Goal: Communication & Community: Answer question/provide support

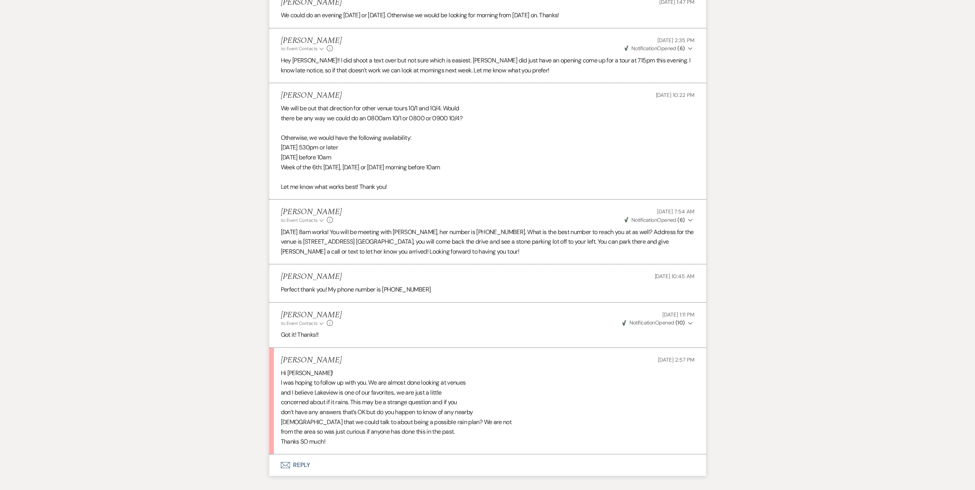
scroll to position [1421, 0]
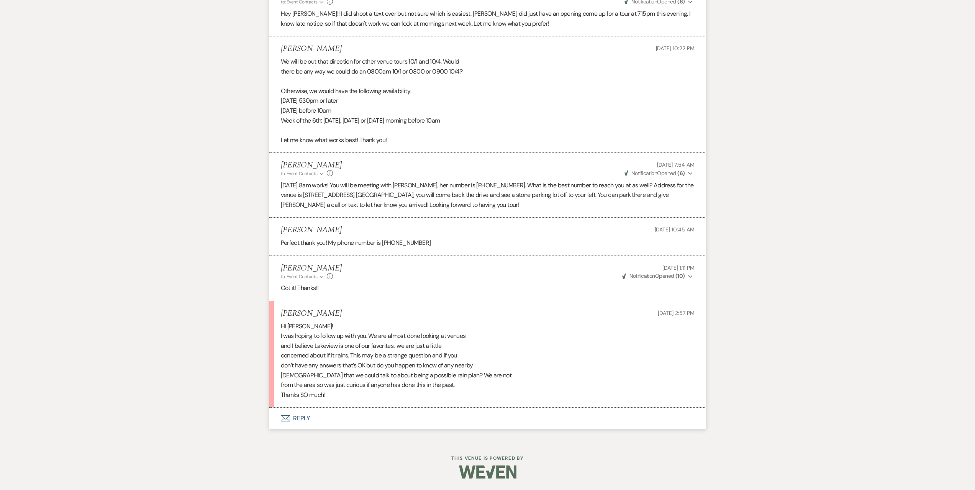
click at [372, 410] on button "Envelope Reply" at bounding box center [487, 418] width 437 height 21
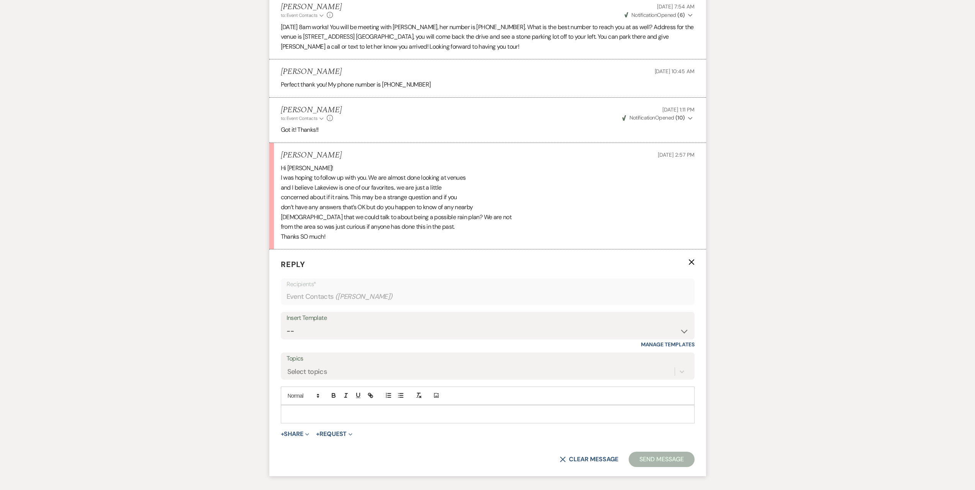
scroll to position [1636, 0]
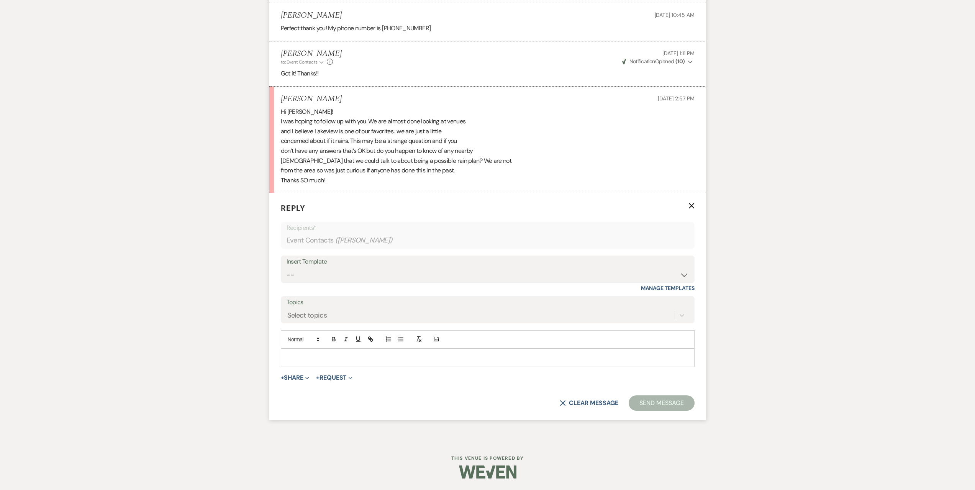
click at [313, 353] on div at bounding box center [487, 358] width 413 height 18
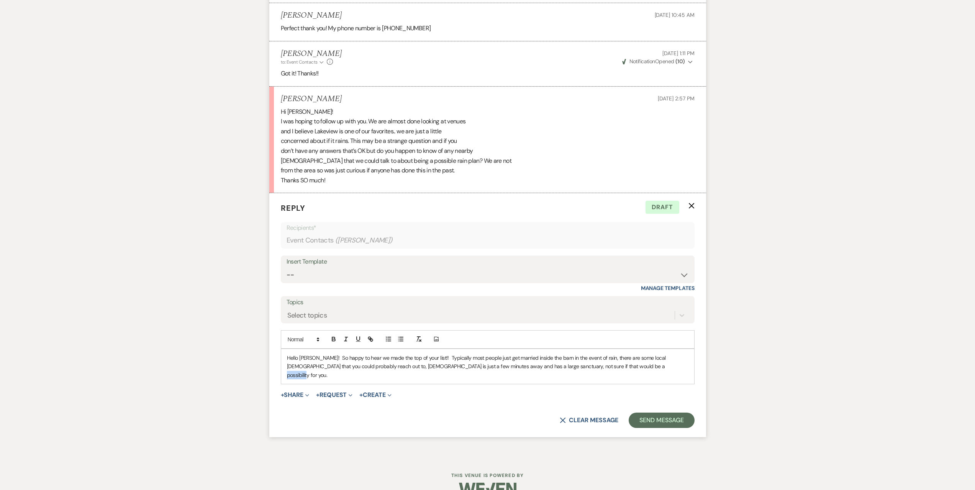
drag, startPoint x: 638, startPoint y: 365, endPoint x: 618, endPoint y: 364, distance: 20.0
click at [618, 364] on p "Hello Caitlyn! So happy to hear we made the top of your list!! Typically most p…" at bounding box center [487, 367] width 401 height 26
click at [389, 373] on p "Hello Caitlyn! So happy to hear we made the top of your list!! Typically most p…" at bounding box center [487, 367] width 401 height 26
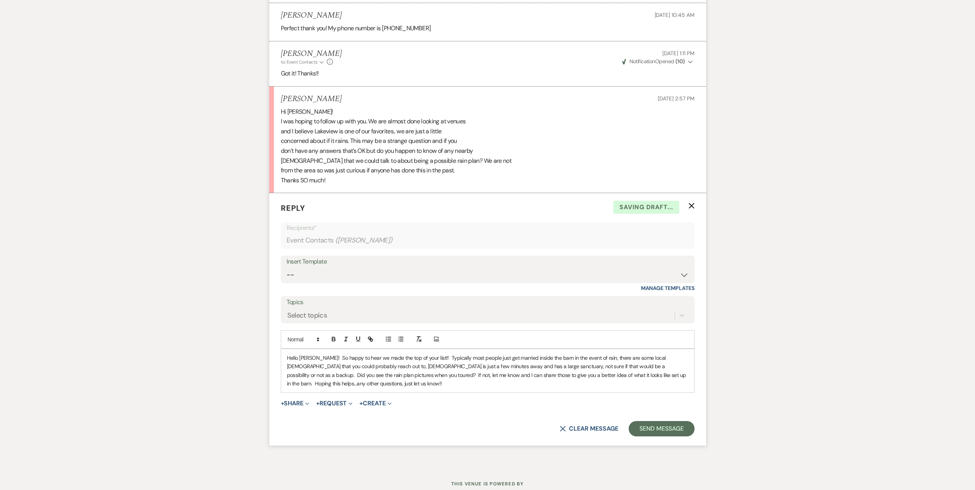
click at [357, 381] on p "Hello [PERSON_NAME]! So happy to hear we made the top of your list!! Typically …" at bounding box center [487, 371] width 401 height 34
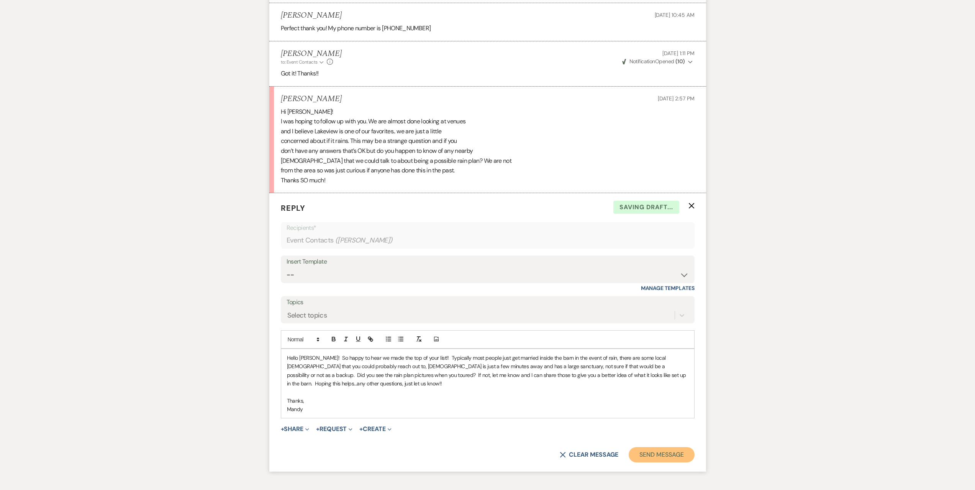
click at [642, 458] on button "Send Message" at bounding box center [661, 454] width 65 height 15
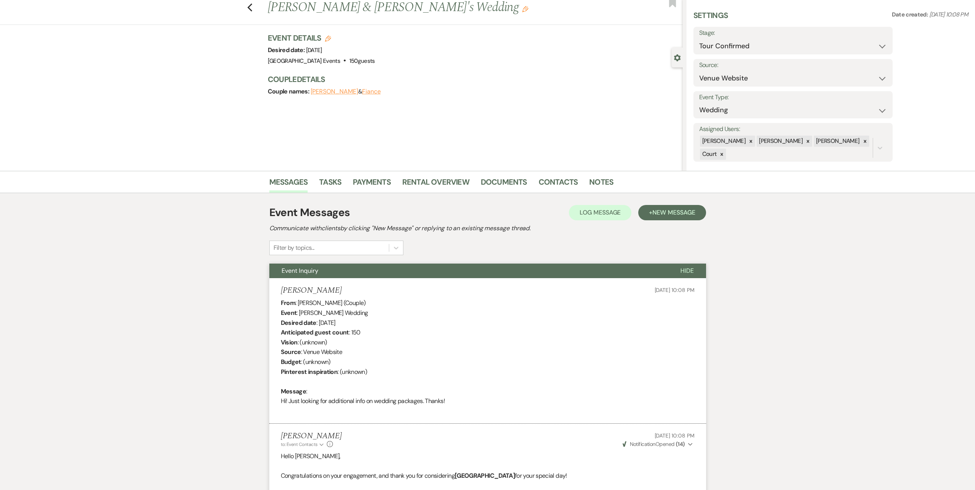
scroll to position [0, 0]
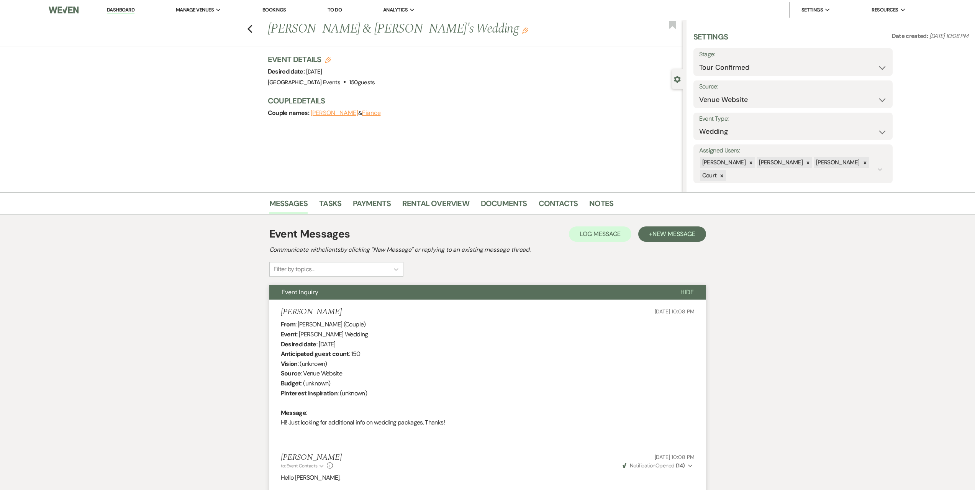
click at [126, 10] on link "Dashboard" at bounding box center [121, 10] width 28 height 7
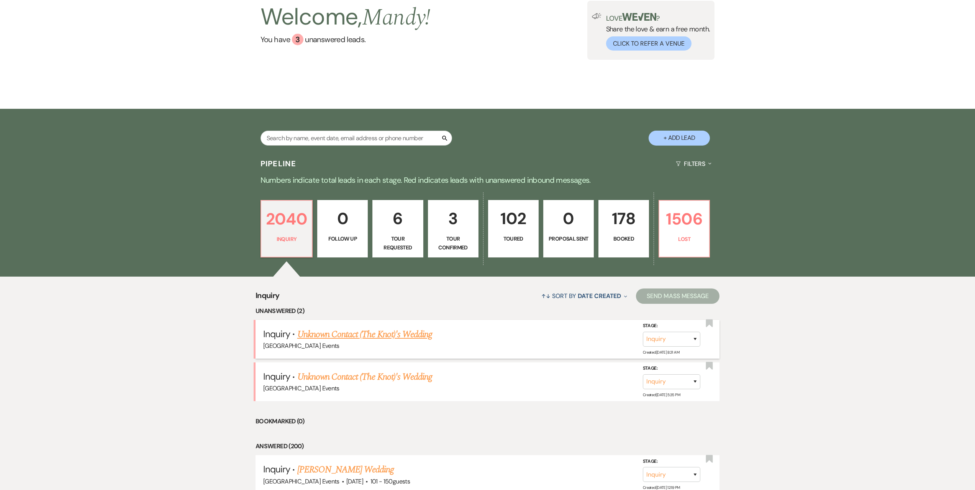
scroll to position [77, 0]
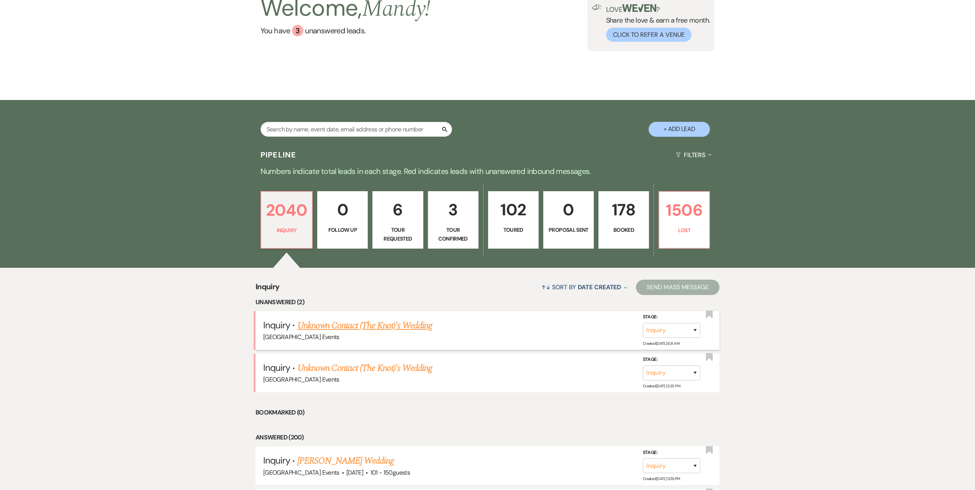
click at [368, 327] on link "Unknown Contact (The Knot)'s Wedding" at bounding box center [364, 326] width 135 height 14
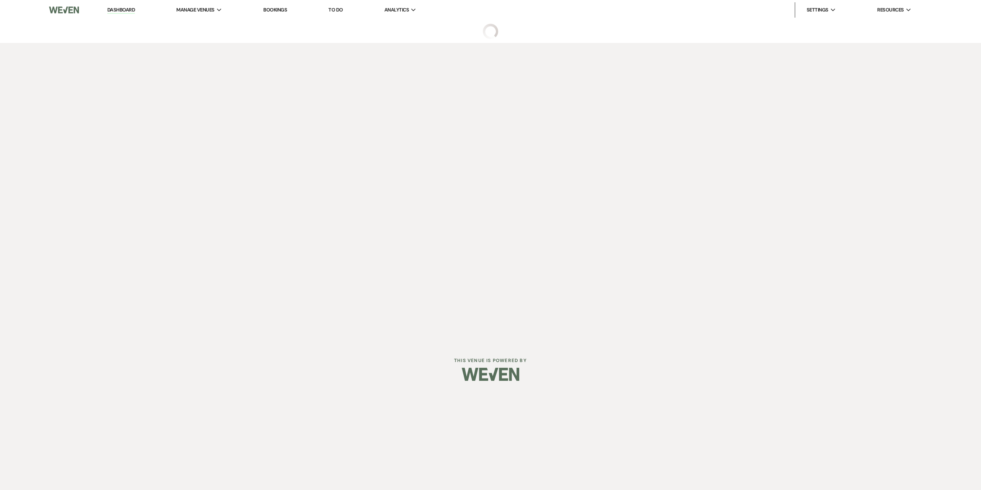
select select "2"
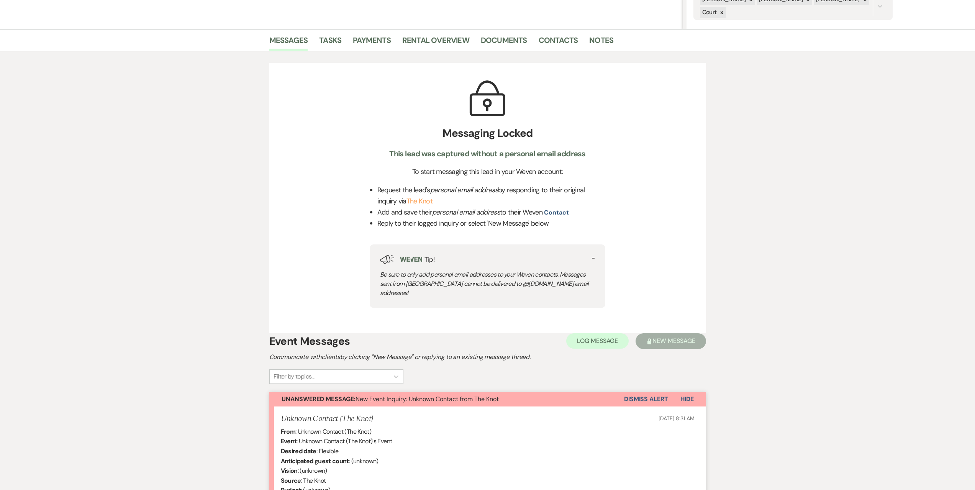
scroll to position [77, 0]
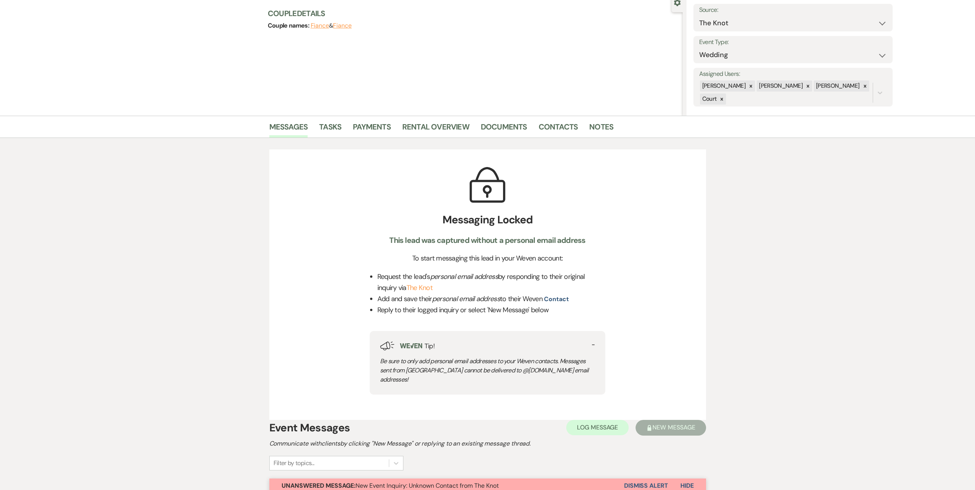
click at [645, 478] on button "Dismiss Alert" at bounding box center [646, 485] width 44 height 15
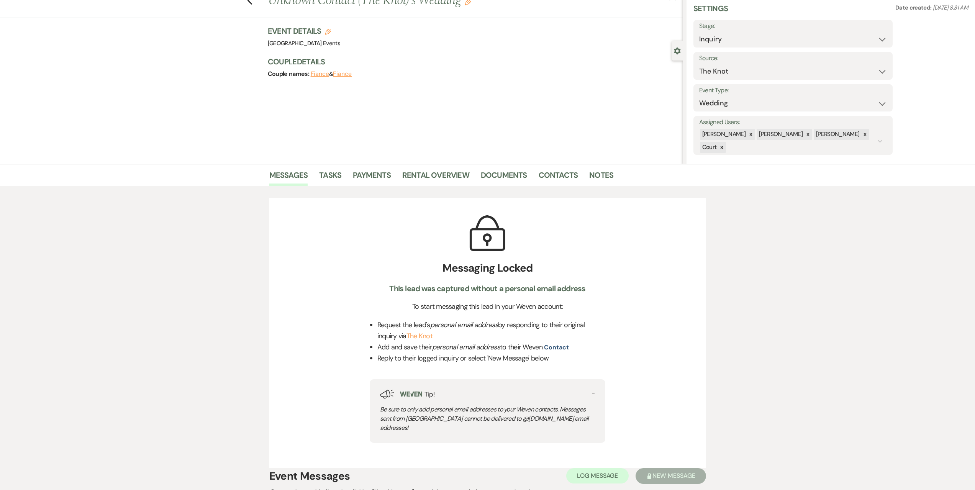
scroll to position [0, 0]
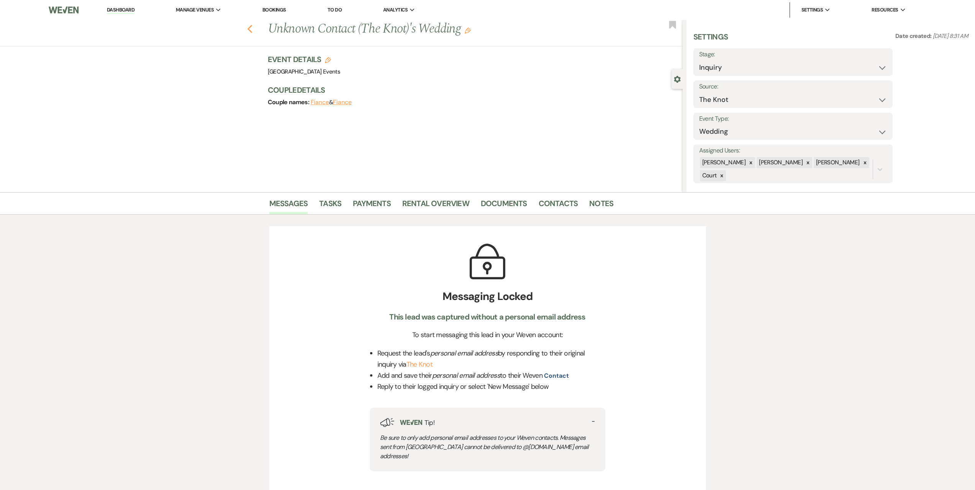
click at [251, 25] on icon "Previous" at bounding box center [250, 29] width 6 height 9
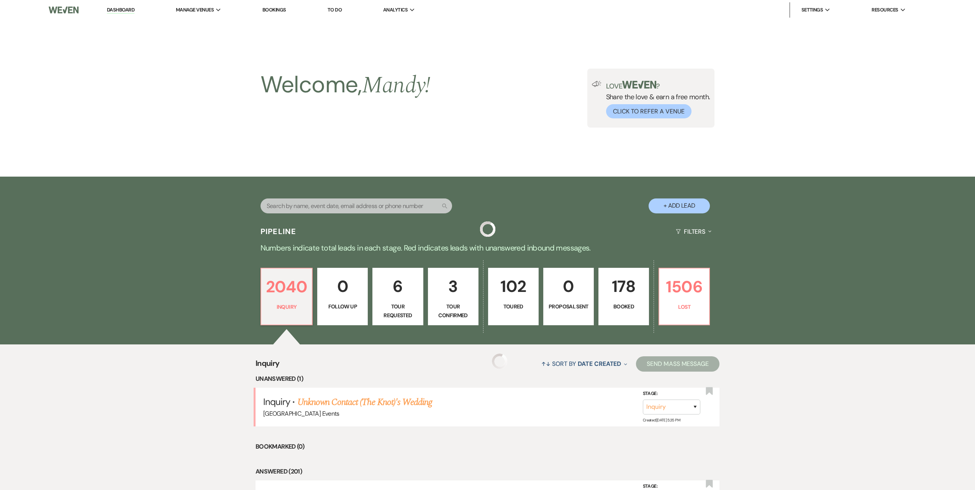
scroll to position [77, 0]
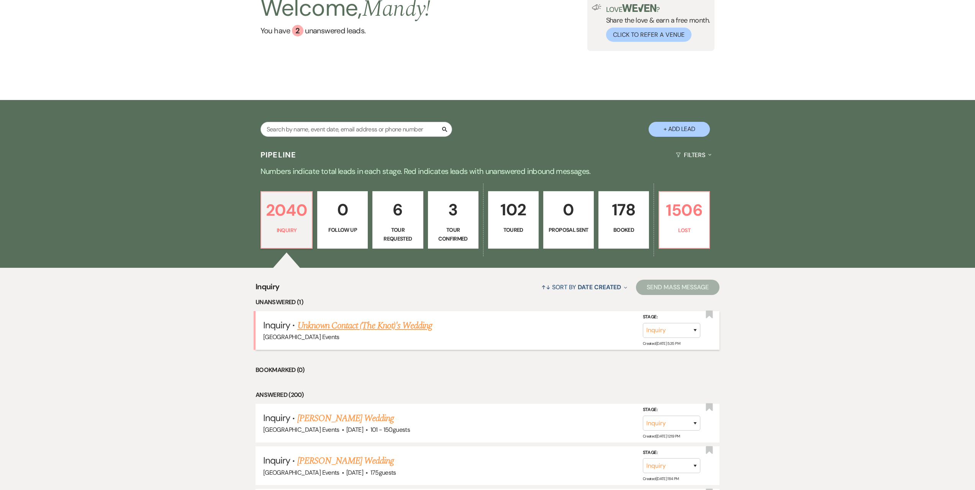
click at [399, 328] on link "Unknown Contact (The Knot)'s Wedding" at bounding box center [364, 326] width 135 height 14
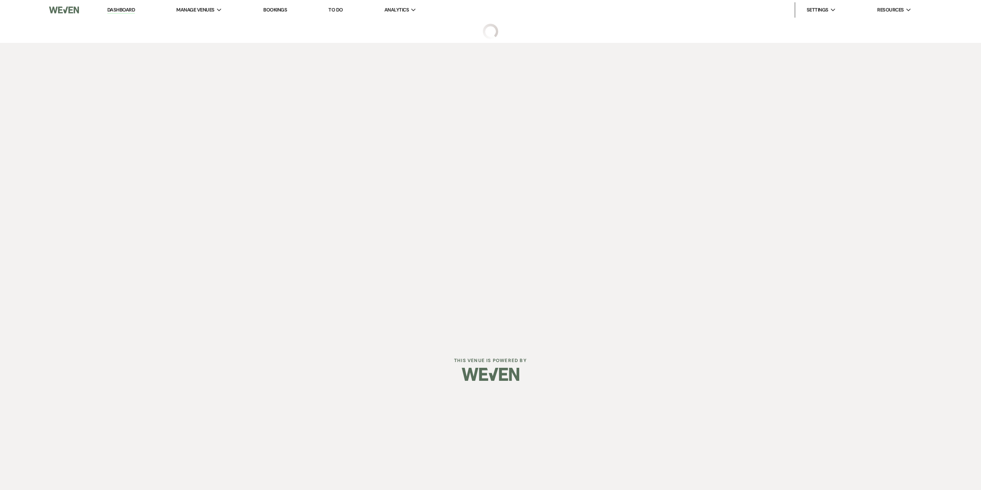
select select "2"
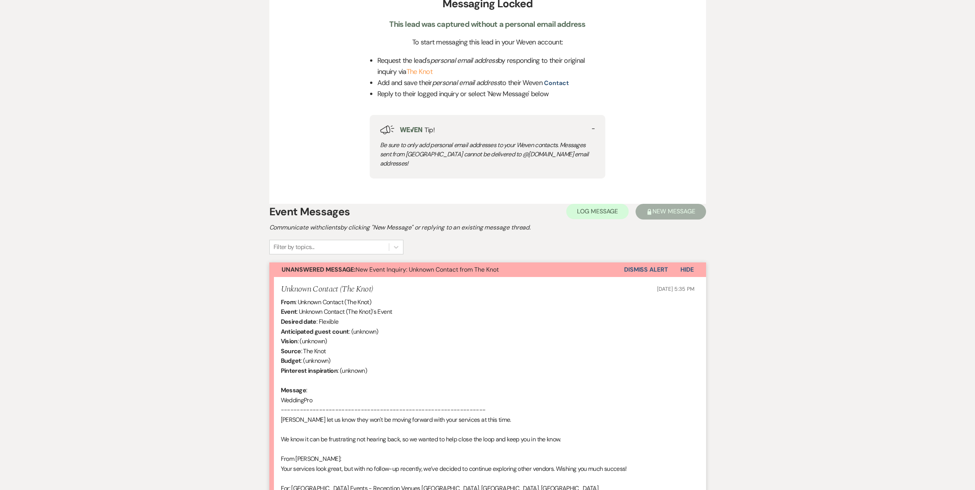
scroll to position [306, 0]
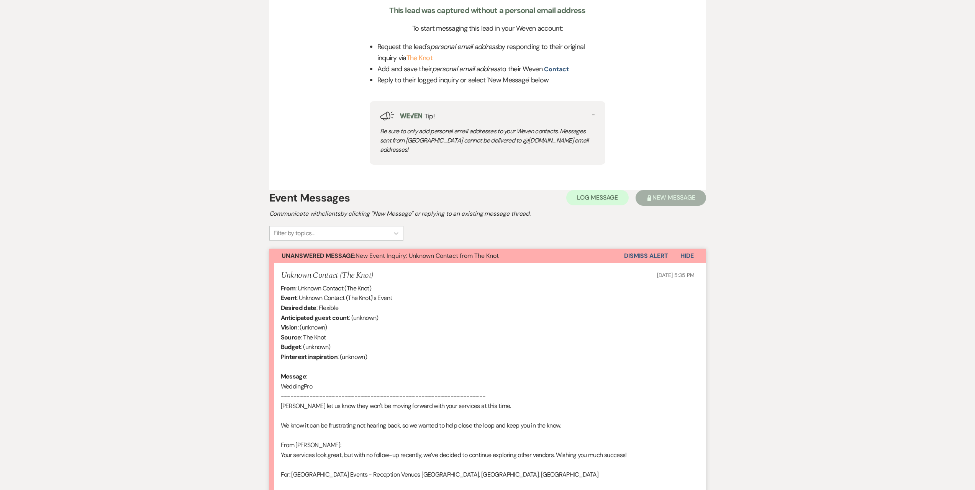
click at [637, 249] on button "Dismiss Alert" at bounding box center [646, 256] width 44 height 15
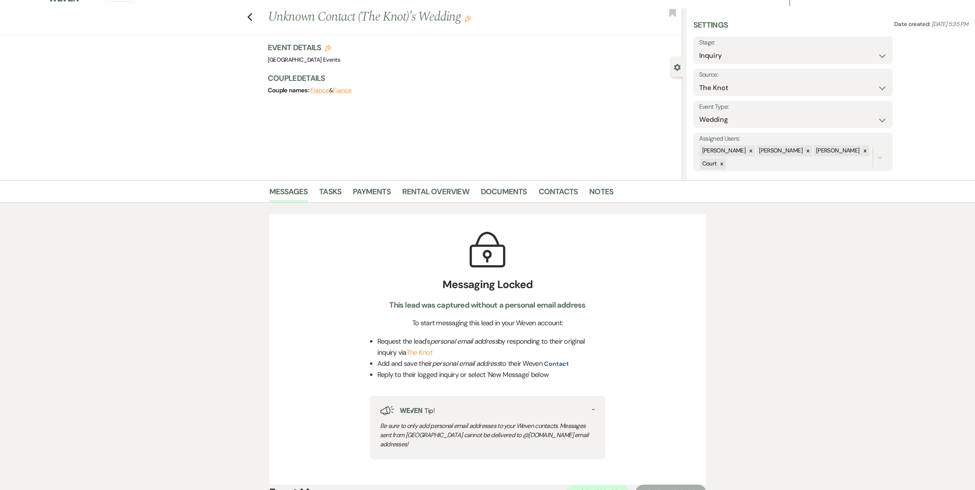
scroll to position [0, 0]
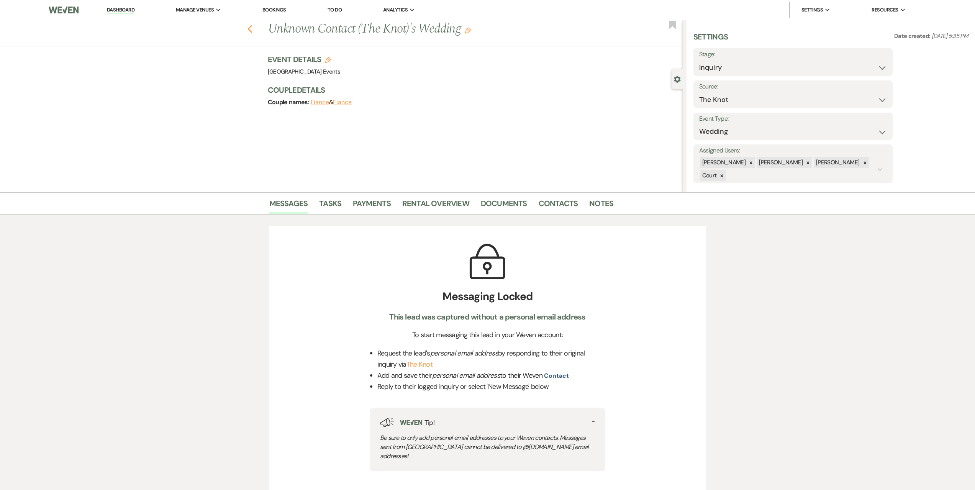
click at [252, 32] on icon "Previous" at bounding box center [250, 29] width 6 height 9
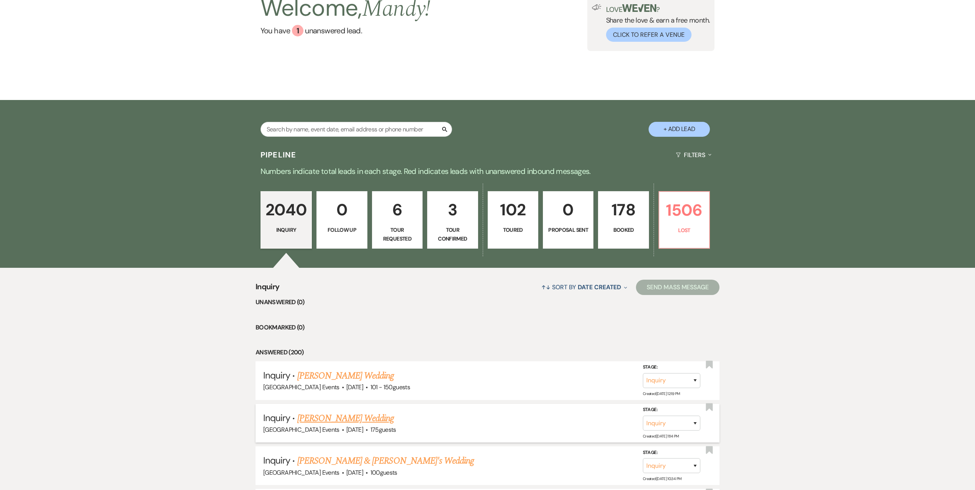
scroll to position [192, 0]
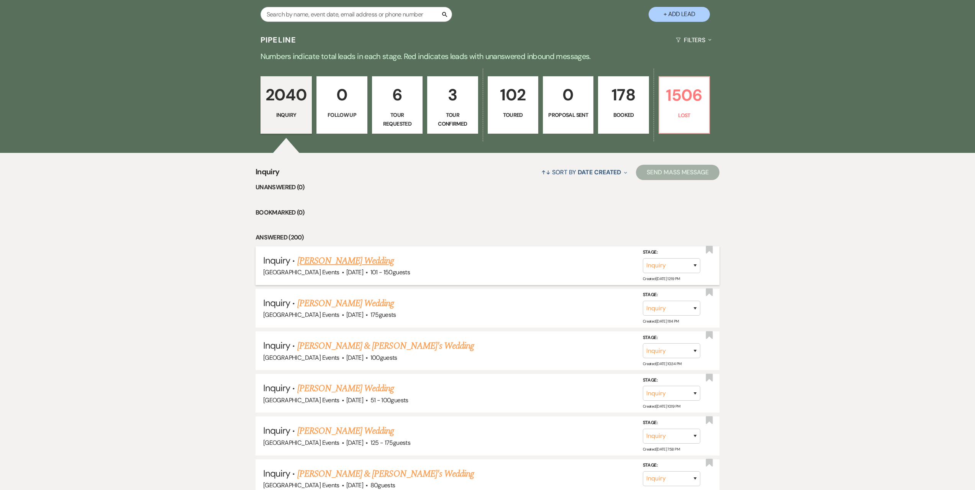
click at [332, 259] on link "[PERSON_NAME] Wedding" at bounding box center [345, 261] width 97 height 14
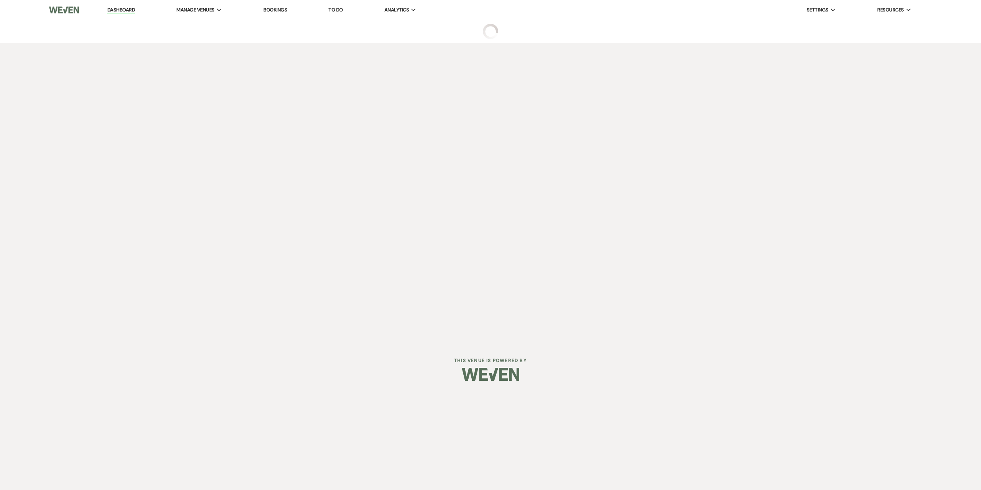
select select "2"
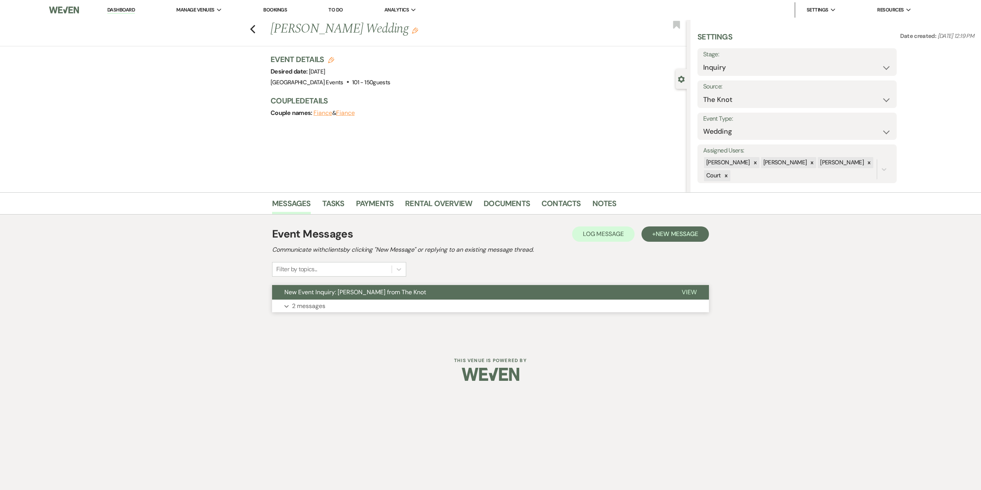
click at [372, 306] on button "Expand 2 messages" at bounding box center [490, 306] width 437 height 13
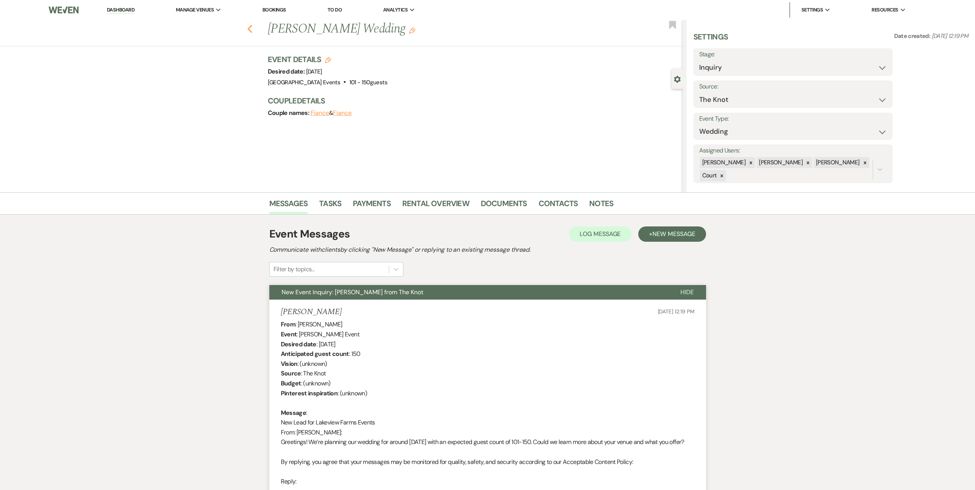
click at [253, 31] on icon "Previous" at bounding box center [250, 29] width 6 height 9
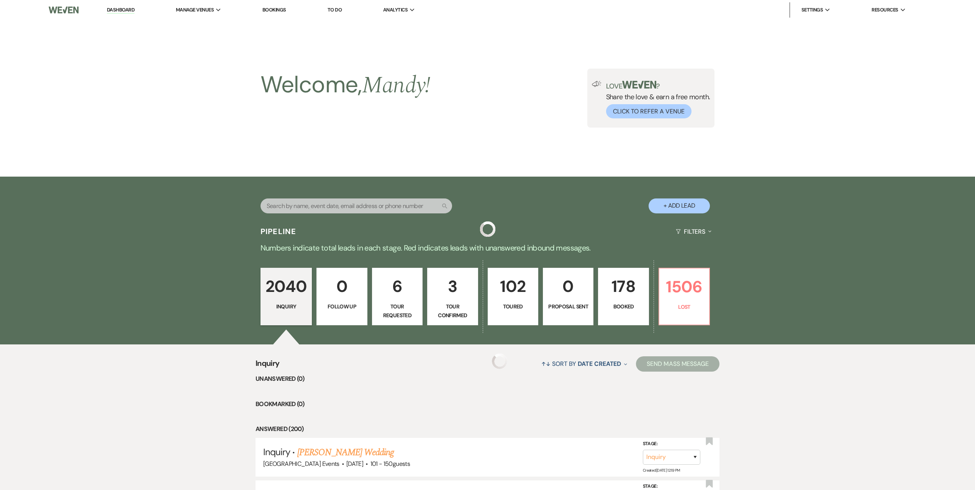
scroll to position [192, 0]
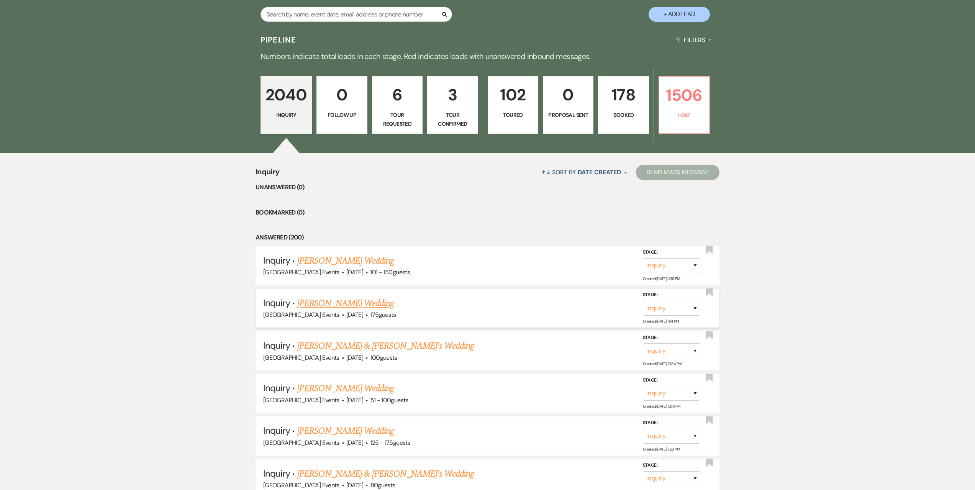
click at [358, 301] on link "[PERSON_NAME] Wedding" at bounding box center [345, 303] width 97 height 14
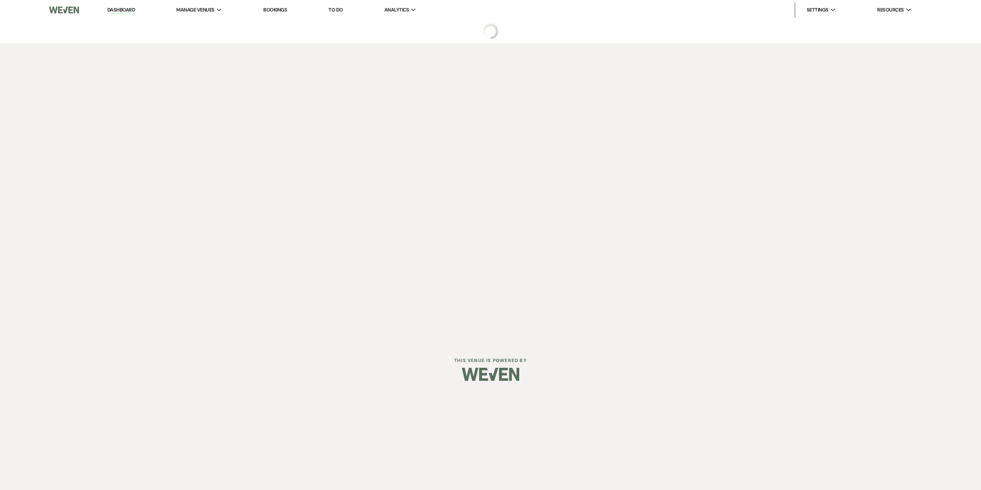
select select "3"
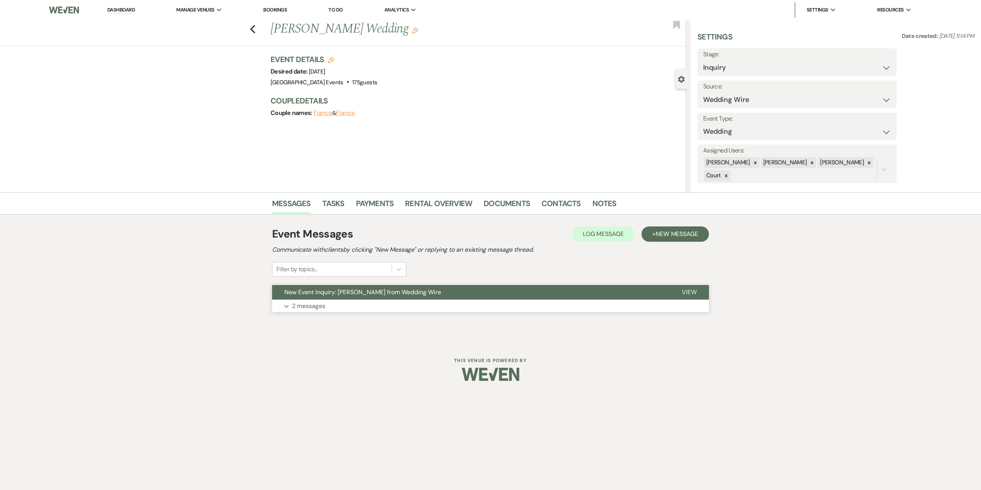
click at [378, 305] on button "Expand 2 messages" at bounding box center [490, 306] width 437 height 13
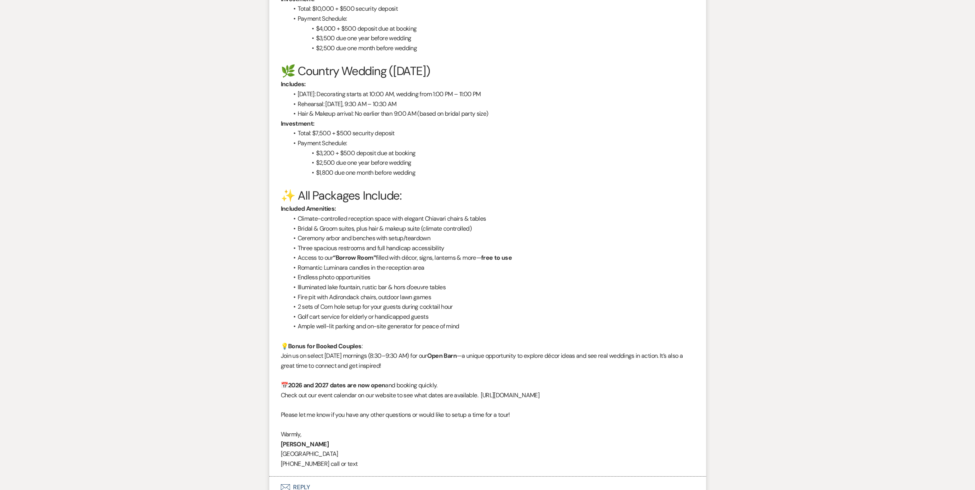
scroll to position [887, 0]
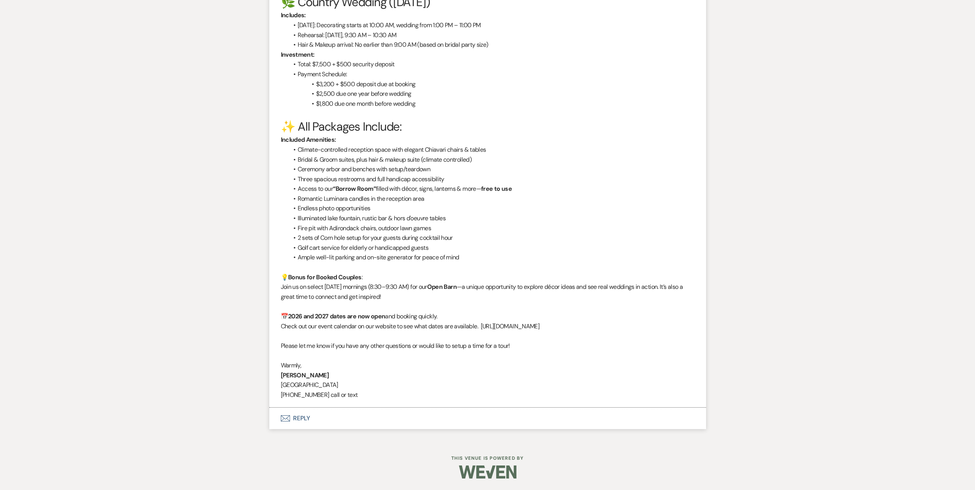
click at [320, 414] on button "Envelope Reply" at bounding box center [487, 418] width 437 height 21
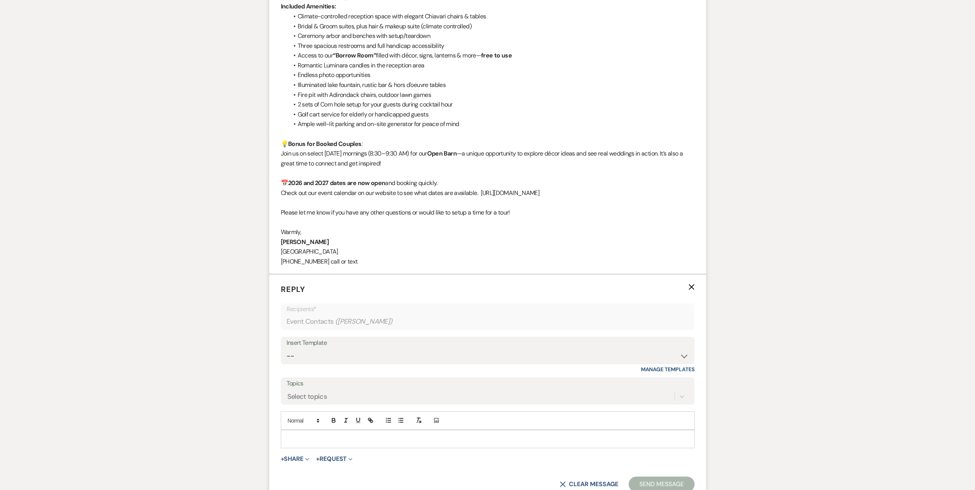
scroll to position [1102, 0]
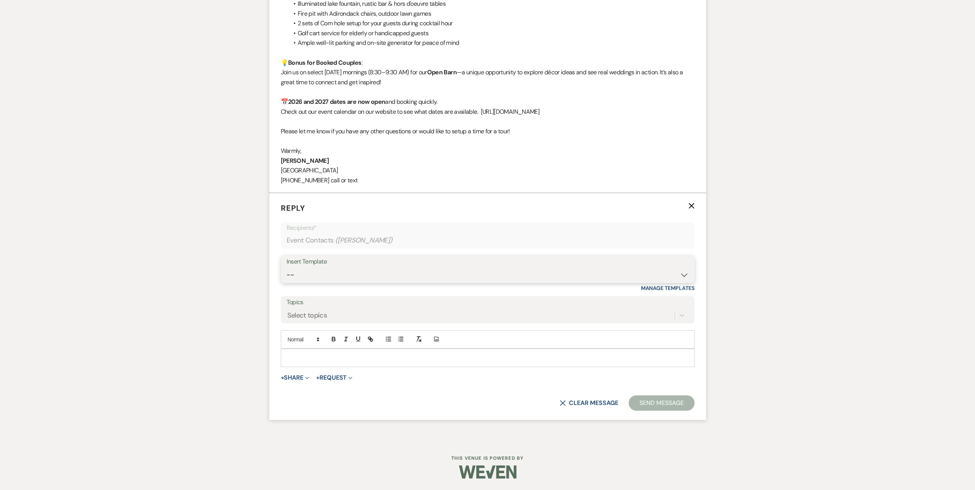
click at [336, 268] on select "-- Seating Chart Lacey's Weven Portal Introduction Payment Template Follow up i…" at bounding box center [488, 274] width 402 height 15
select select "5995"
click at [287, 267] on select "-- Seating Chart Lacey's Weven Portal Introduction Payment Template Follow up i…" at bounding box center [488, 274] width 402 height 15
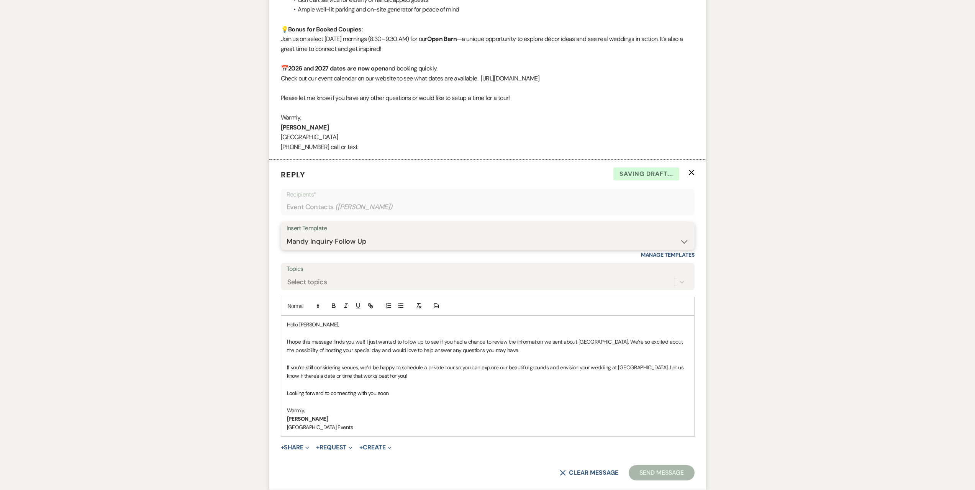
scroll to position [1205, 0]
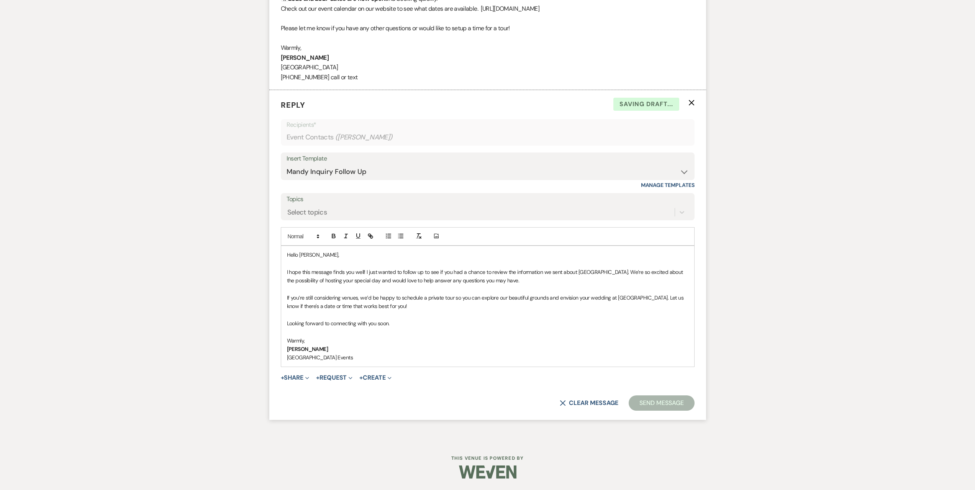
click at [669, 401] on button "Send Message" at bounding box center [661, 402] width 65 height 15
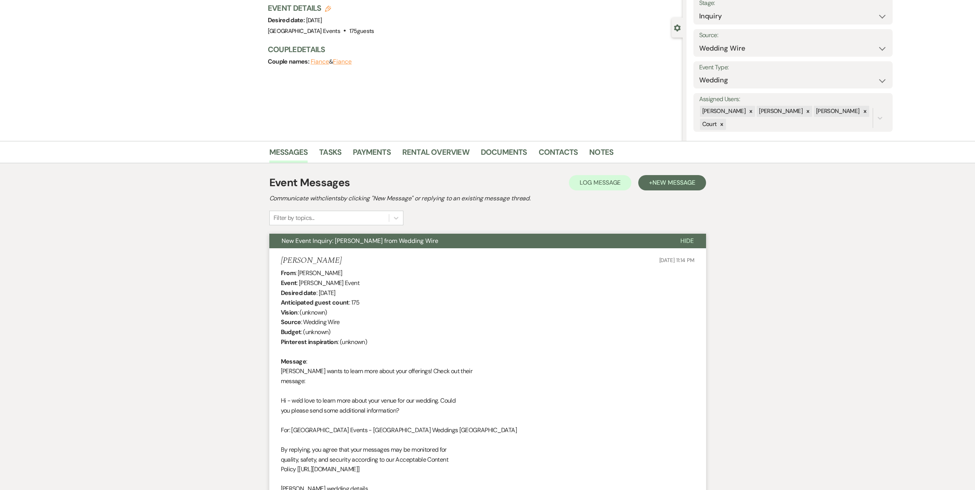
scroll to position [0, 0]
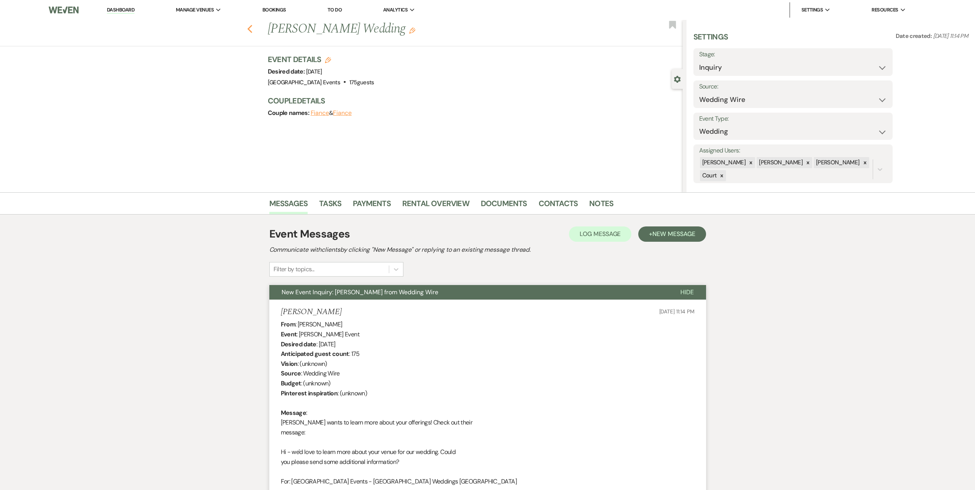
click at [251, 28] on icon "Previous" at bounding box center [250, 29] width 6 height 9
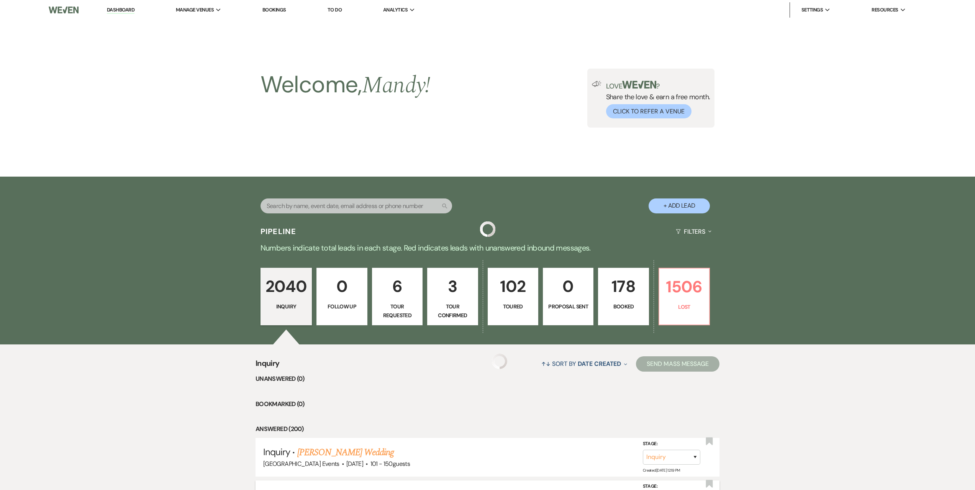
scroll to position [192, 0]
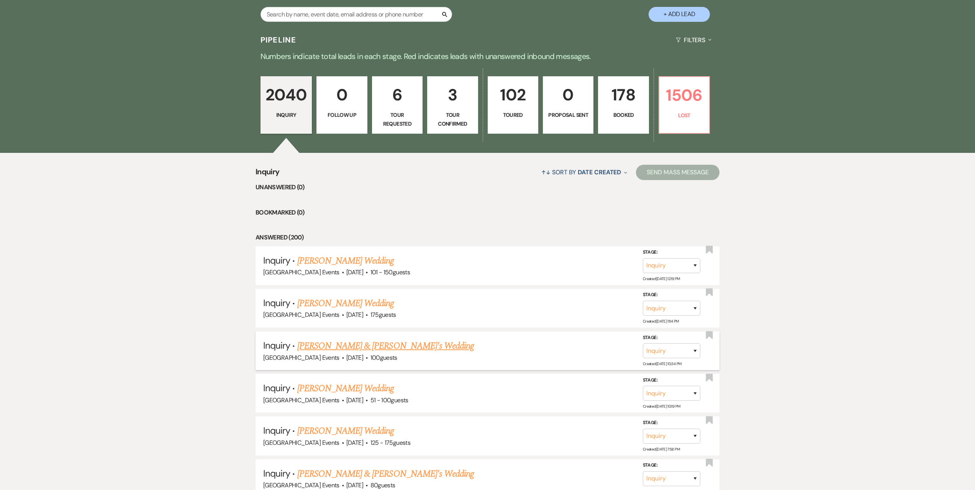
click at [400, 347] on link "[PERSON_NAME] & [PERSON_NAME]'s Wedding" at bounding box center [385, 346] width 177 height 14
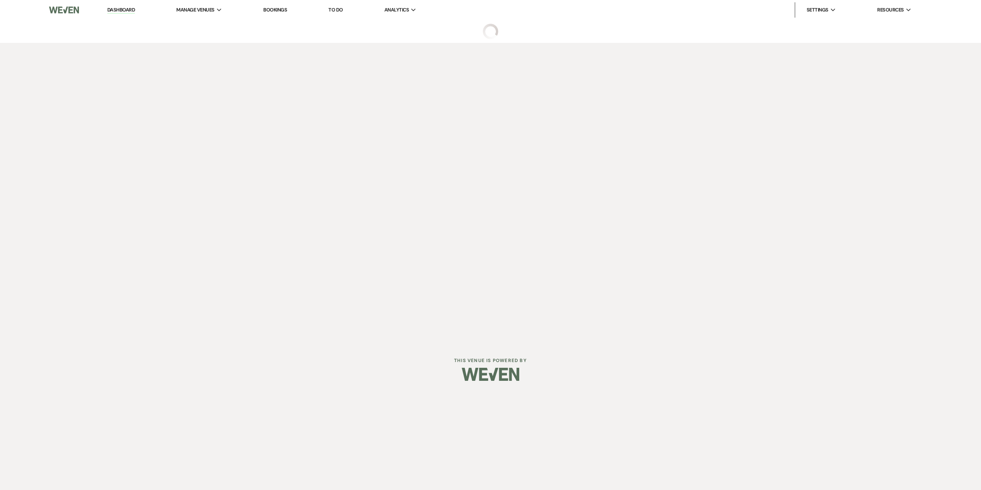
select select "5"
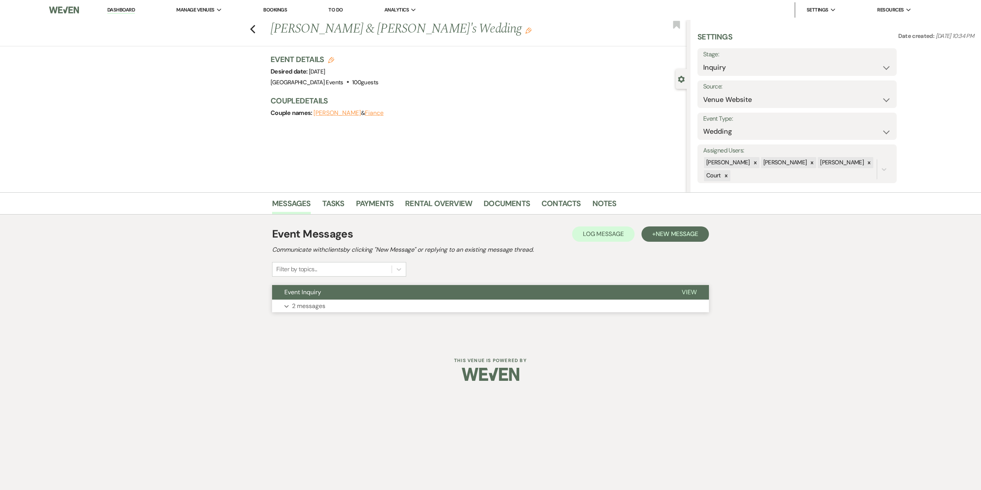
click at [578, 305] on button "Expand 2 messages" at bounding box center [490, 306] width 437 height 13
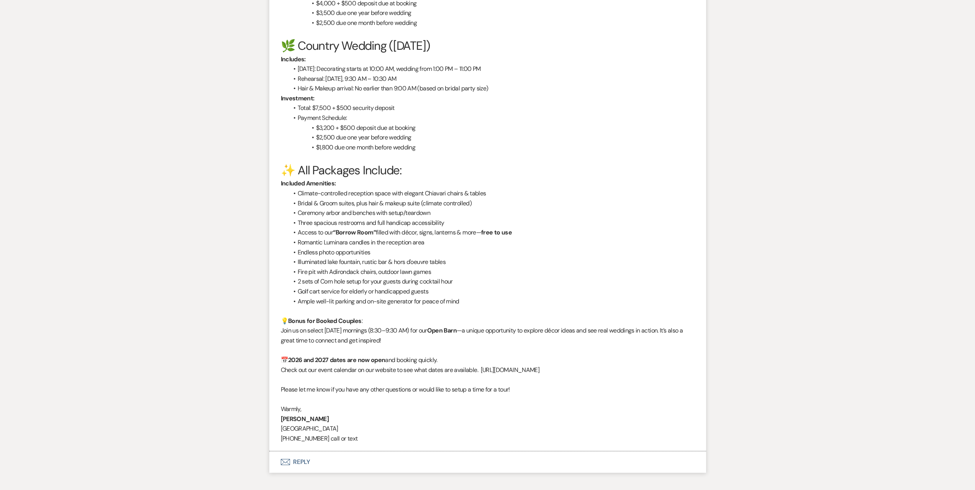
scroll to position [691, 0]
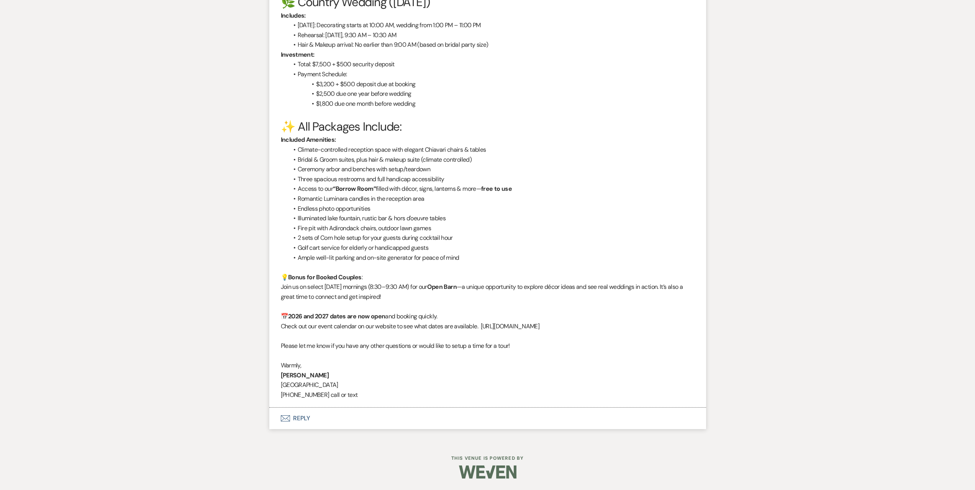
click at [333, 424] on button "Envelope Reply" at bounding box center [487, 418] width 437 height 21
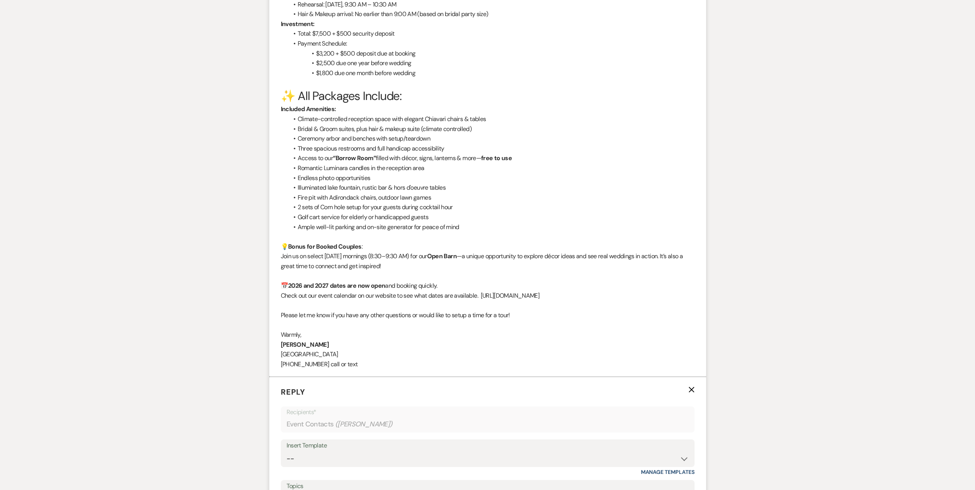
scroll to position [845, 0]
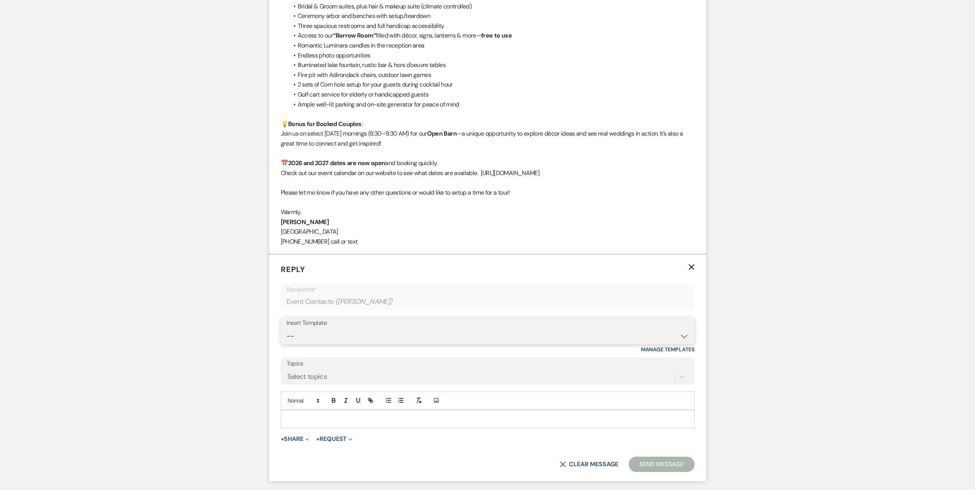
click at [341, 329] on select "-- Seating Chart Lacey's Weven Portal Introduction Payment Template Follow up i…" at bounding box center [488, 336] width 402 height 15
select select "5995"
click at [287, 329] on select "-- Seating Chart Lacey's Weven Portal Introduction Payment Template Follow up i…" at bounding box center [488, 336] width 402 height 15
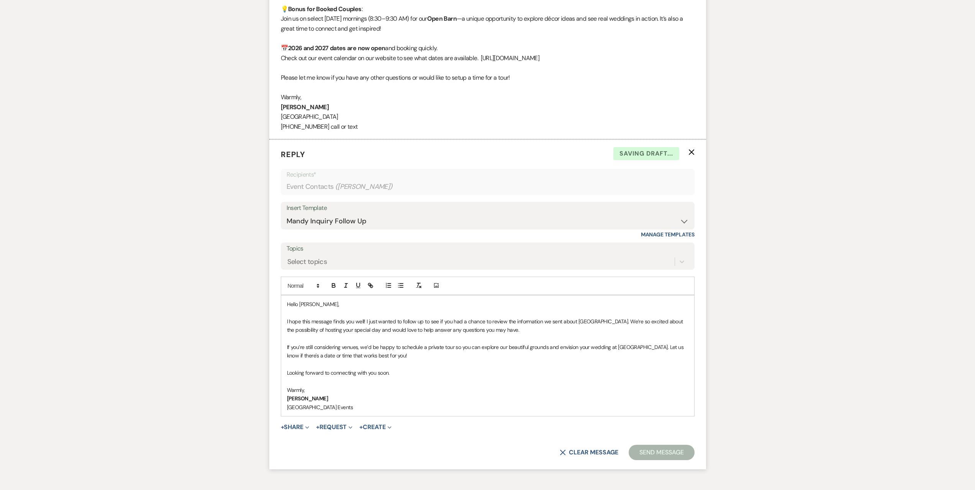
click at [648, 449] on button "Send Message" at bounding box center [661, 452] width 65 height 15
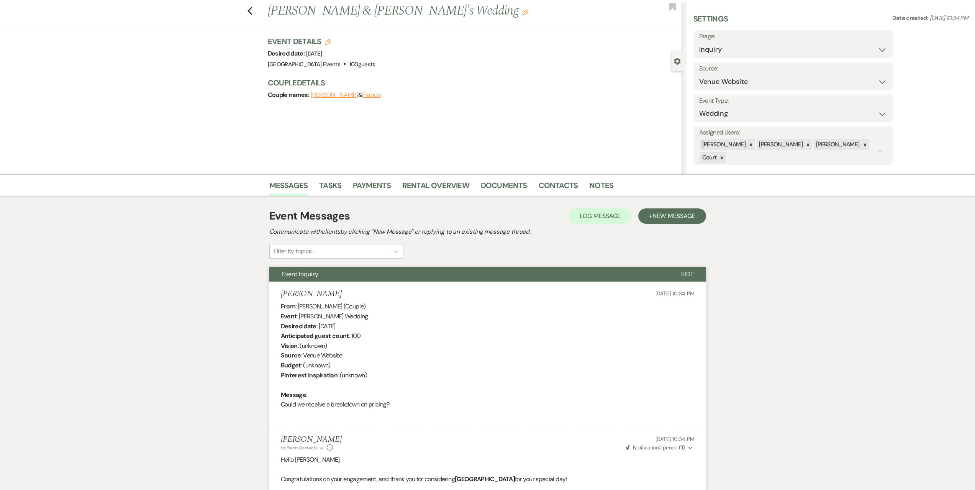
scroll to position [0, 0]
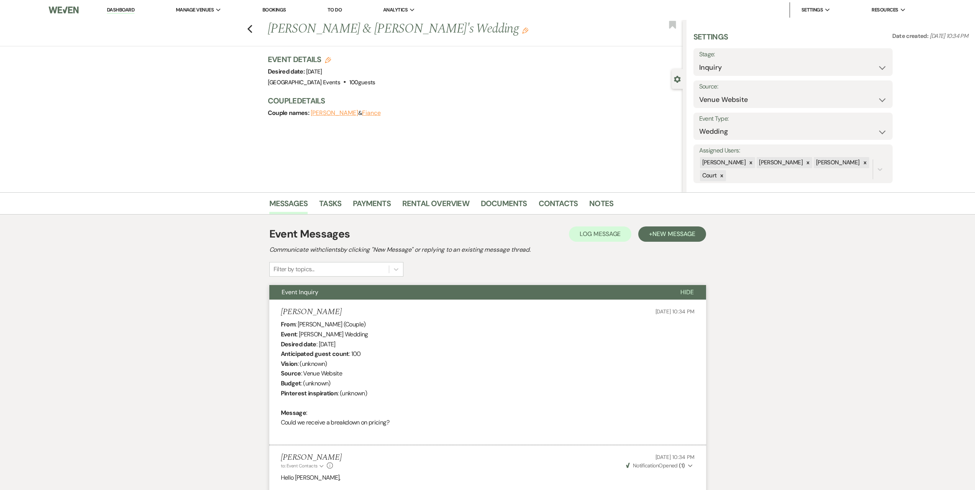
click at [255, 31] on div "Previous Hunter Chambers & Fiance's Wedding Edit Bookmark" at bounding box center [339, 33] width 686 height 26
click at [252, 31] on icon "Previous" at bounding box center [250, 29] width 6 height 9
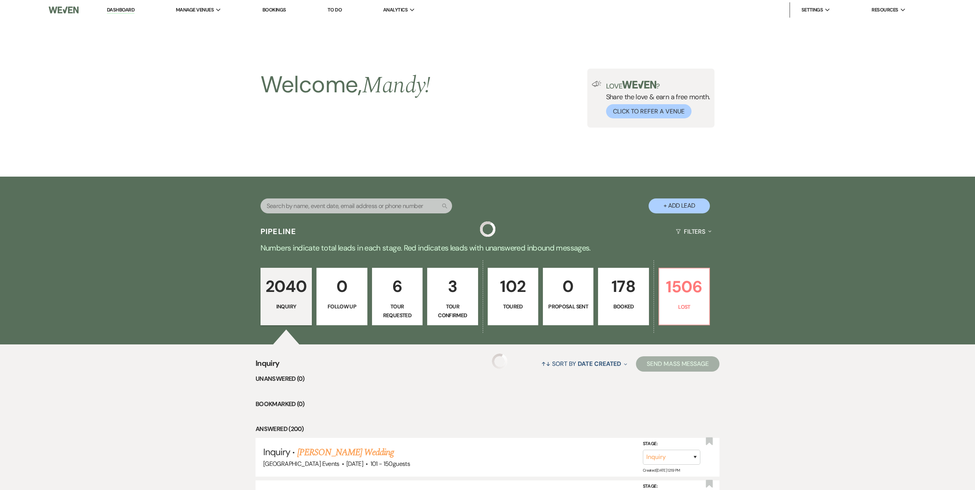
scroll to position [192, 0]
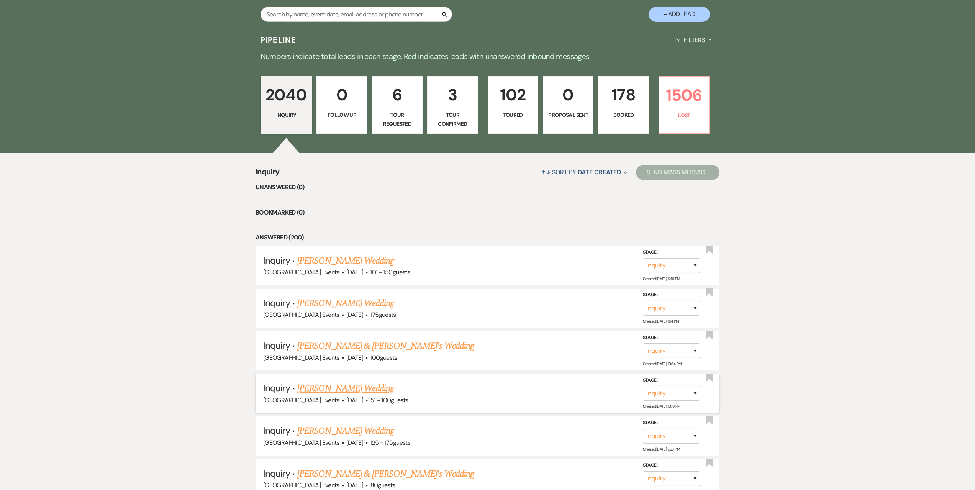
click at [345, 386] on link "[PERSON_NAME] Wedding" at bounding box center [345, 388] width 97 height 14
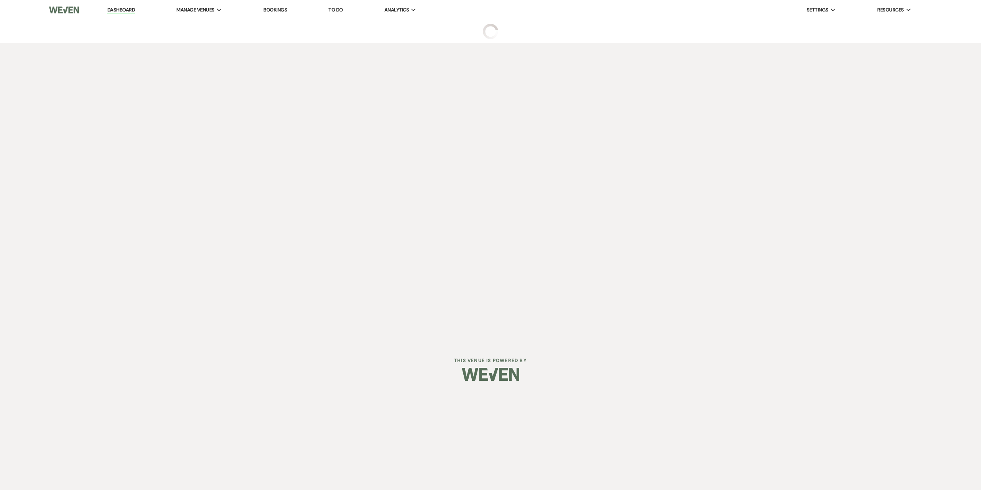
select select "2"
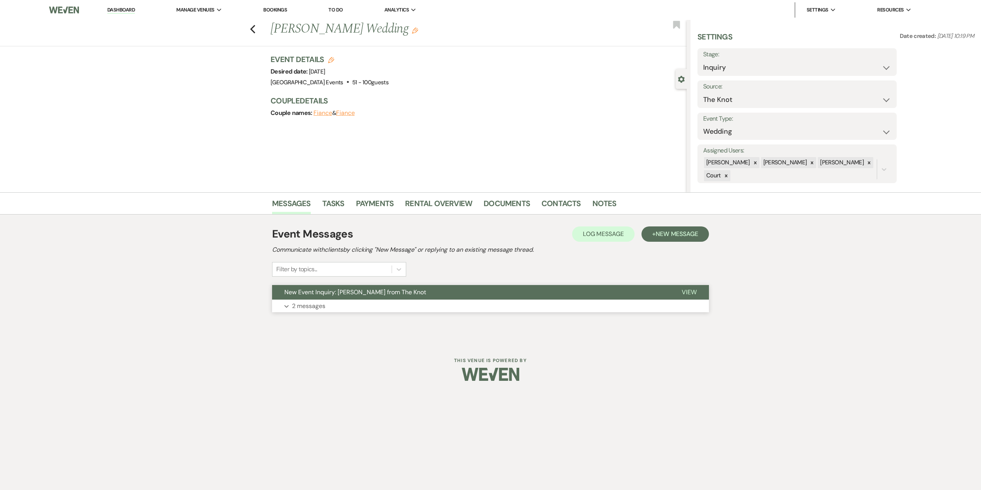
click at [364, 308] on button "Expand 2 messages" at bounding box center [490, 306] width 437 height 13
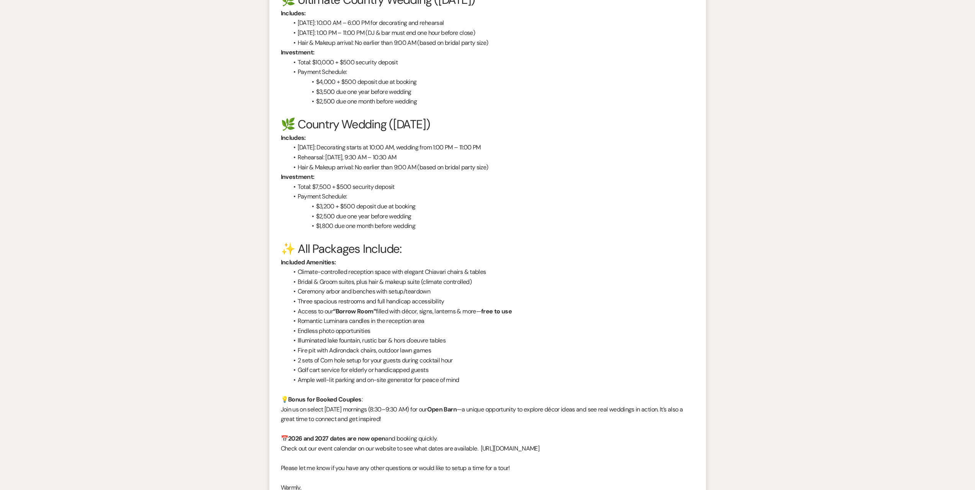
scroll to position [927, 0]
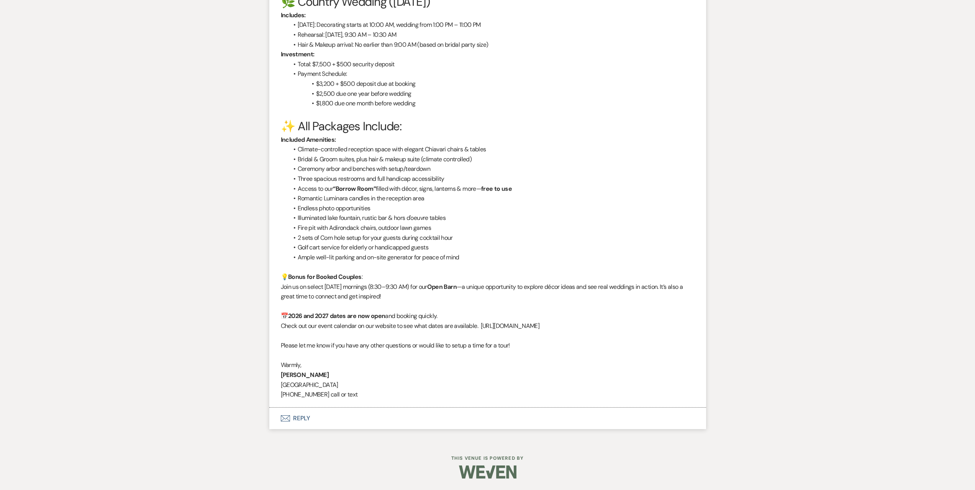
click at [357, 420] on button "Envelope Reply" at bounding box center [487, 418] width 437 height 21
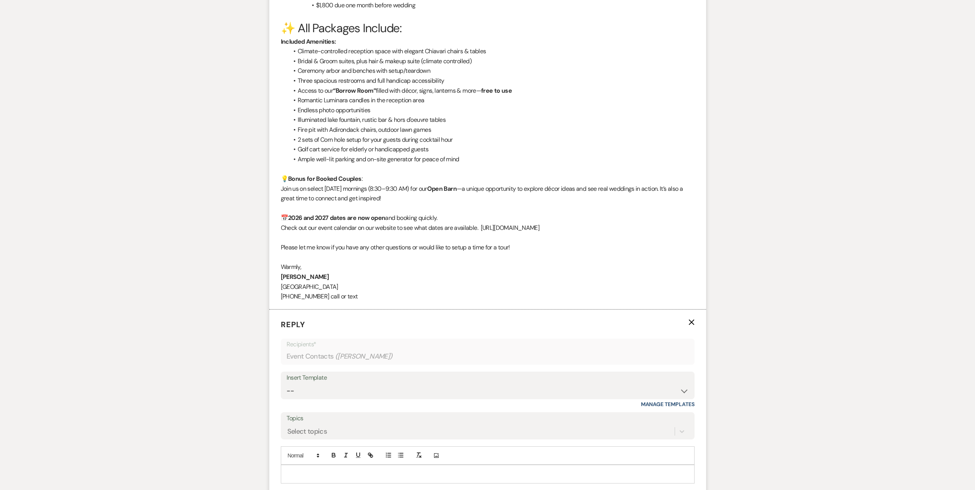
scroll to position [1118, 0]
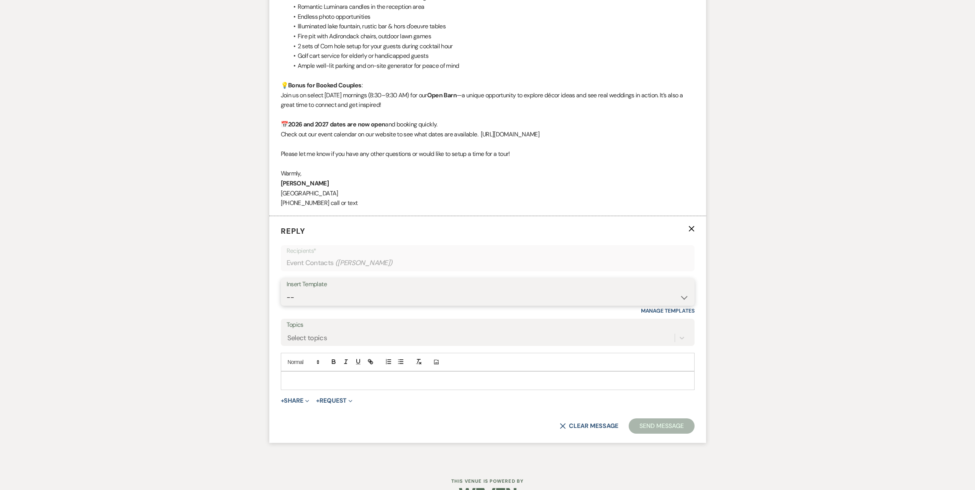
click at [332, 290] on select "-- Seating Chart Lacey's Weven Portal Introduction Payment Template Follow up i…" at bounding box center [488, 297] width 402 height 15
select select "5995"
click at [287, 290] on select "-- Seating Chart Lacey's Weven Portal Introduction Payment Template Follow up i…" at bounding box center [488, 297] width 402 height 15
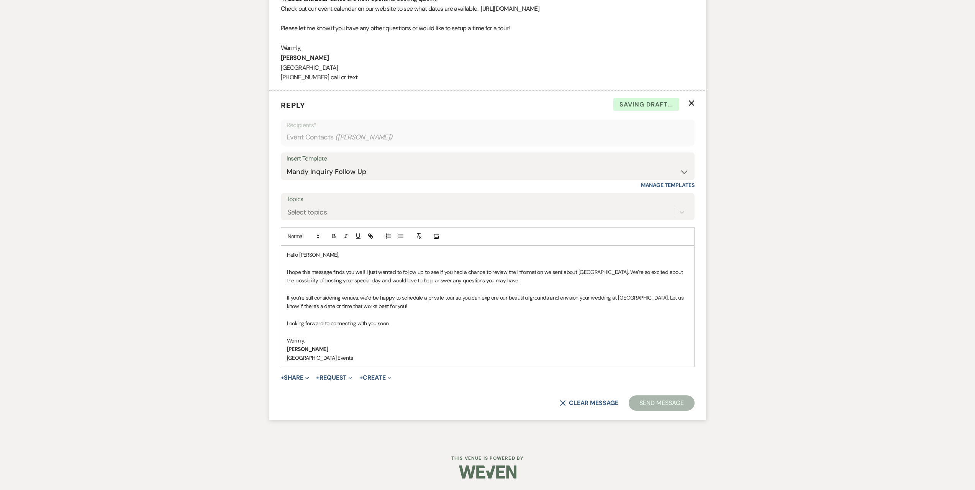
click at [660, 404] on button "Send Message" at bounding box center [661, 402] width 65 height 15
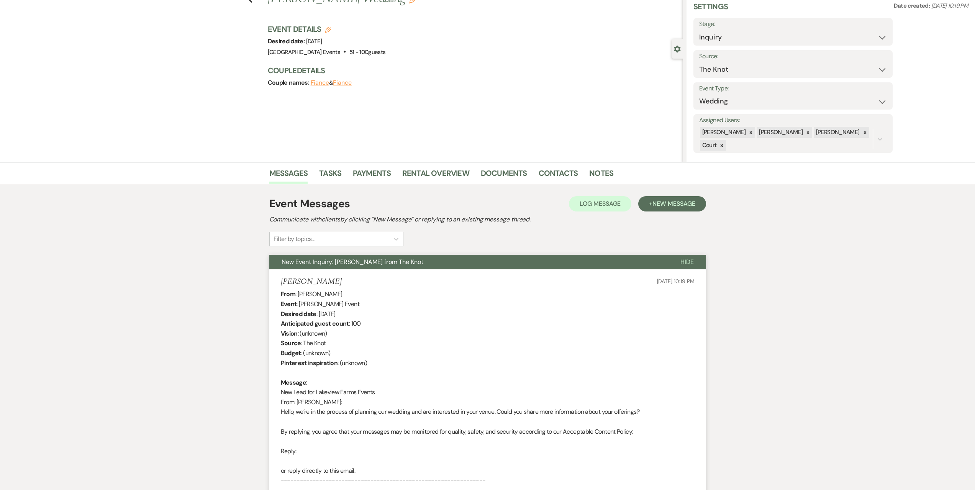
scroll to position [0, 0]
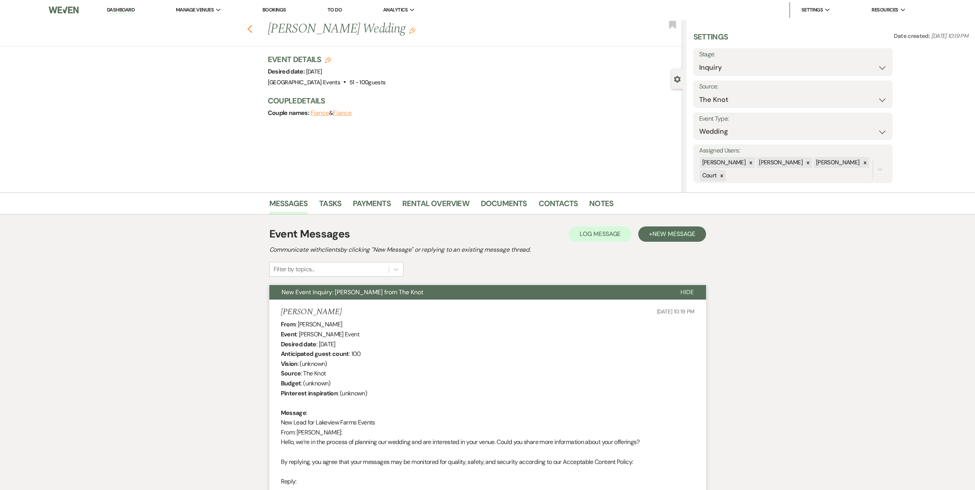
click at [251, 30] on use "button" at bounding box center [249, 29] width 5 height 8
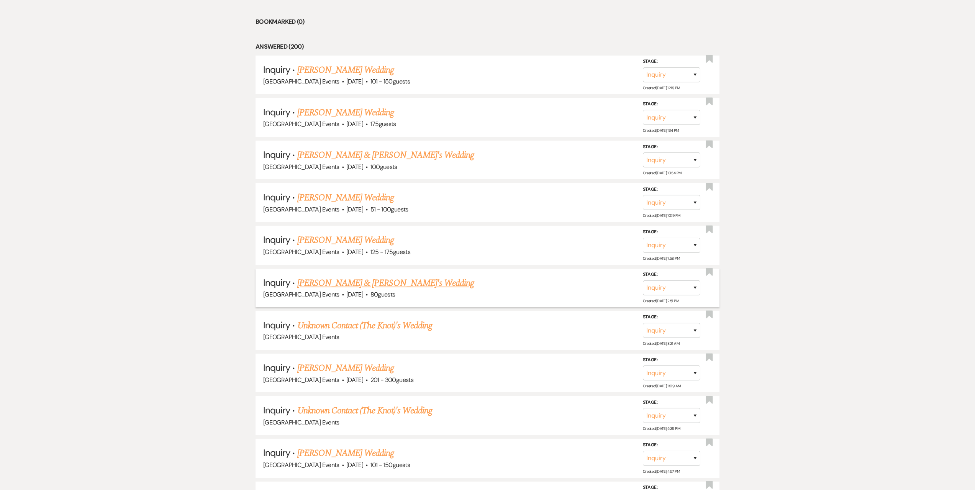
scroll to position [383, 0]
click at [342, 246] on link "[PERSON_NAME] Wedding" at bounding box center [345, 239] width 97 height 14
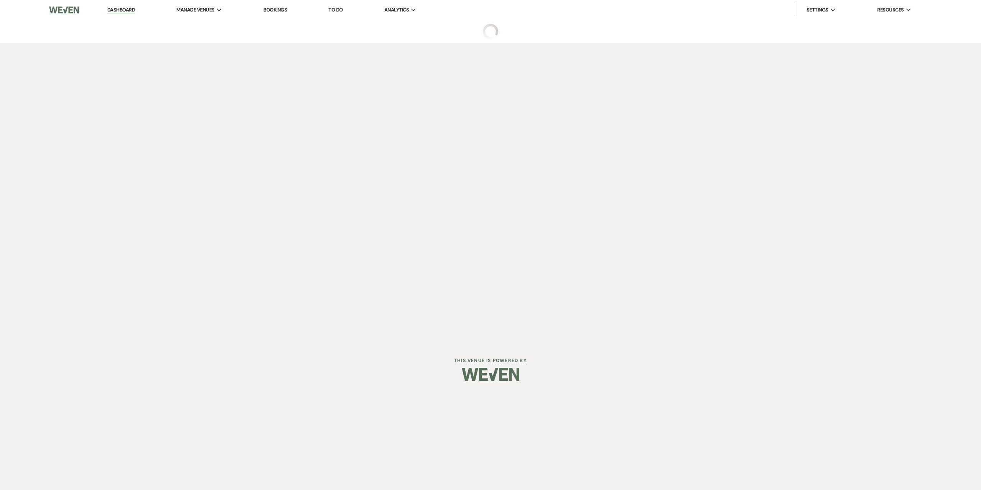
select select "3"
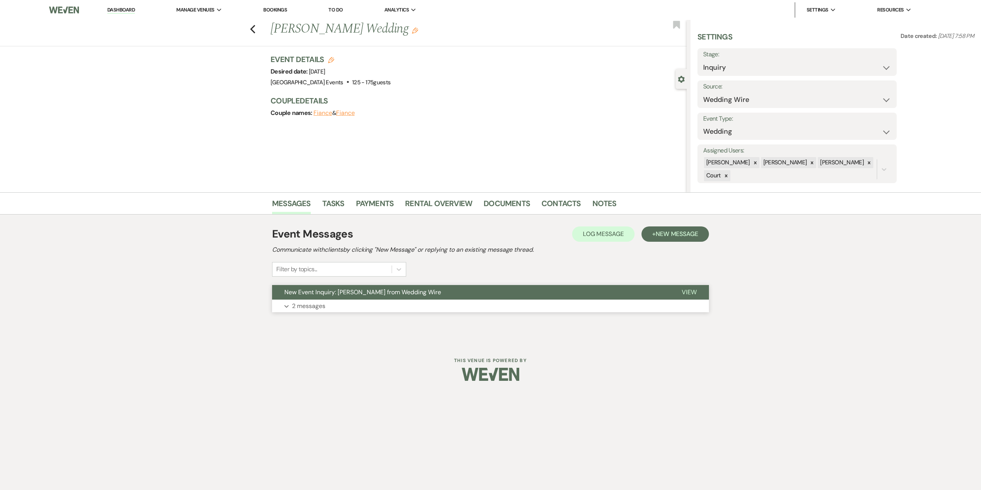
click at [346, 305] on button "Expand 2 messages" at bounding box center [490, 306] width 437 height 13
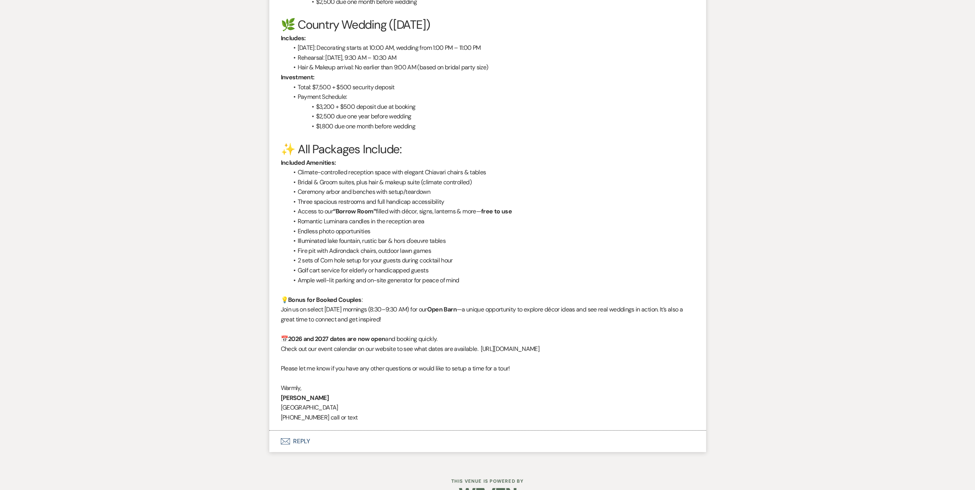
scroll to position [907, 0]
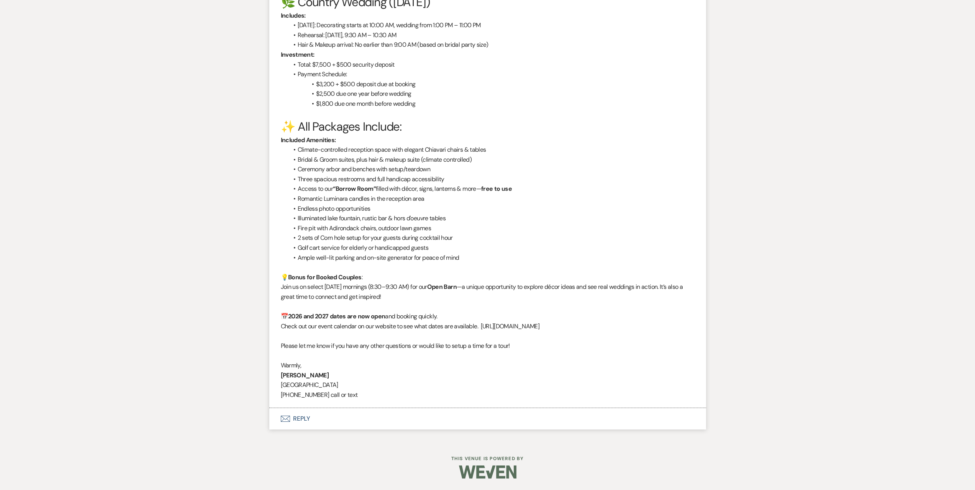
click at [422, 415] on button "Envelope Reply" at bounding box center [487, 418] width 437 height 21
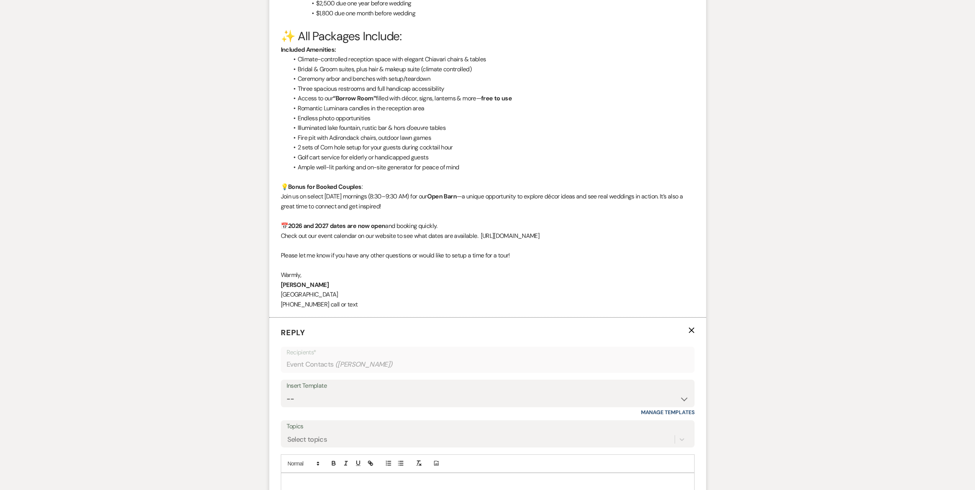
scroll to position [1099, 0]
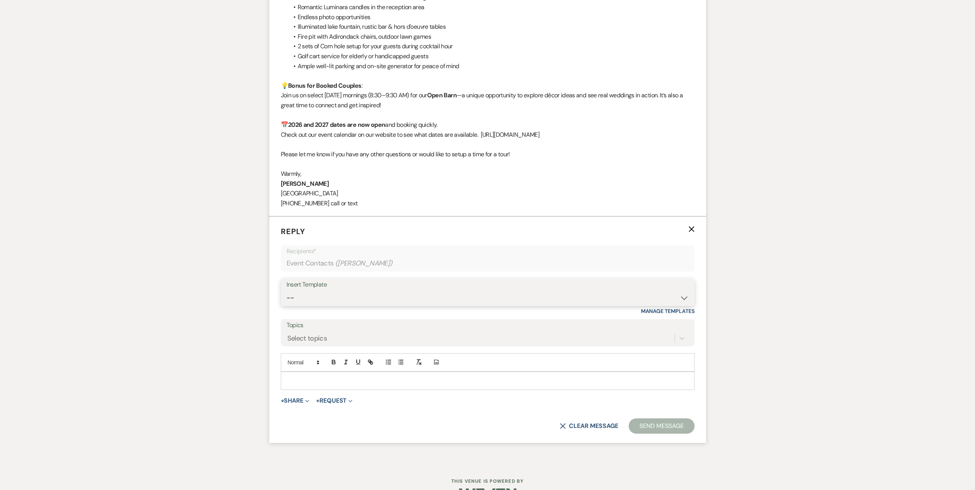
click at [393, 303] on select "-- Seating Chart Lacey's Weven Portal Introduction Payment Template Follow up i…" at bounding box center [488, 297] width 402 height 15
select select "5995"
click at [287, 290] on select "-- Seating Chart Lacey's Weven Portal Introduction Payment Template Follow up i…" at bounding box center [488, 297] width 402 height 15
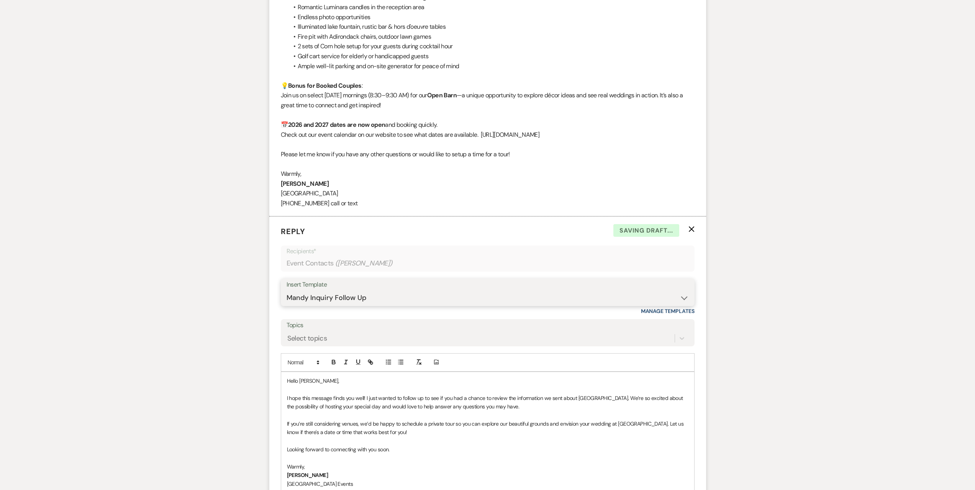
scroll to position [1225, 0]
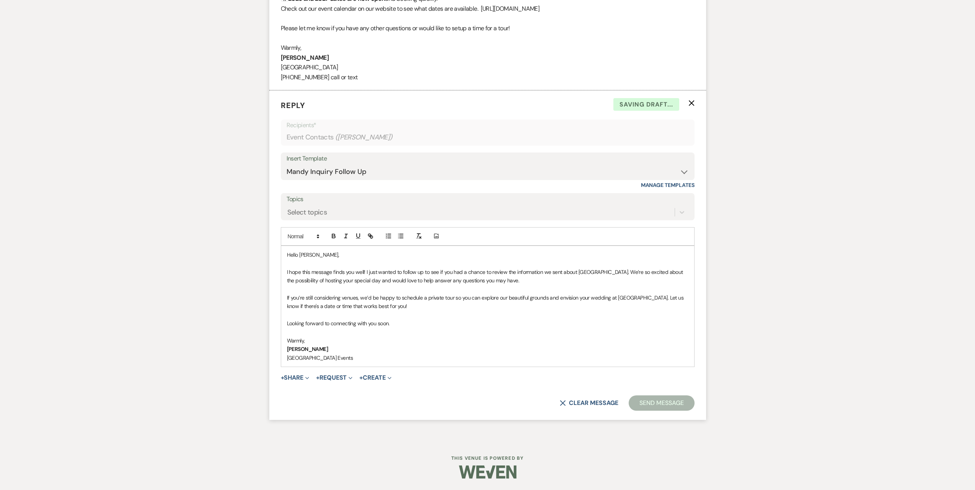
click at [671, 405] on button "Send Message" at bounding box center [661, 402] width 65 height 15
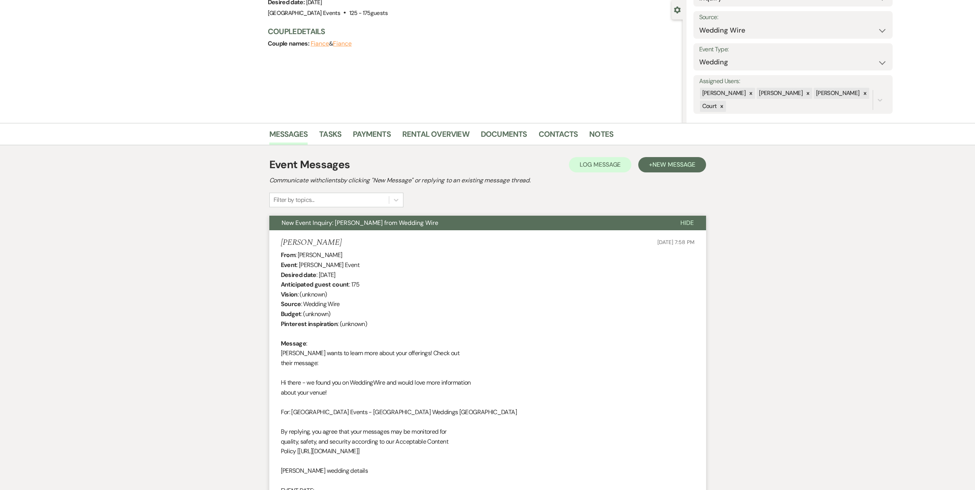
scroll to position [0, 0]
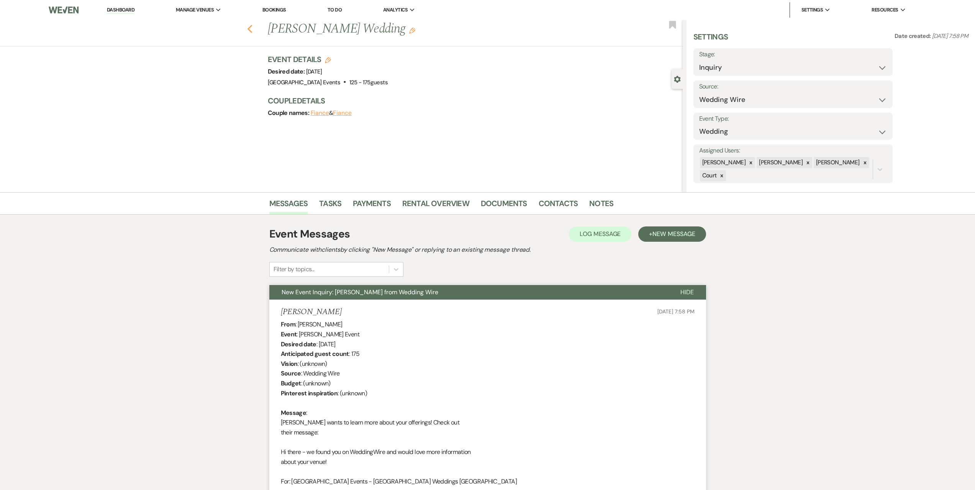
click at [252, 29] on icon "Previous" at bounding box center [250, 29] width 6 height 9
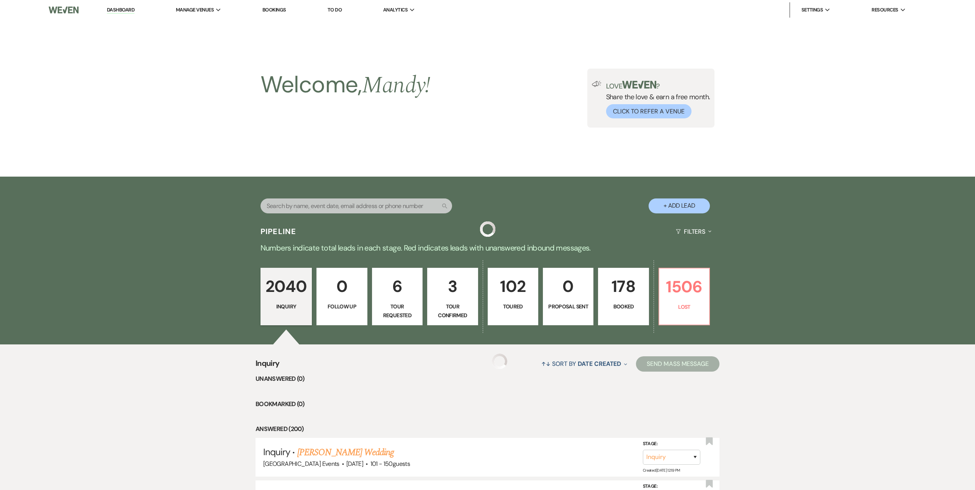
scroll to position [383, 0]
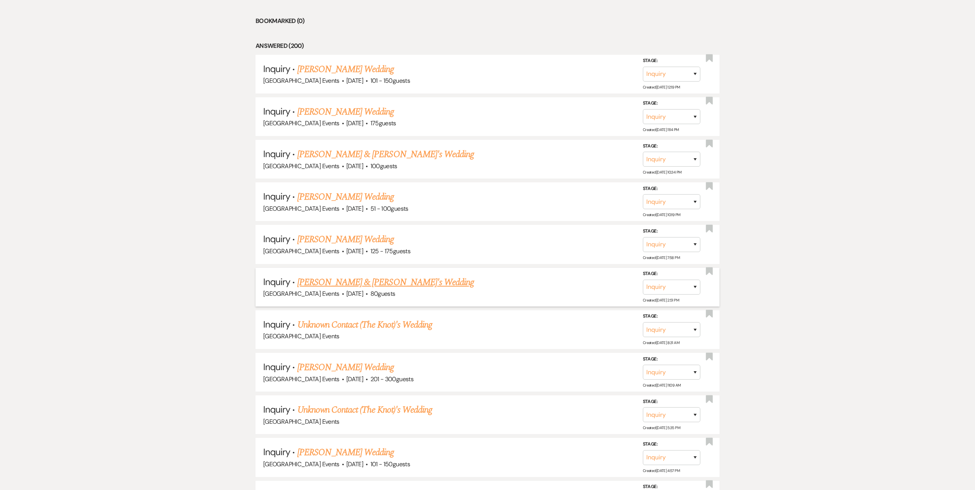
click at [362, 283] on link "[PERSON_NAME] & [PERSON_NAME]'s Wedding" at bounding box center [385, 282] width 177 height 14
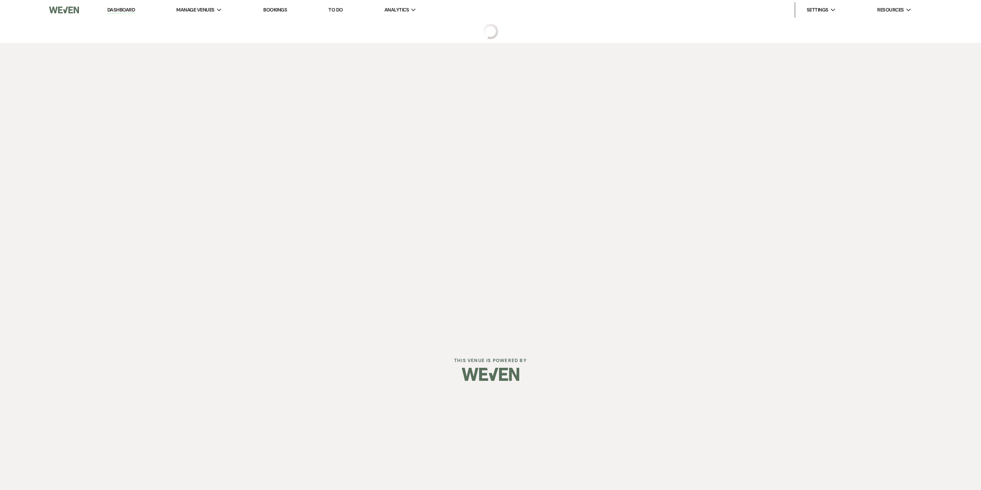
select select "5"
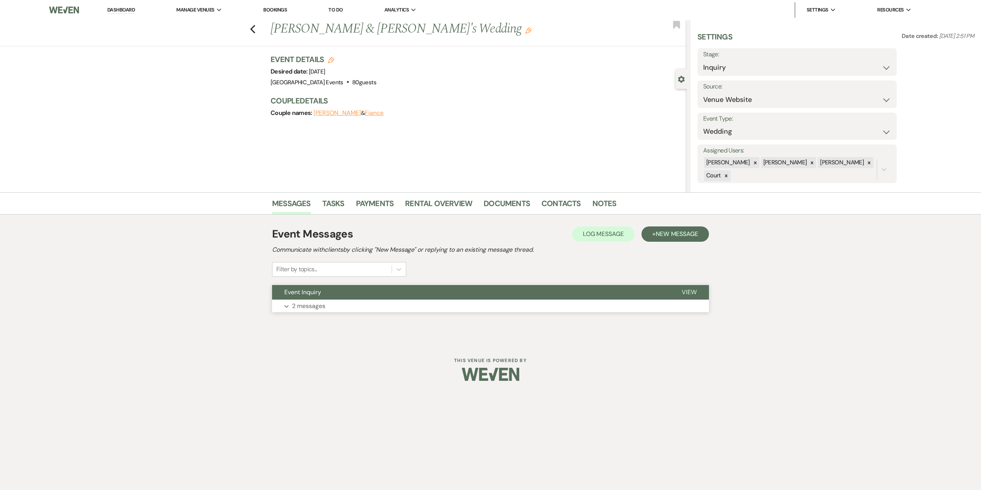
click at [487, 310] on button "Expand 2 messages" at bounding box center [490, 306] width 437 height 13
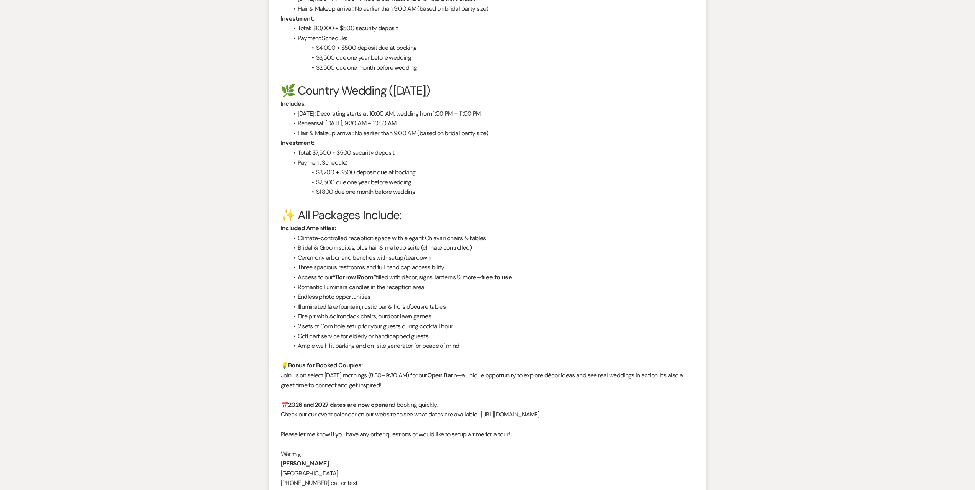
scroll to position [701, 0]
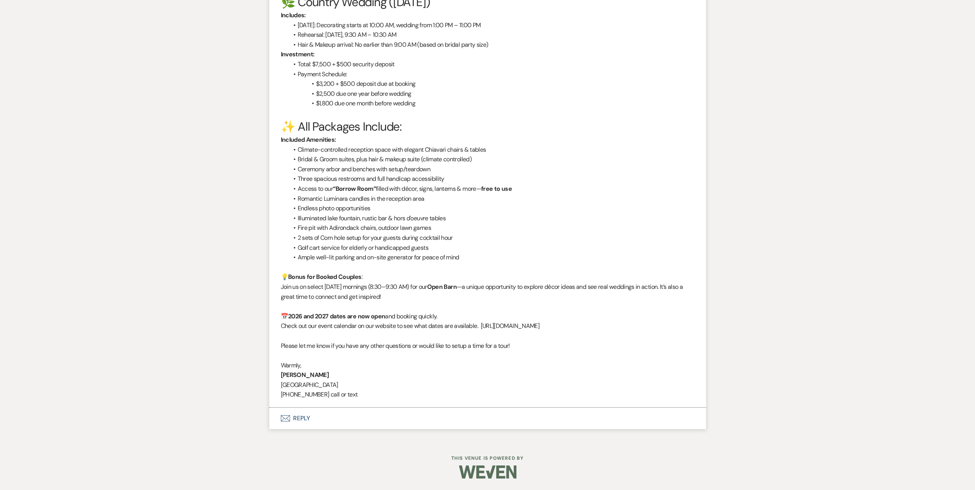
click at [347, 418] on button "Envelope Reply" at bounding box center [487, 418] width 437 height 21
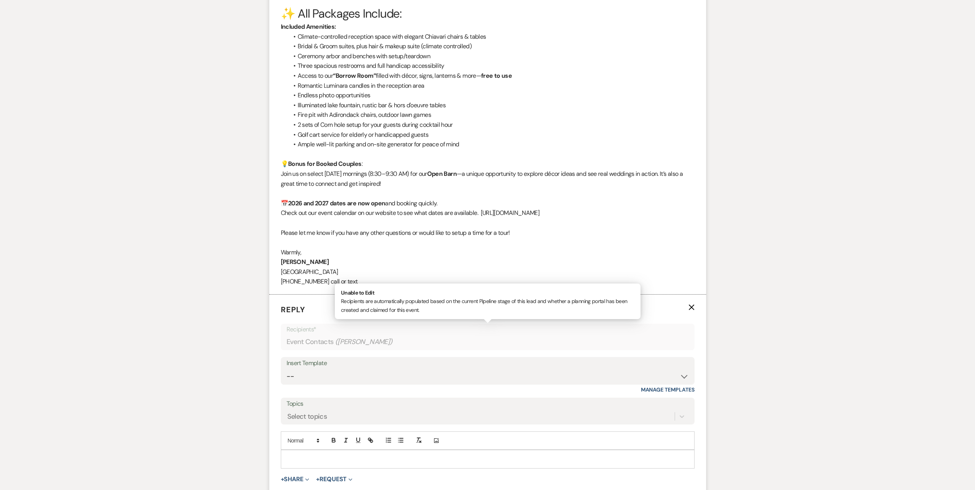
scroll to position [893, 0]
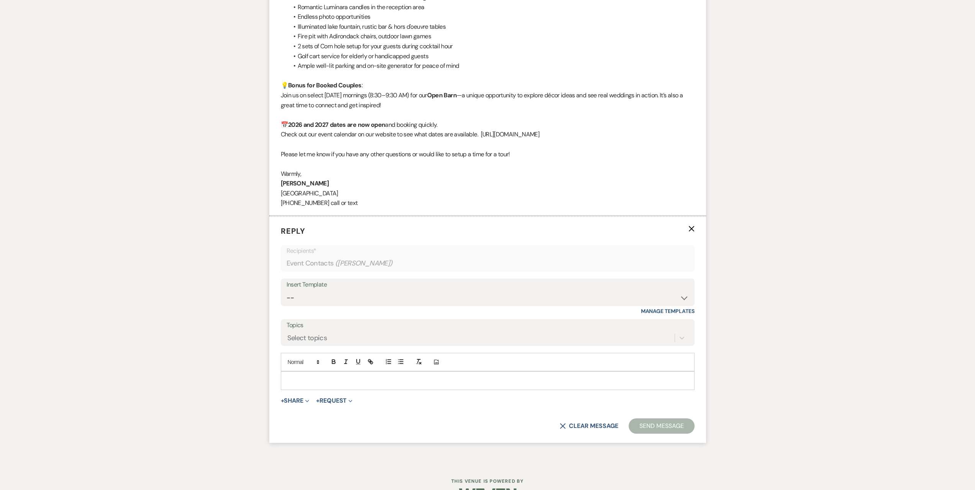
click at [339, 378] on p at bounding box center [487, 380] width 401 height 8
click at [592, 425] on button "X Clear message" at bounding box center [589, 426] width 58 height 6
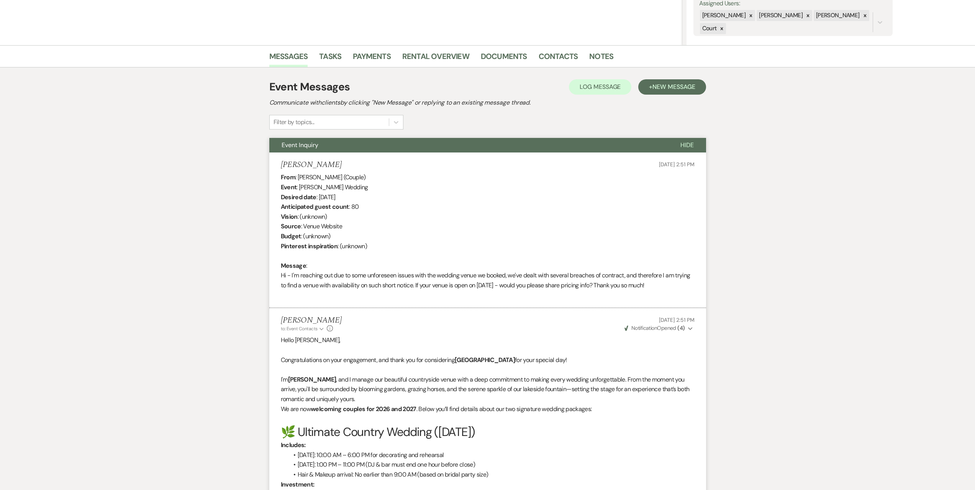
scroll to position [0, 0]
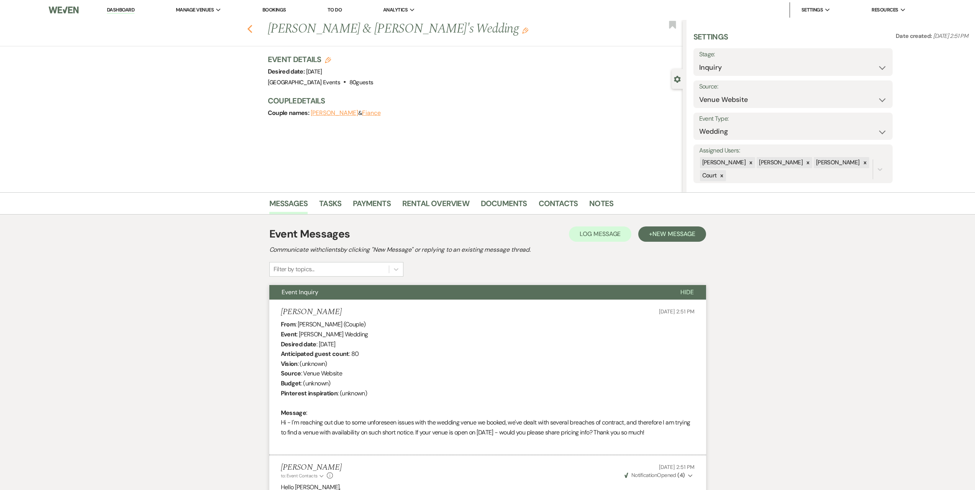
click at [253, 31] on icon "Previous" at bounding box center [250, 29] width 6 height 9
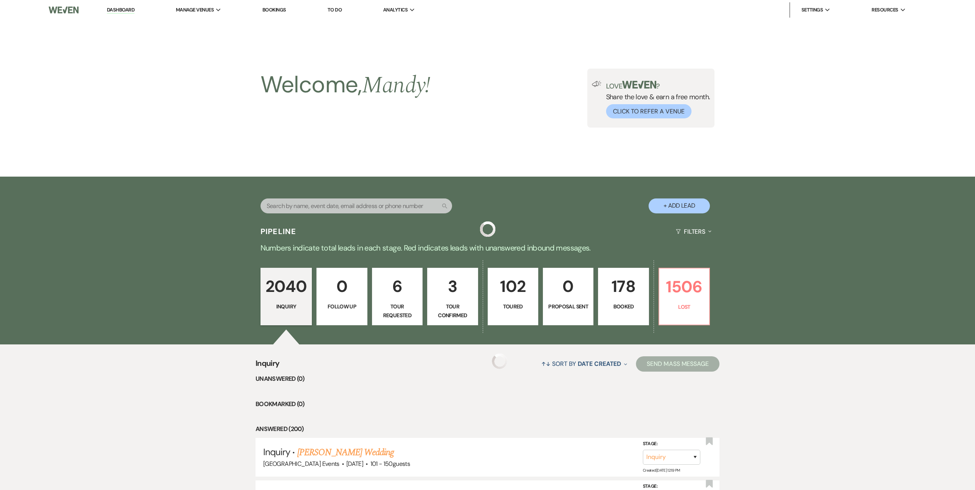
scroll to position [383, 0]
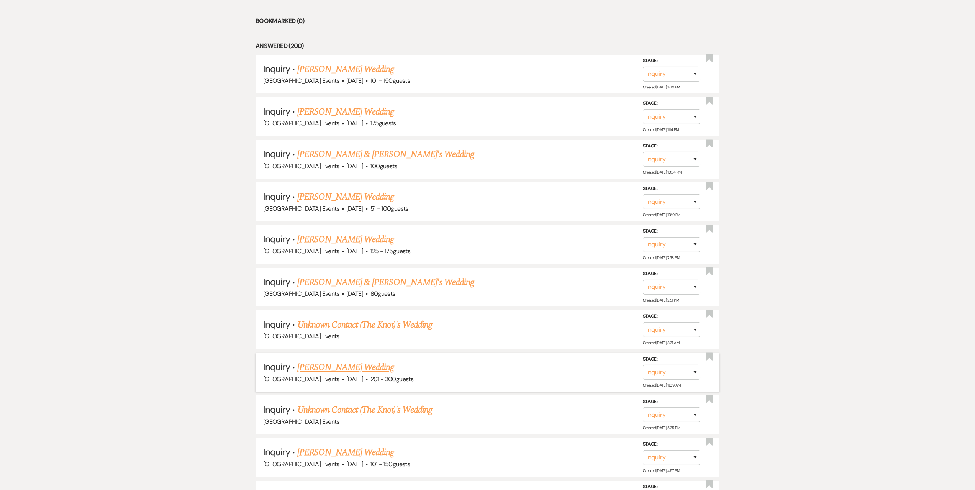
click at [354, 368] on link "[PERSON_NAME] Wedding" at bounding box center [345, 367] width 97 height 14
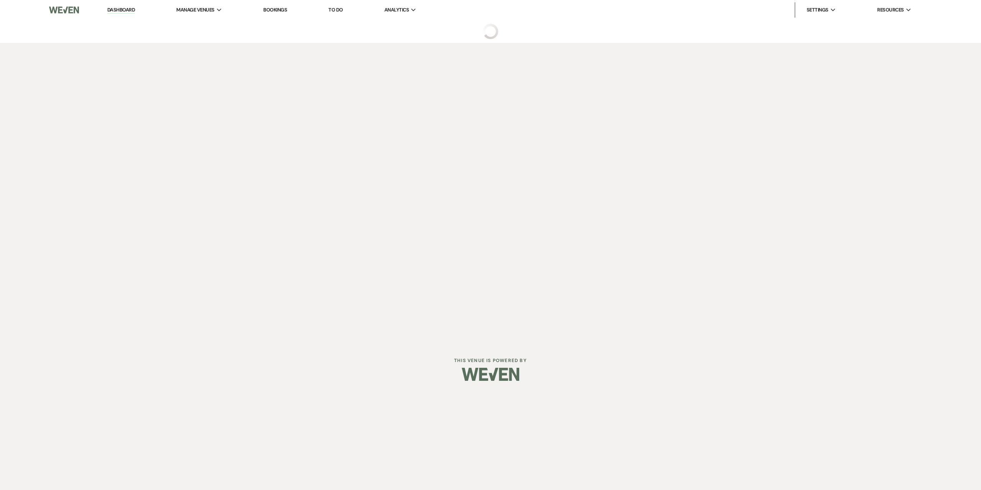
select select "2"
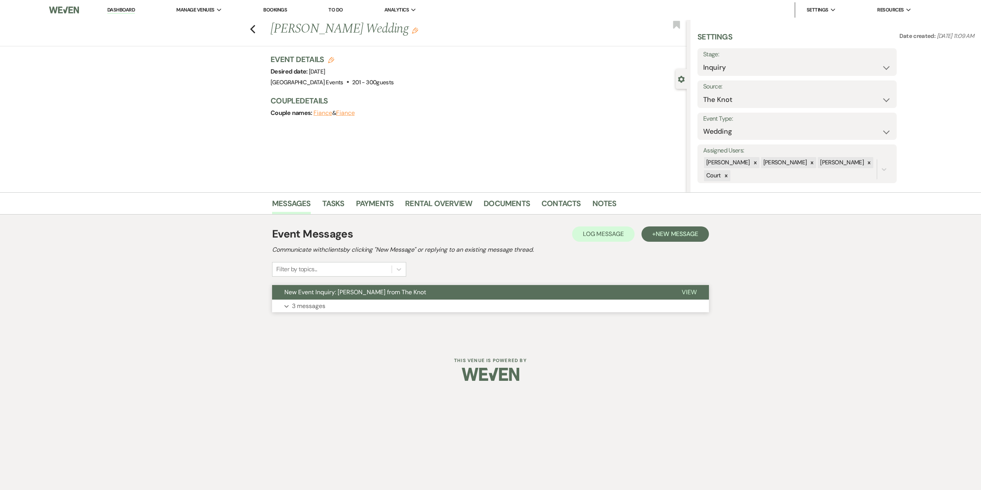
click at [448, 306] on button "Expand 3 messages" at bounding box center [490, 306] width 437 height 13
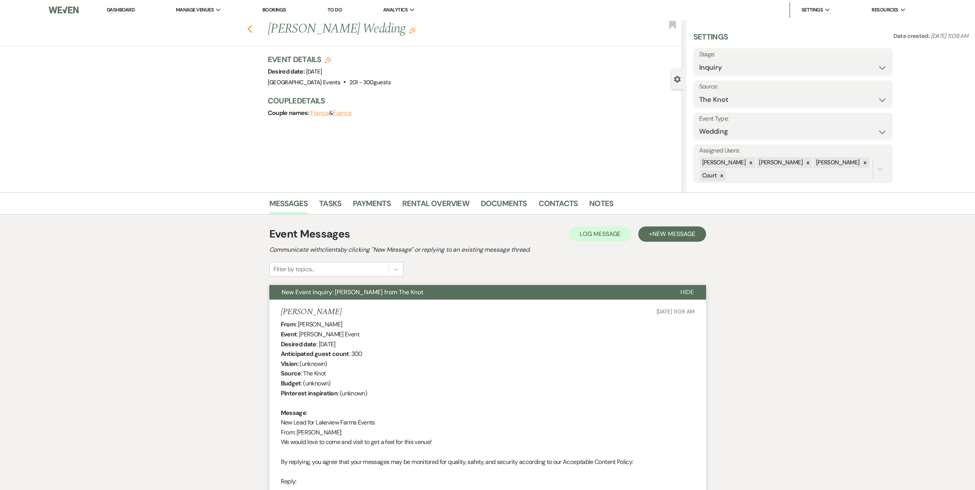
click at [253, 29] on icon "Previous" at bounding box center [250, 29] width 6 height 9
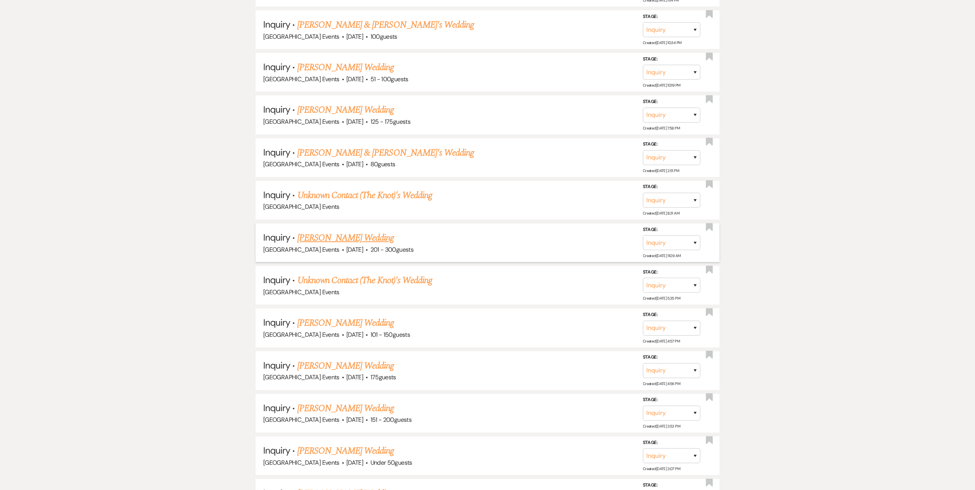
scroll to position [536, 0]
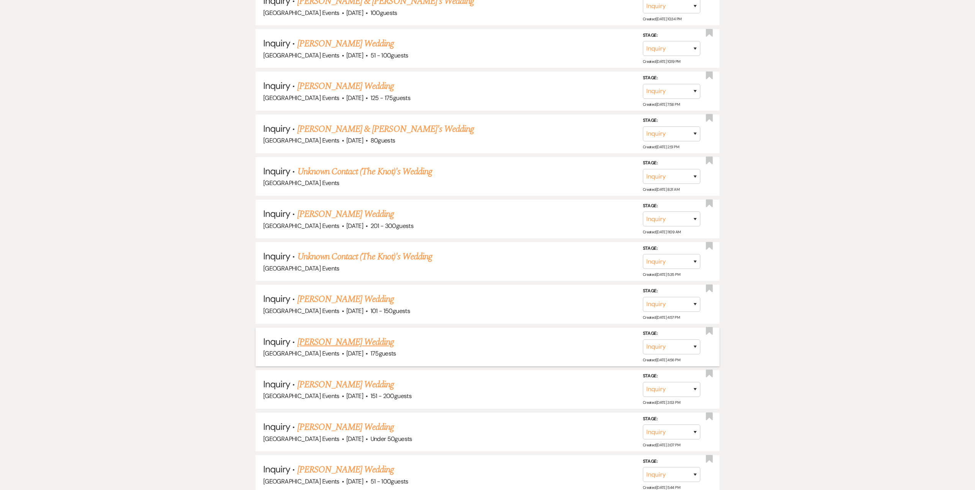
click at [367, 339] on link "[PERSON_NAME] Wedding" at bounding box center [345, 342] width 97 height 14
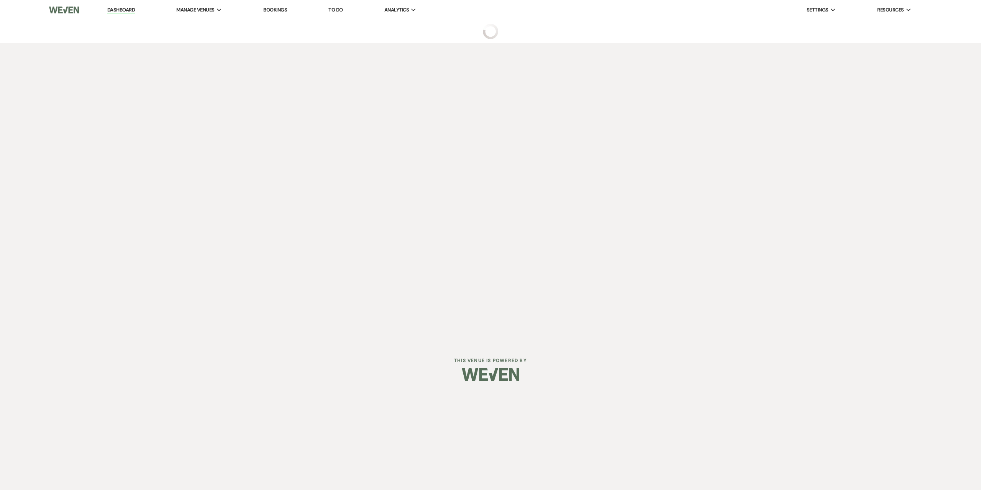
select select "3"
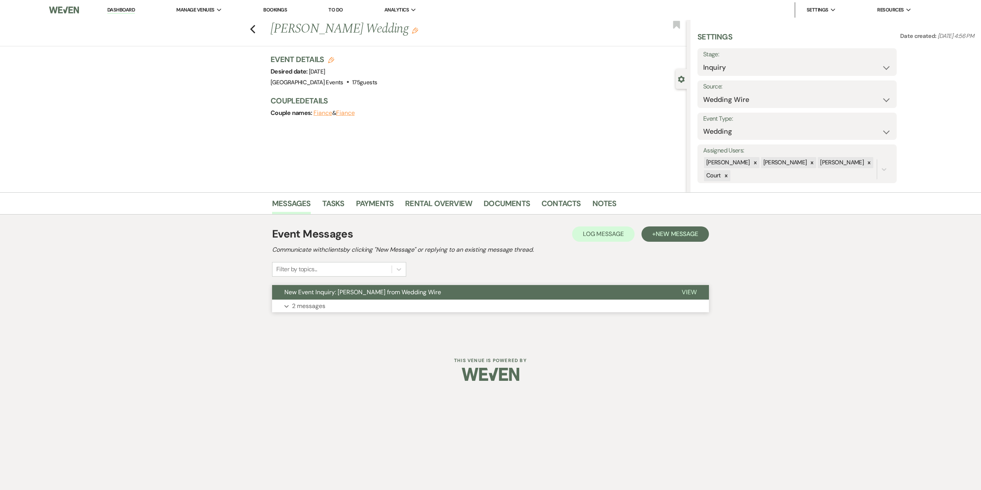
click at [398, 311] on button "Expand 2 messages" at bounding box center [490, 306] width 437 height 13
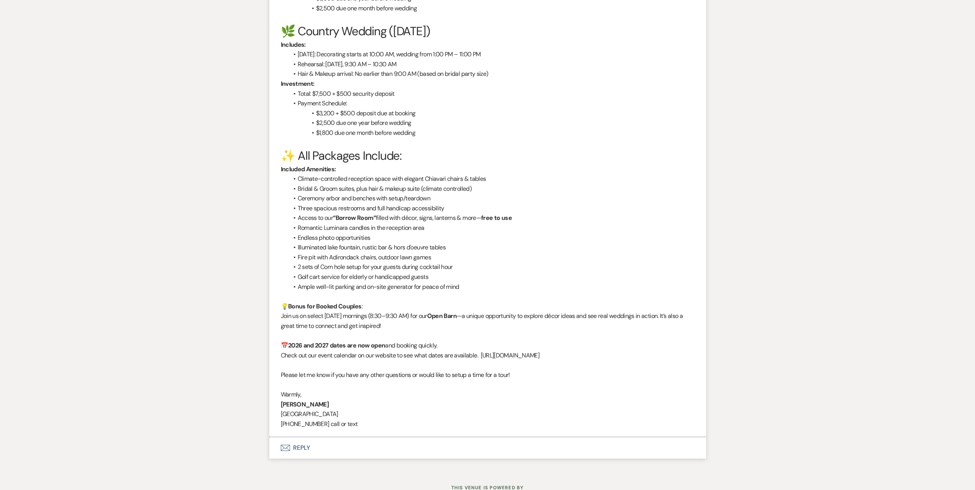
scroll to position [907, 0]
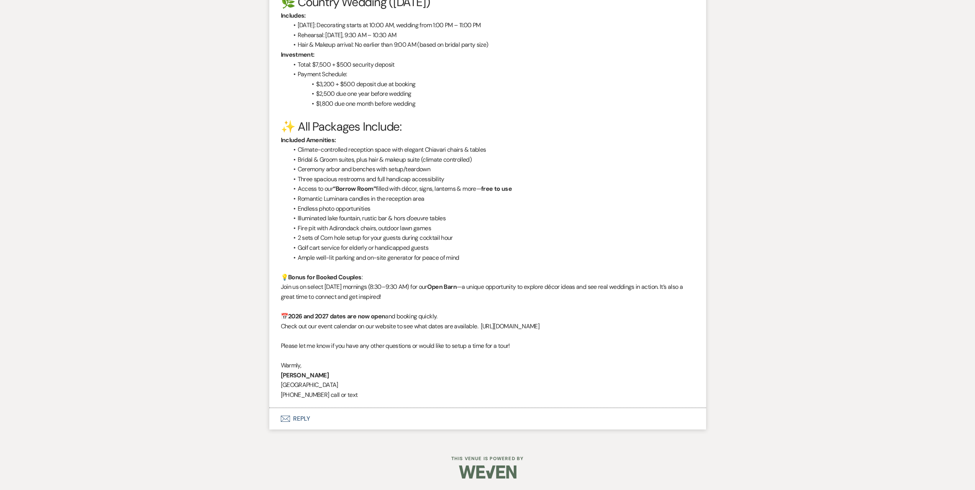
click at [408, 420] on button "Envelope Reply" at bounding box center [487, 418] width 437 height 21
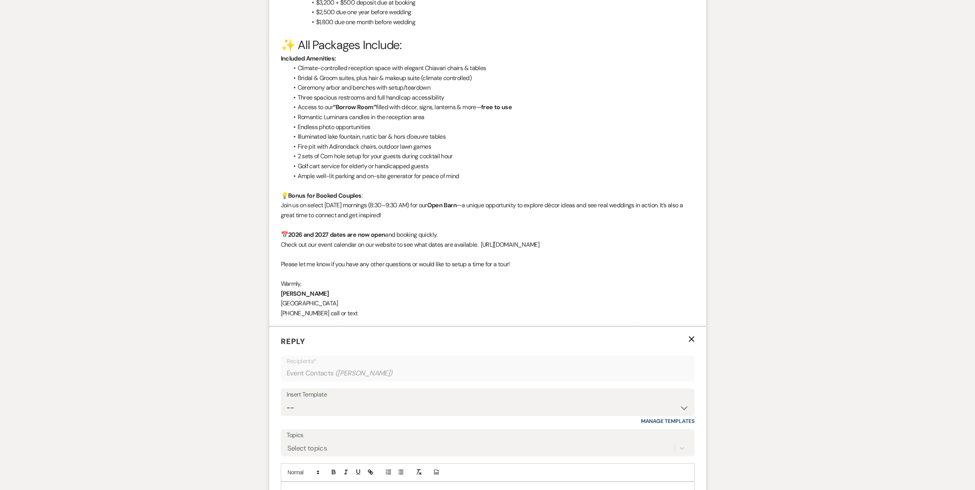
scroll to position [1099, 0]
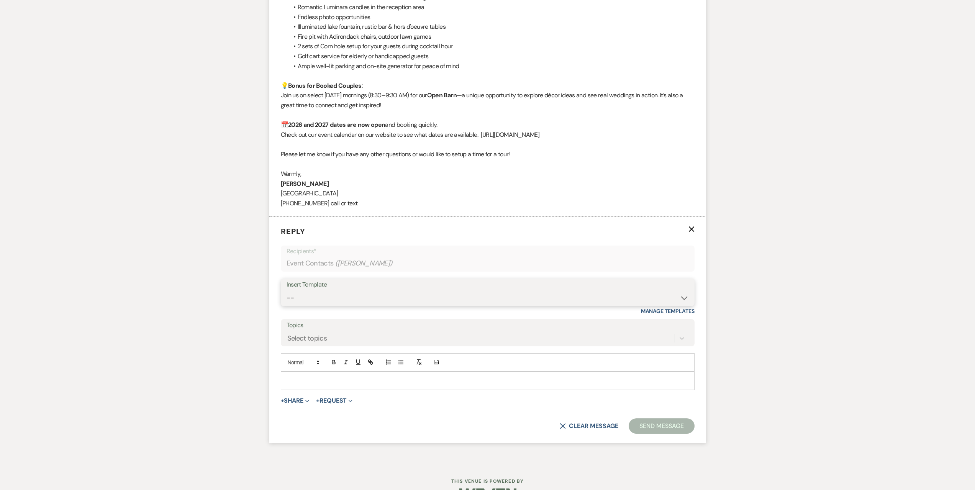
click at [403, 298] on select "-- Seating Chart Lacey's Weven Portal Introduction Payment Template Follow up i…" at bounding box center [488, 297] width 402 height 15
select select "5995"
click at [287, 290] on select "-- Seating Chart Lacey's Weven Portal Introduction Payment Template Follow up i…" at bounding box center [488, 297] width 402 height 15
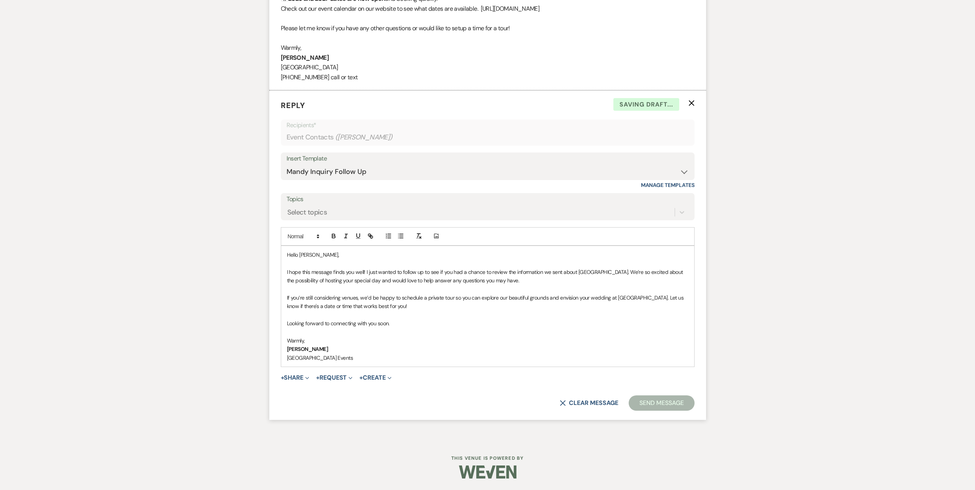
click at [669, 404] on button "Send Message" at bounding box center [661, 402] width 65 height 15
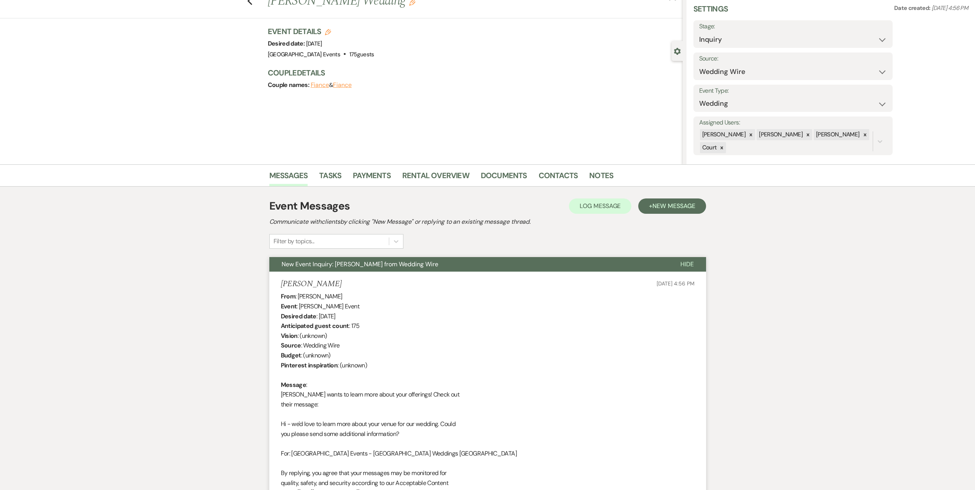
scroll to position [0, 0]
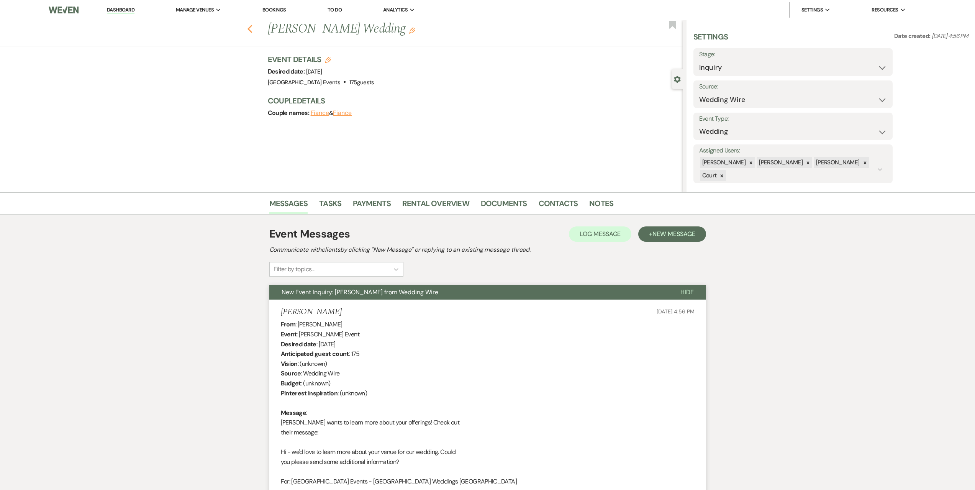
click at [251, 27] on icon "Previous" at bounding box center [250, 29] width 6 height 9
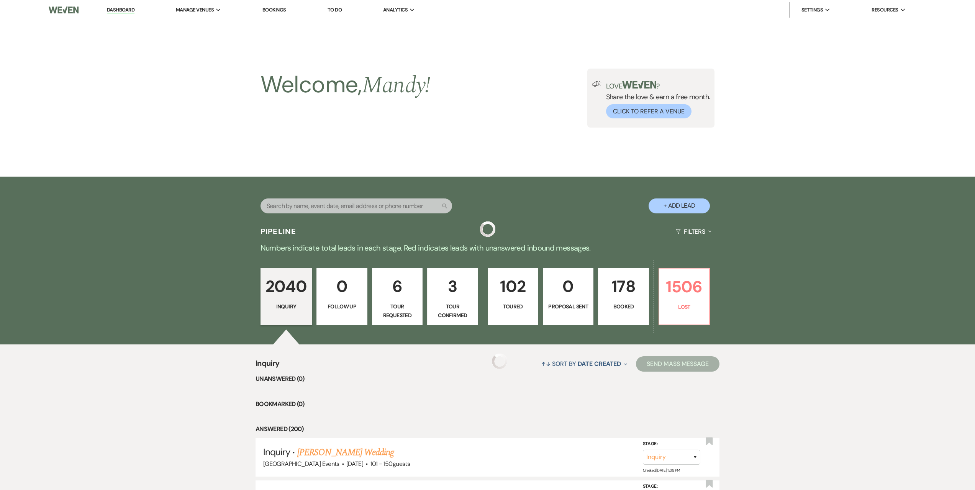
scroll to position [536, 0]
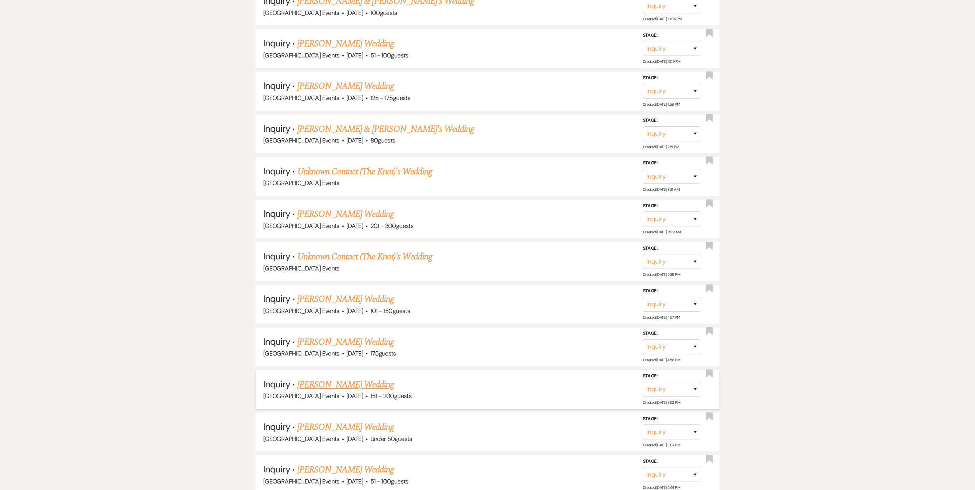
click at [350, 378] on link "[PERSON_NAME] Wedding" at bounding box center [345, 385] width 97 height 14
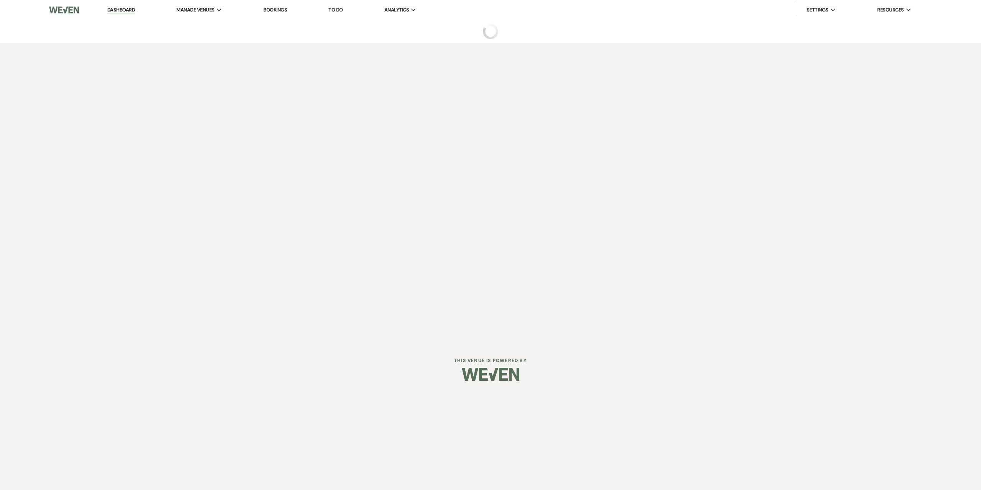
select select "2"
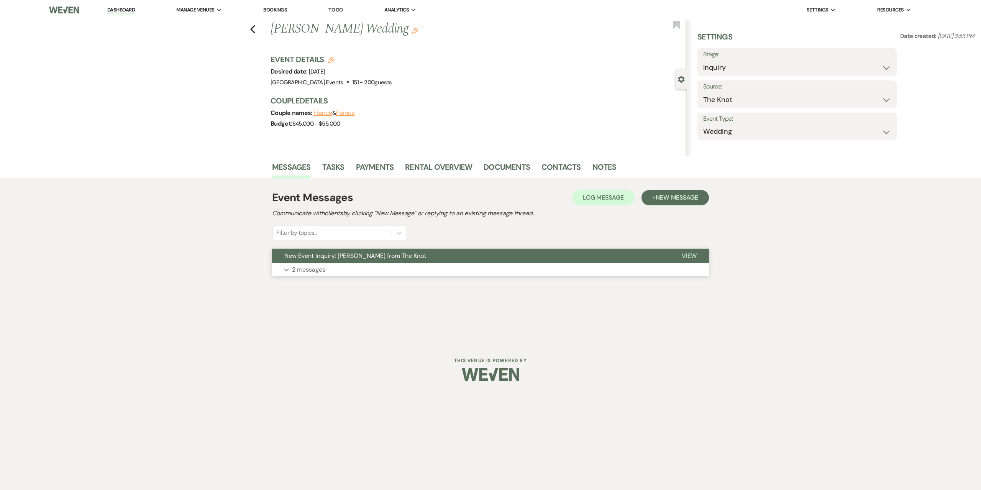
click at [385, 240] on div "Filter by topics..." at bounding box center [331, 233] width 119 height 14
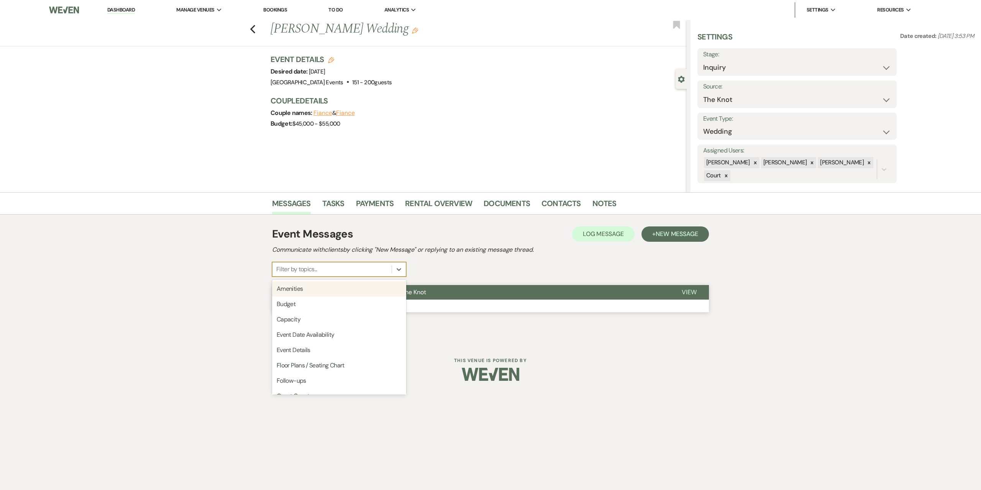
click at [430, 299] on button "New Event Inquiry: Hailey Lawrence from The Knot" at bounding box center [470, 292] width 397 height 15
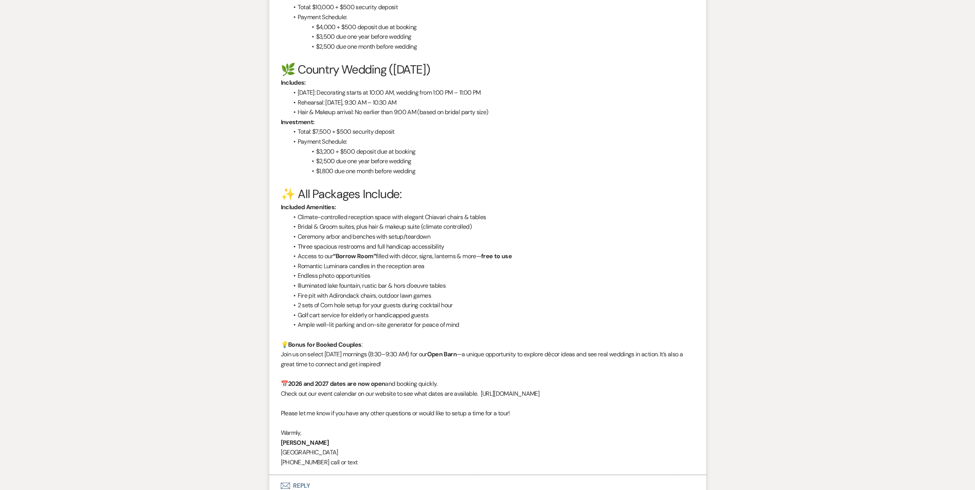
scroll to position [937, 0]
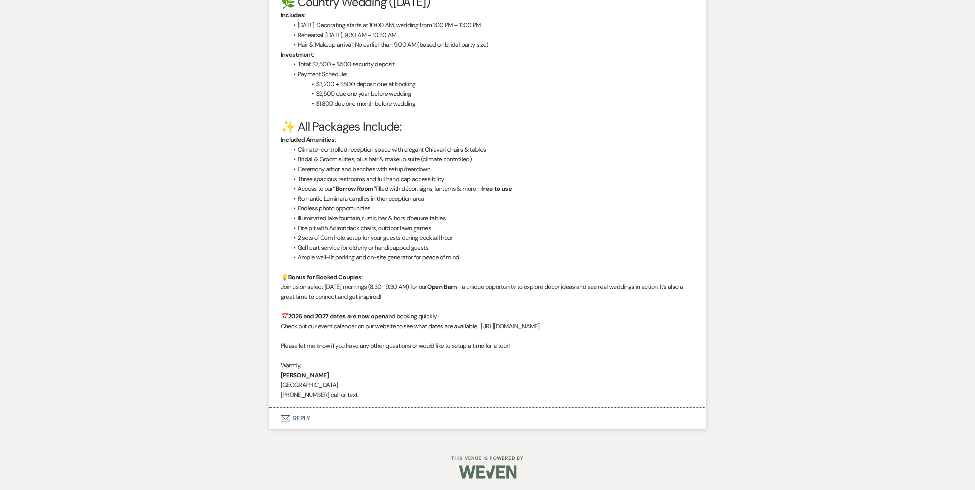
click at [357, 427] on button "Envelope Reply" at bounding box center [487, 418] width 437 height 21
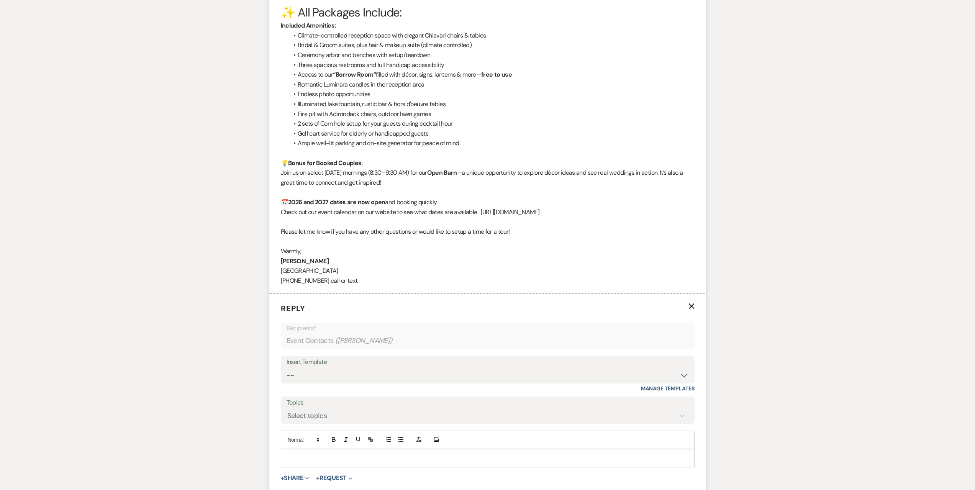
scroll to position [1128, 0]
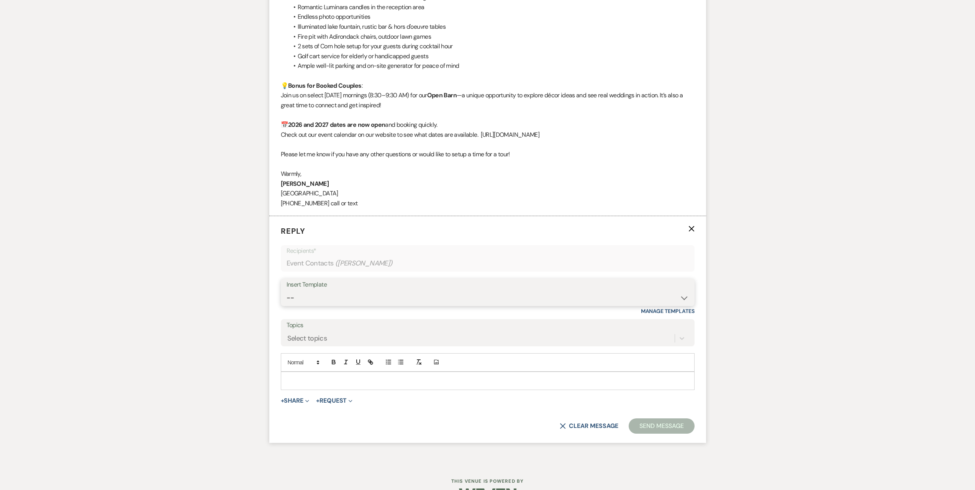
click at [352, 295] on select "-- Seating Chart Lacey's Weven Portal Introduction Payment Template Follow up i…" at bounding box center [488, 297] width 402 height 15
select select "5995"
click at [287, 290] on select "-- Seating Chart Lacey's Weven Portal Introduction Payment Template Follow up i…" at bounding box center [488, 297] width 402 height 15
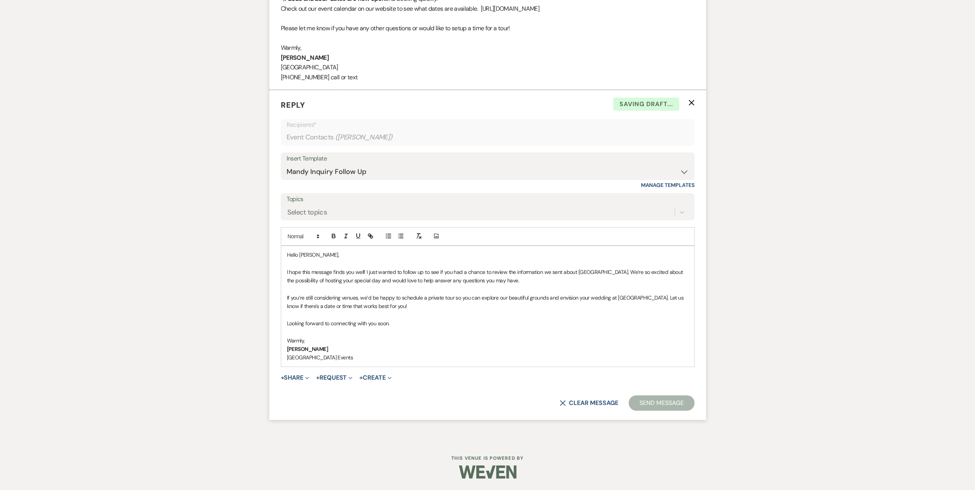
click at [665, 405] on button "Send Message" at bounding box center [661, 402] width 65 height 15
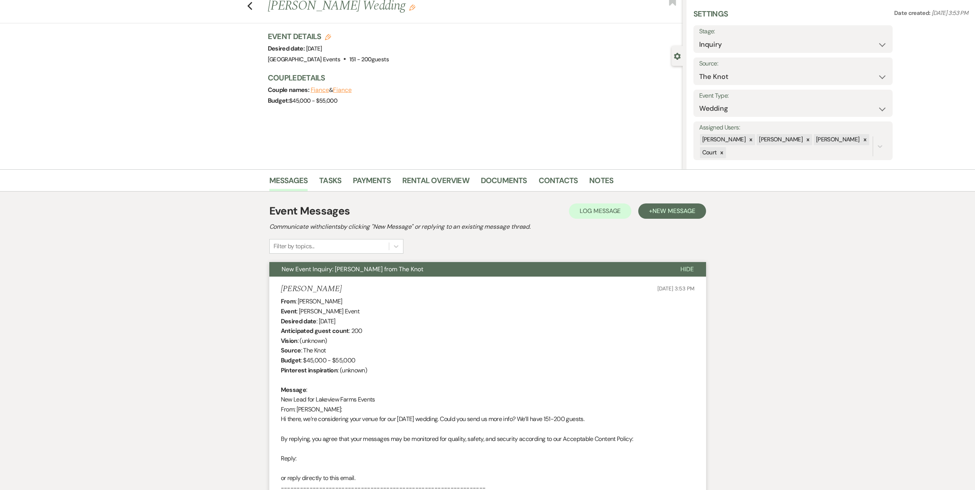
scroll to position [0, 0]
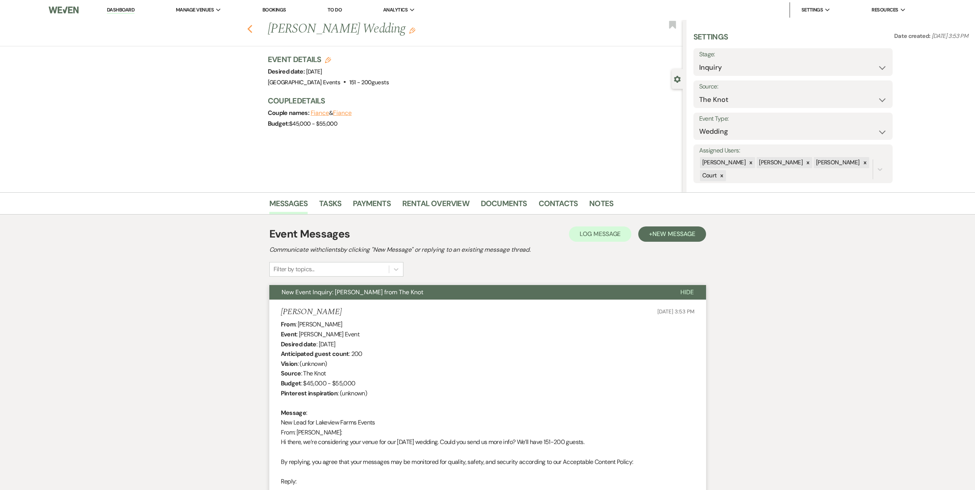
click at [252, 28] on use "button" at bounding box center [249, 29] width 5 height 8
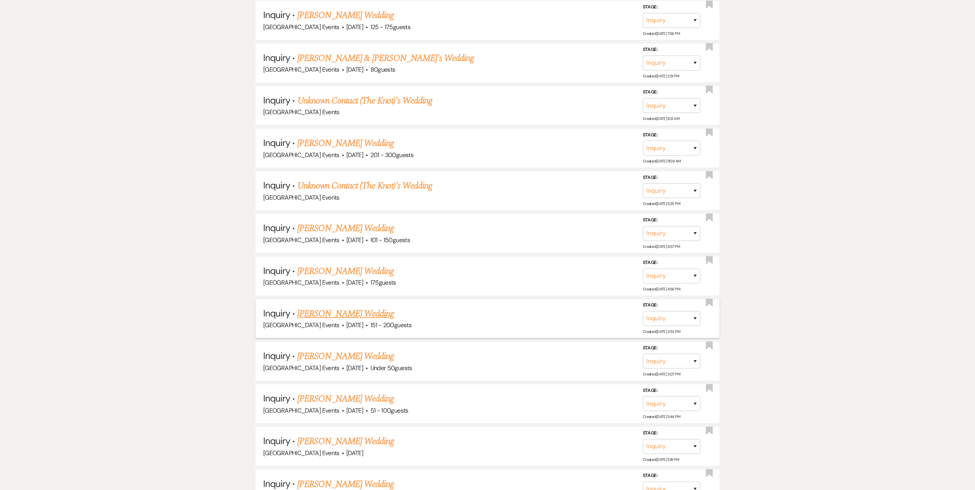
scroll to position [613, 0]
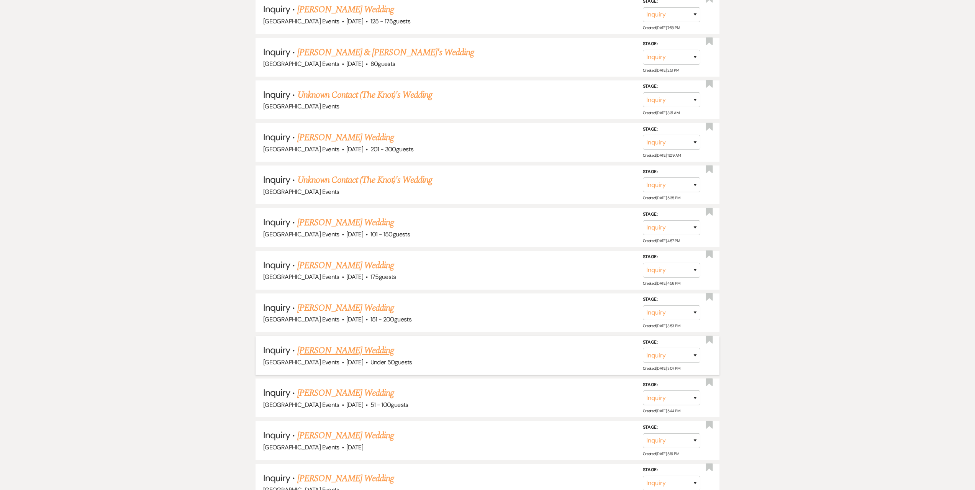
click at [335, 351] on link "[PERSON_NAME] Wedding" at bounding box center [345, 351] width 97 height 14
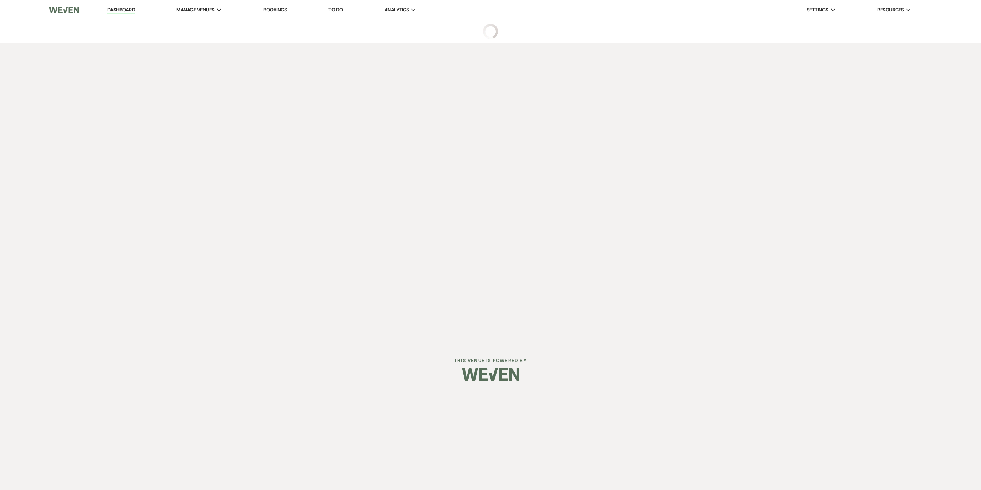
select select "2"
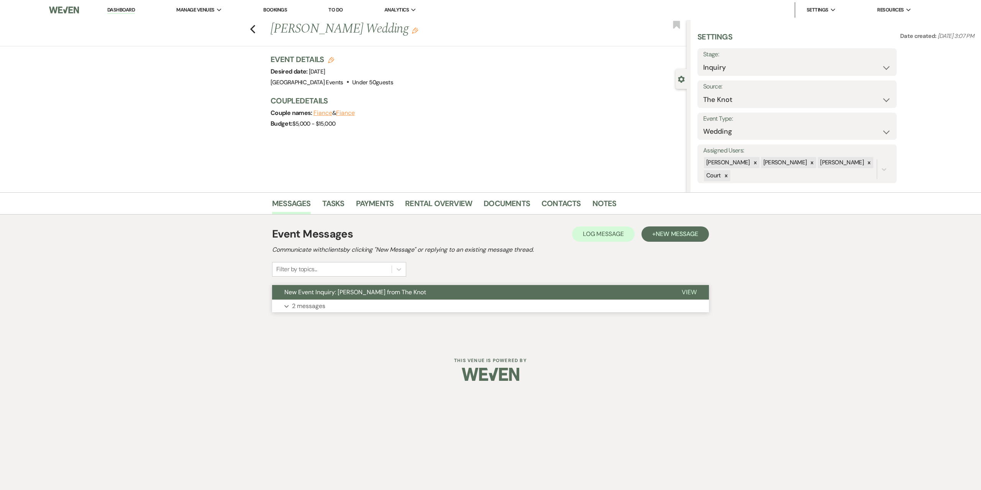
click at [326, 300] on button "Expand 2 messages" at bounding box center [490, 306] width 437 height 13
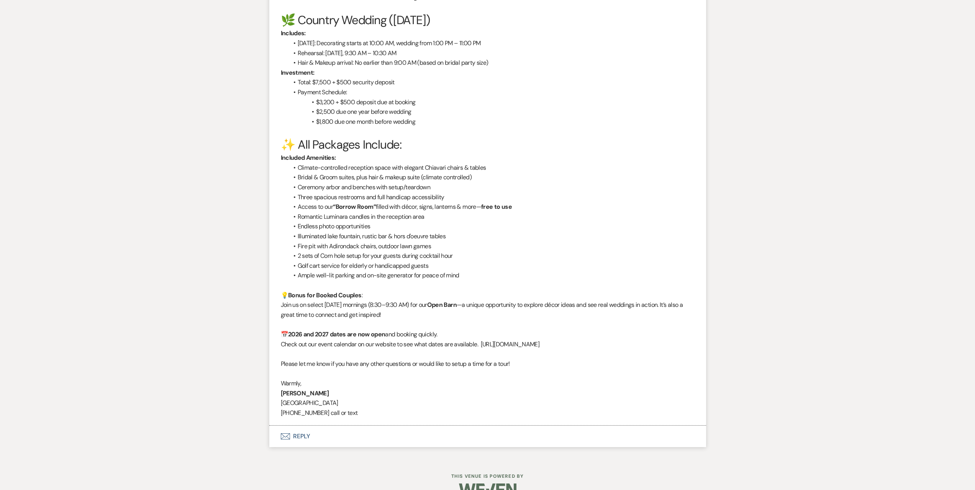
scroll to position [937, 0]
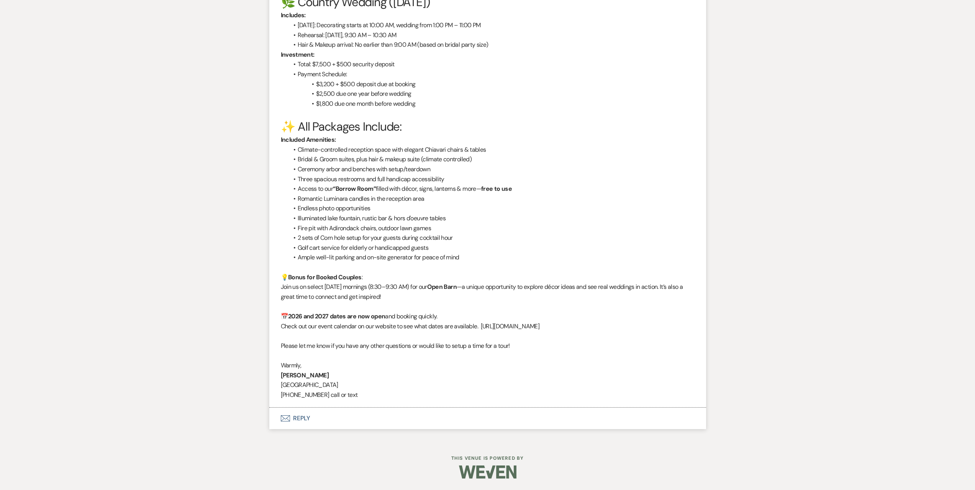
click at [339, 414] on button "Envelope Reply" at bounding box center [487, 418] width 437 height 21
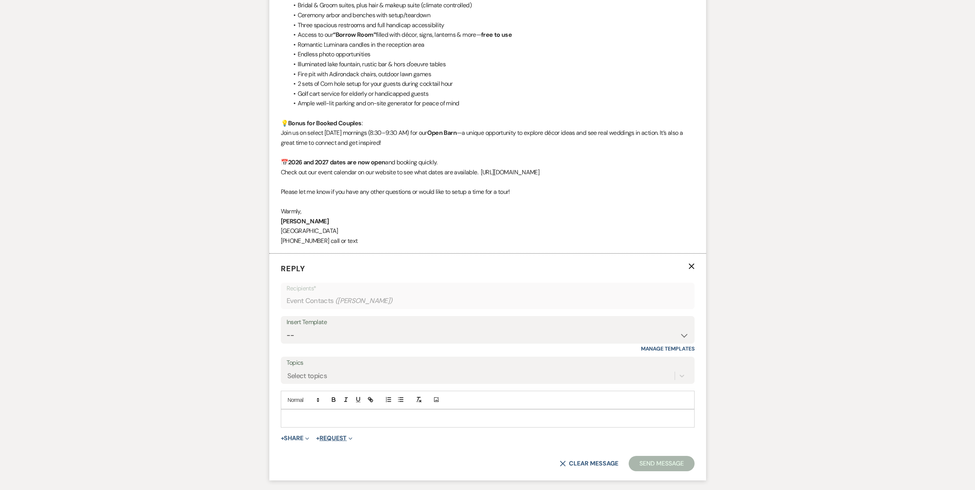
scroll to position [1128, 0]
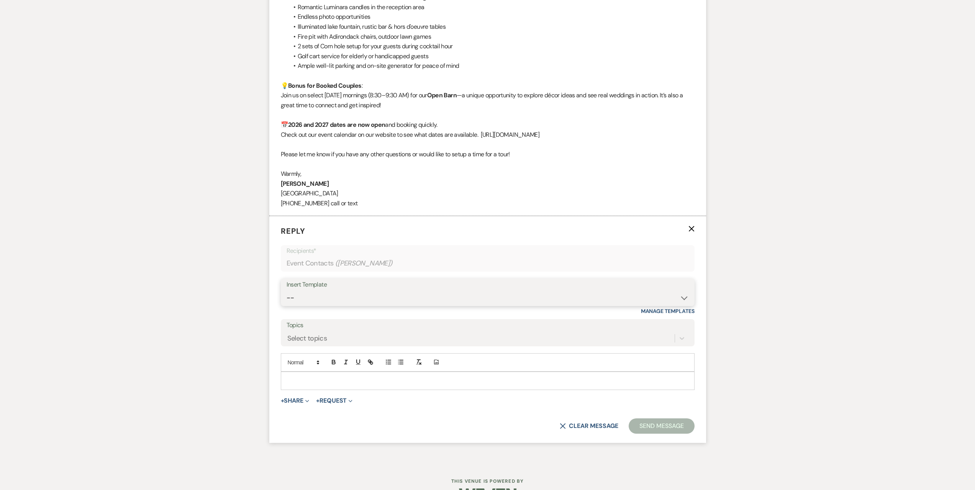
click at [369, 295] on select "-- Seating Chart Lacey's Weven Portal Introduction Payment Template Follow up i…" at bounding box center [488, 297] width 402 height 15
select select "5995"
click at [287, 290] on select "-- Seating Chart Lacey's Weven Portal Introduction Payment Template Follow up i…" at bounding box center [488, 297] width 402 height 15
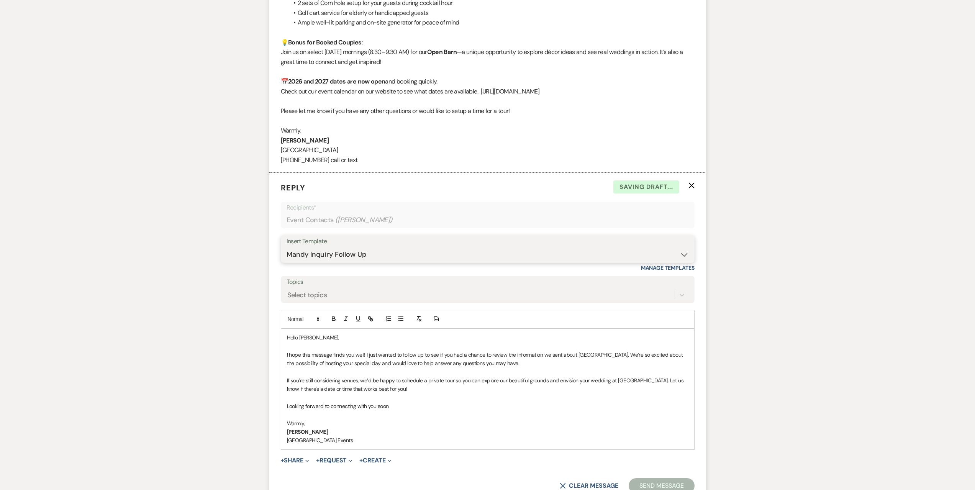
scroll to position [1254, 0]
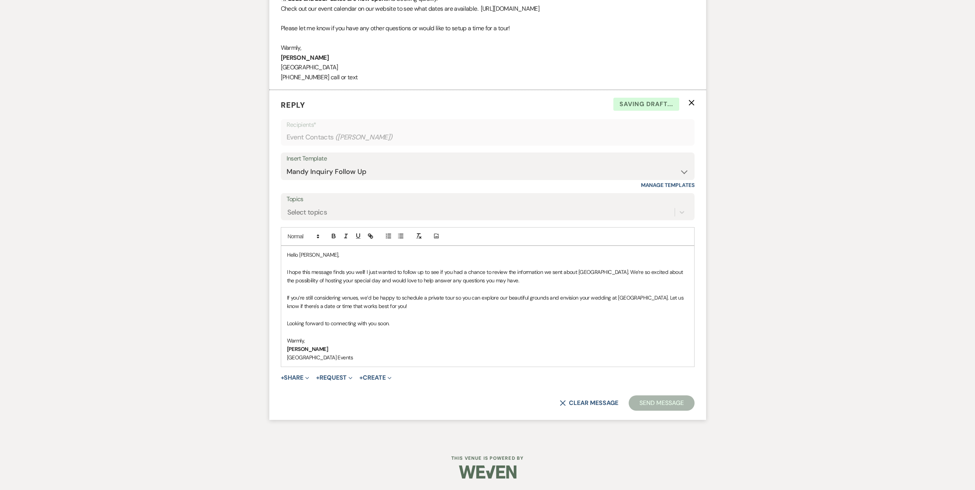
click at [668, 400] on button "Send Message" at bounding box center [661, 402] width 65 height 15
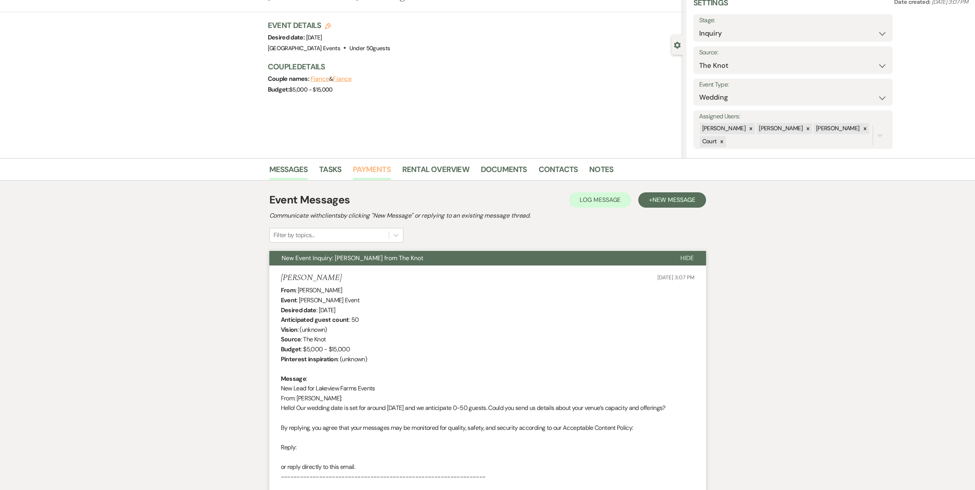
scroll to position [0, 0]
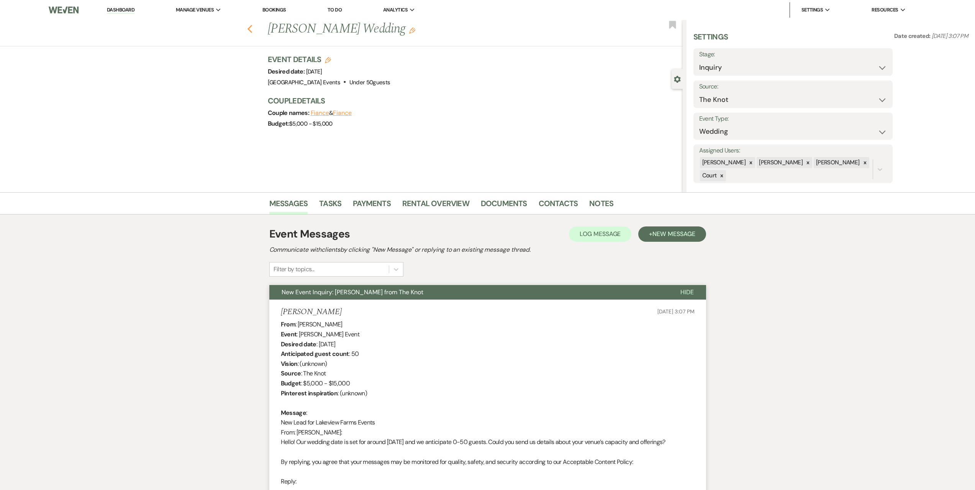
click at [251, 29] on use "button" at bounding box center [249, 29] width 5 height 8
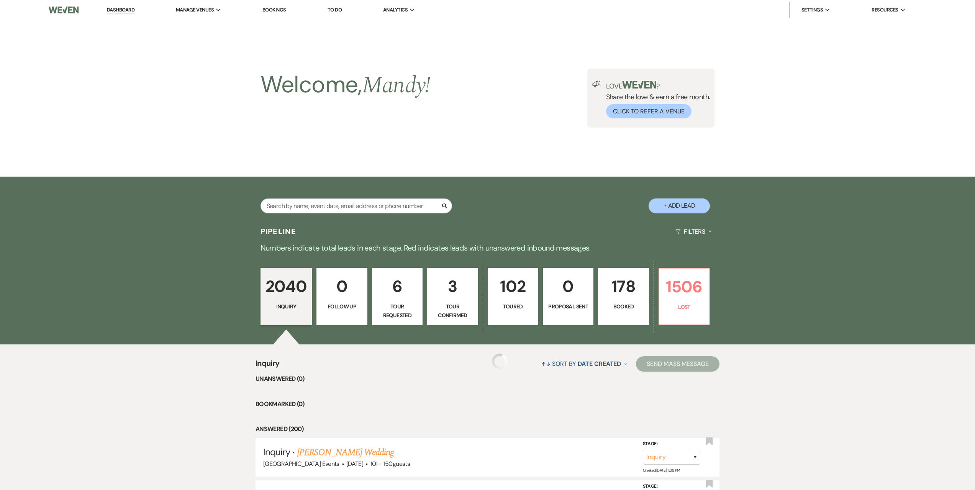
scroll to position [613, 0]
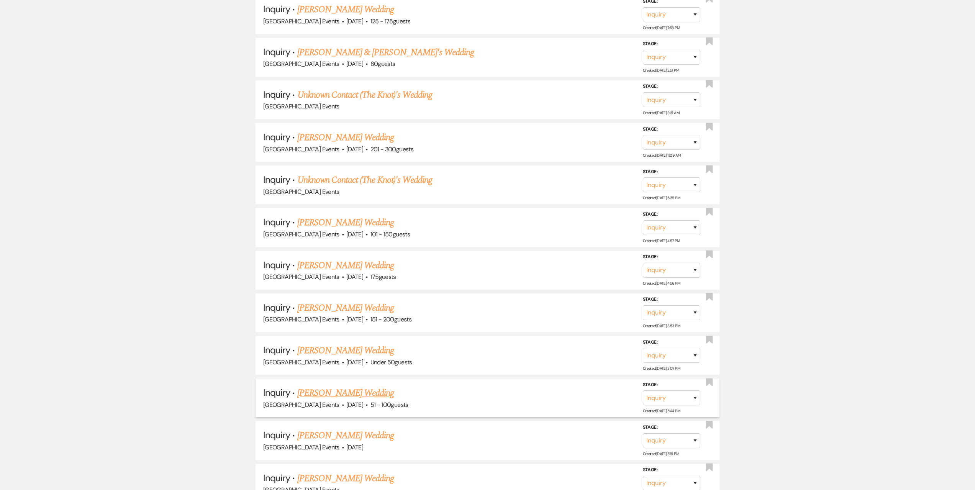
click at [351, 390] on link "[PERSON_NAME] Wedding" at bounding box center [345, 393] width 97 height 14
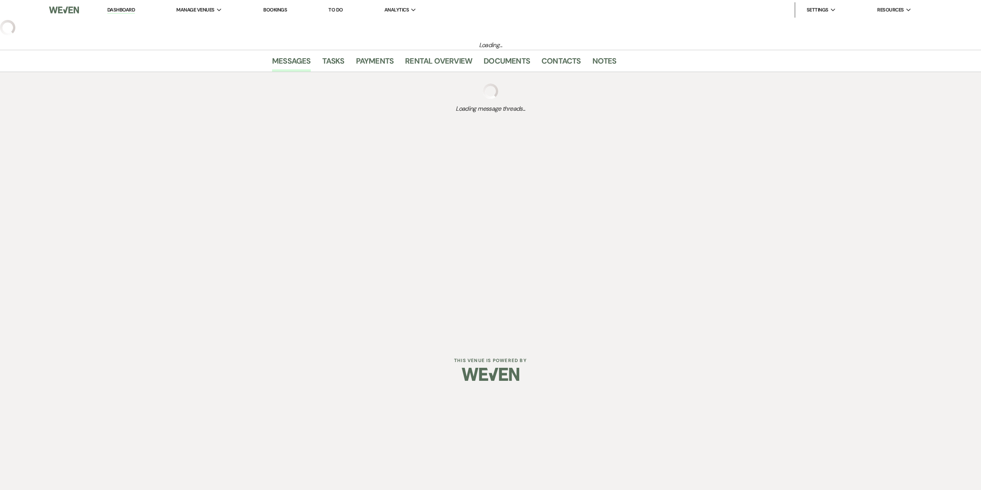
select select "2"
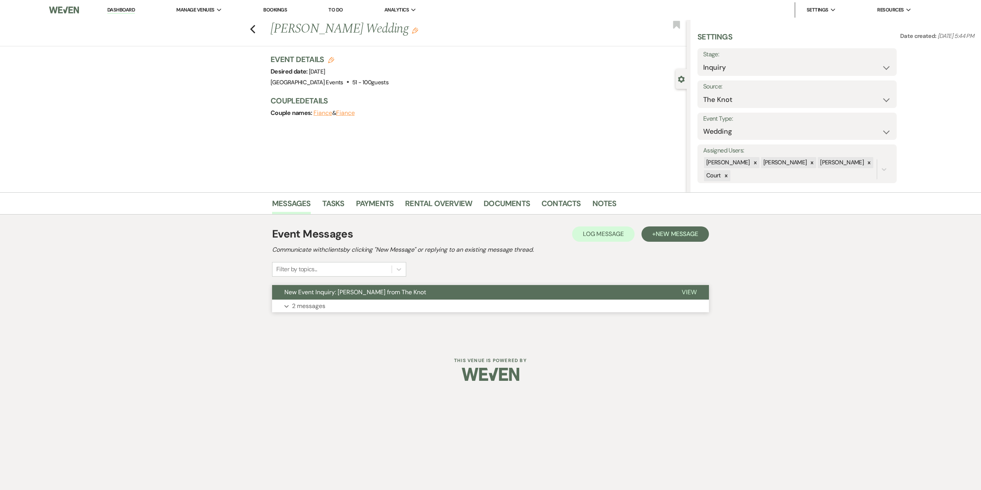
click at [356, 304] on button "Expand 2 messages" at bounding box center [490, 306] width 437 height 13
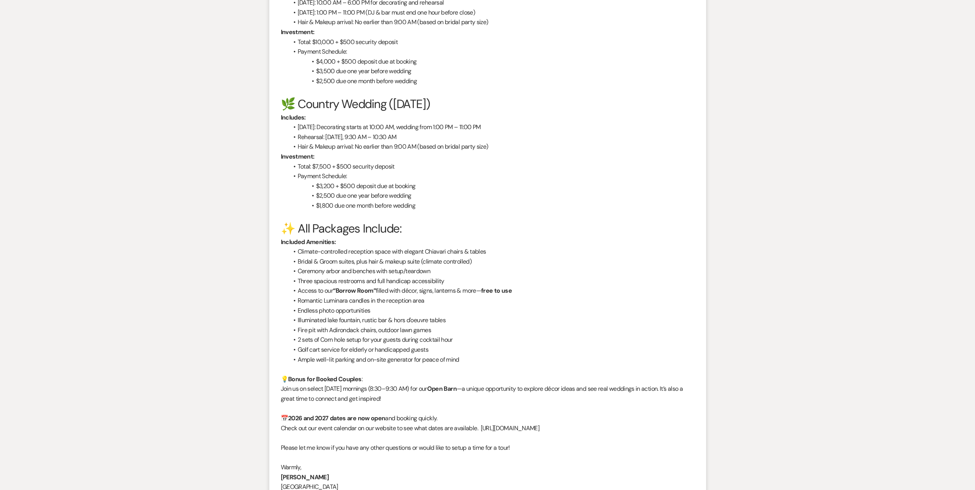
scroll to position [907, 0]
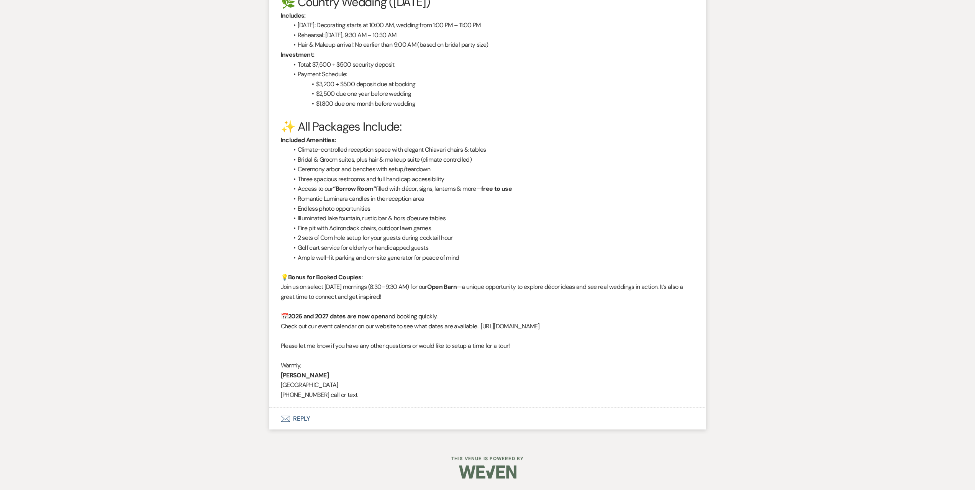
click at [297, 423] on button "Envelope Reply" at bounding box center [487, 418] width 437 height 21
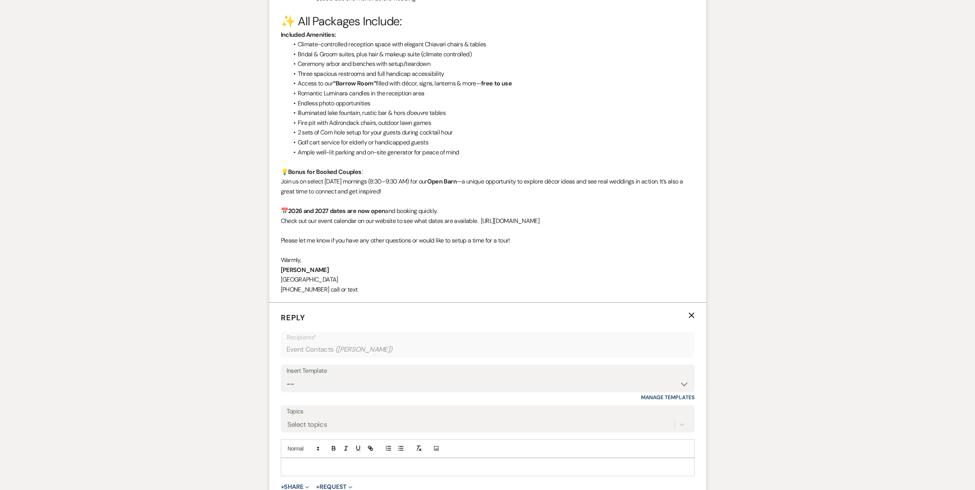
scroll to position [1122, 0]
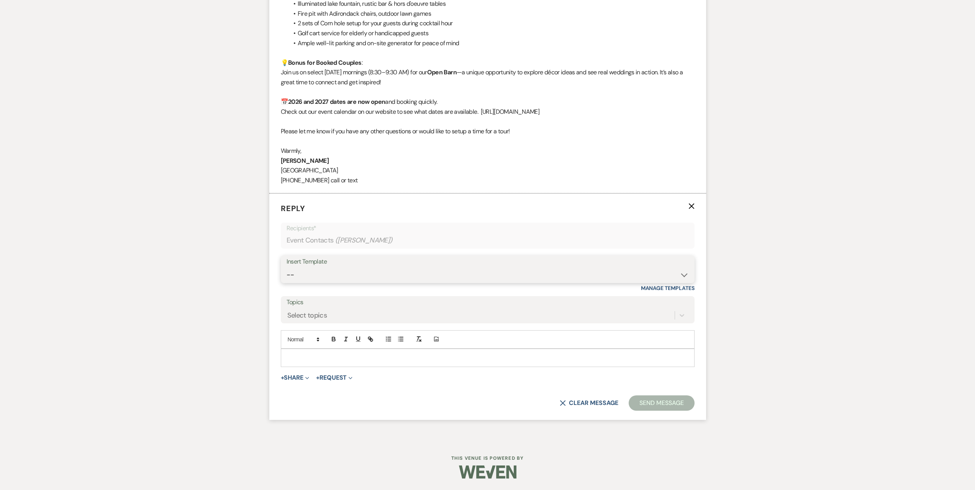
click at [356, 275] on select "-- Seating Chart Lacey's Weven Portal Introduction Payment Template Follow up i…" at bounding box center [488, 274] width 402 height 15
select select "5995"
click at [287, 267] on select "-- Seating Chart Lacey's Weven Portal Introduction Payment Template Follow up i…" at bounding box center [488, 274] width 402 height 15
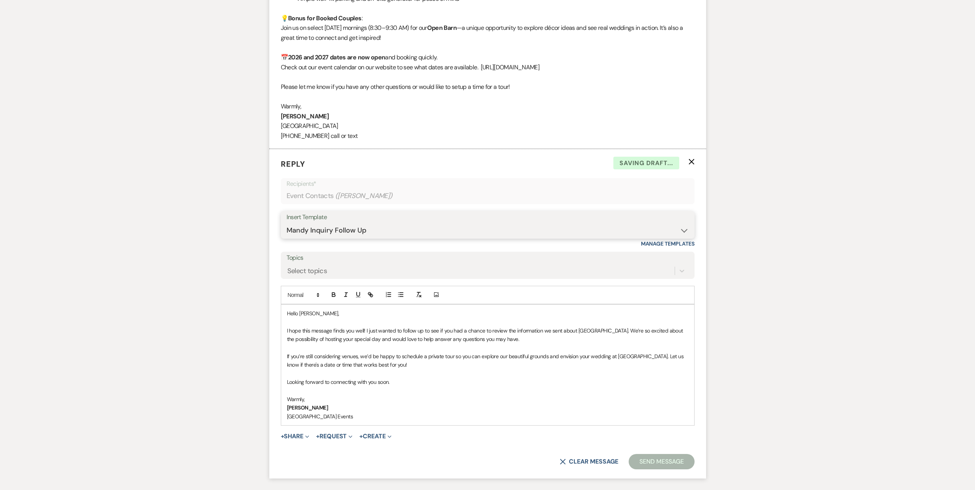
scroll to position [1225, 0]
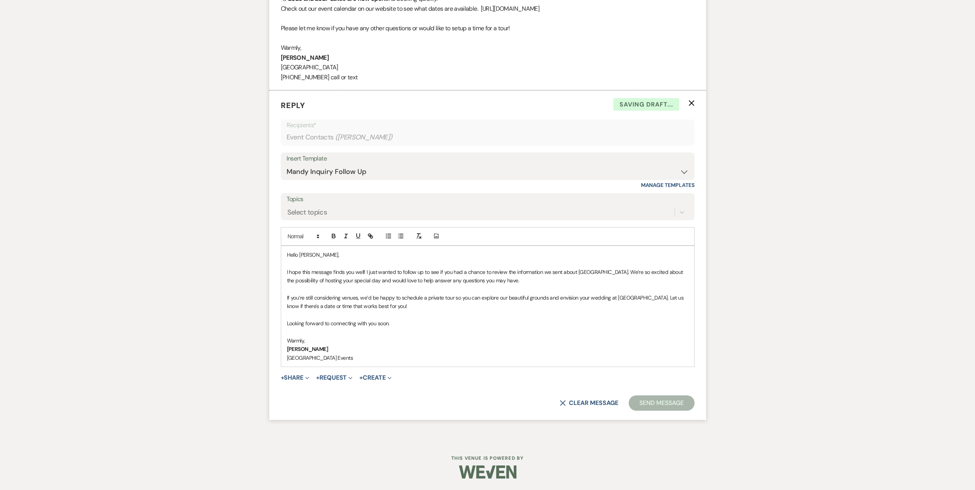
click at [667, 404] on button "Send Message" at bounding box center [661, 402] width 65 height 15
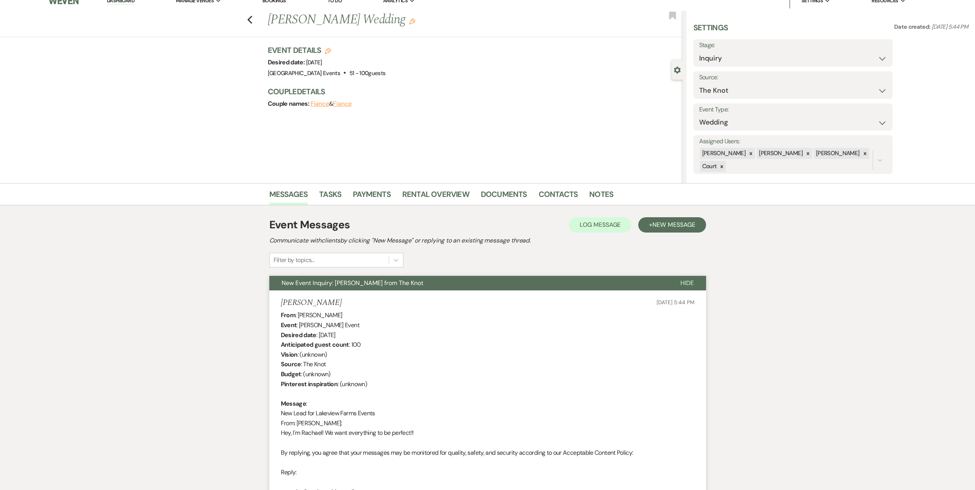
scroll to position [0, 0]
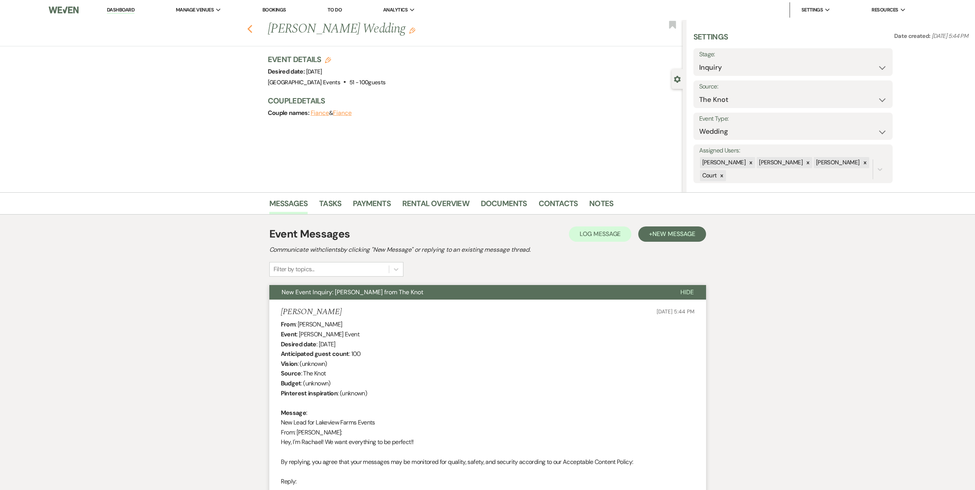
click at [253, 25] on icon "Previous" at bounding box center [250, 29] width 6 height 9
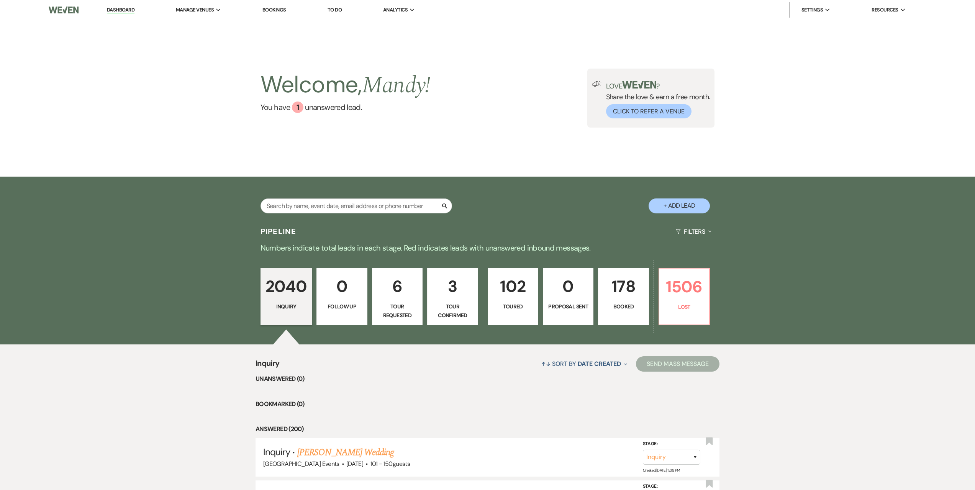
click at [403, 315] on p "Tour Requested" at bounding box center [397, 310] width 41 height 17
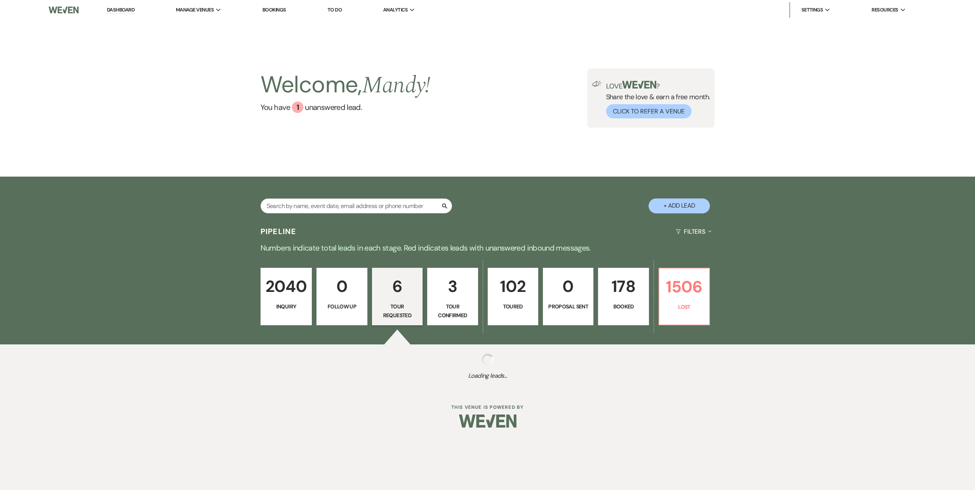
select select "2"
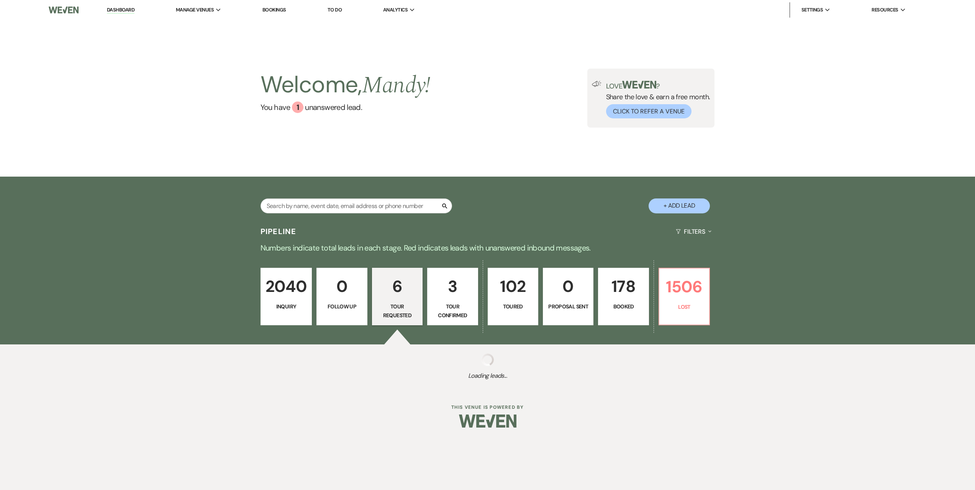
select select "2"
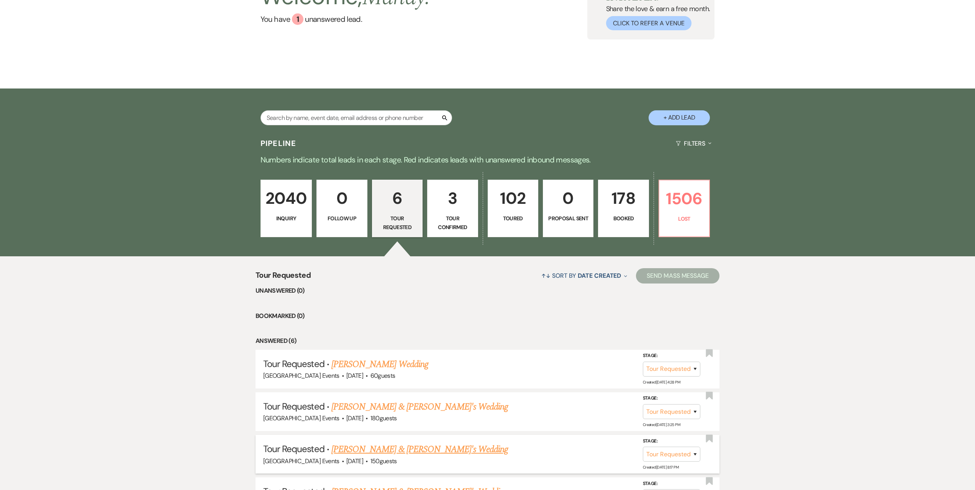
scroll to position [192, 0]
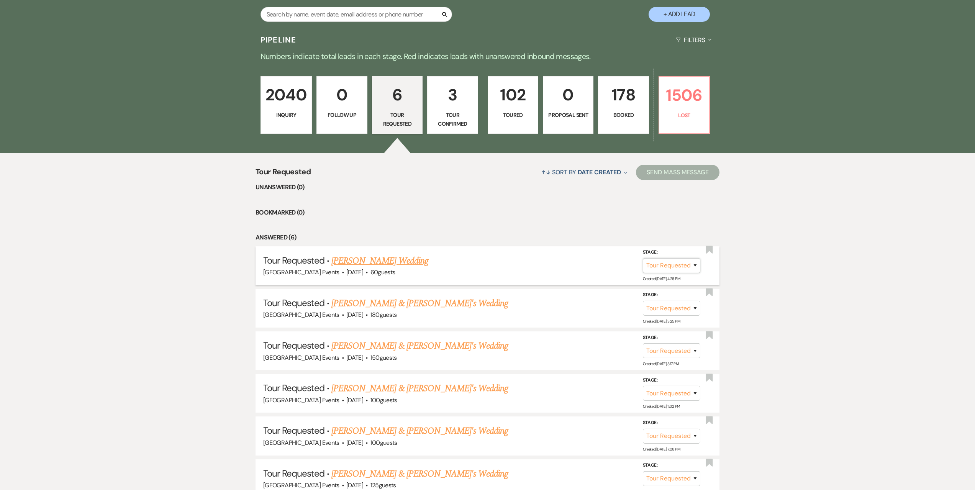
click at [651, 265] on select "Inquiry Follow Up Tour Requested Tour Confirmed Toured Proposal Sent Booked Lost" at bounding box center [671, 265] width 57 height 15
select select "4"
click at [643, 258] on select "Inquiry Follow Up Tour Requested Tour Confirmed Toured Proposal Sent Booked Lost" at bounding box center [671, 265] width 57 height 15
click at [676, 266] on button "Save" at bounding box center [685, 265] width 38 height 15
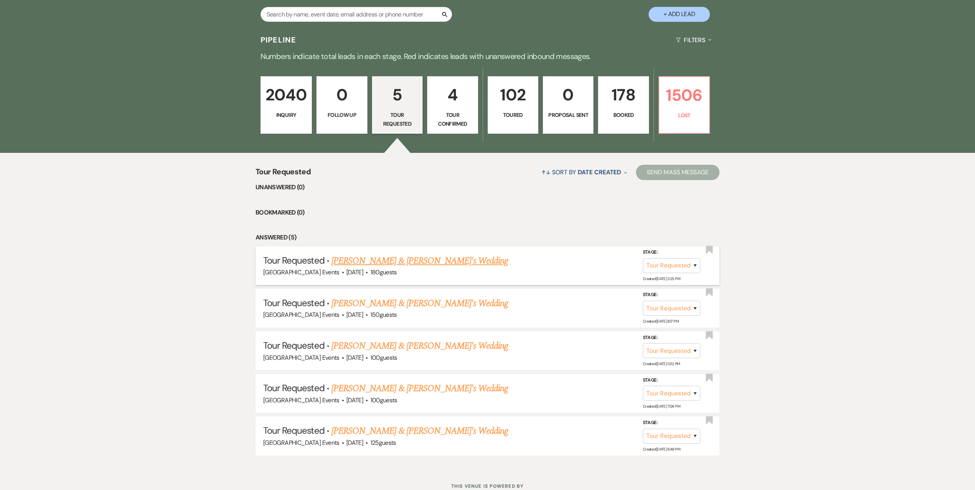
click at [395, 257] on link "Stephanie Nagy & Fiance's Wedding" at bounding box center [419, 261] width 177 height 14
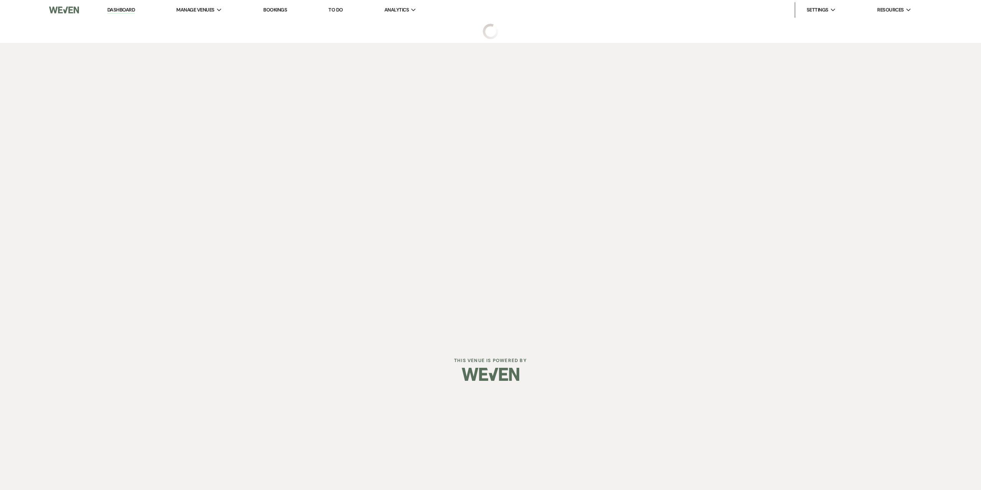
select select "2"
select select "5"
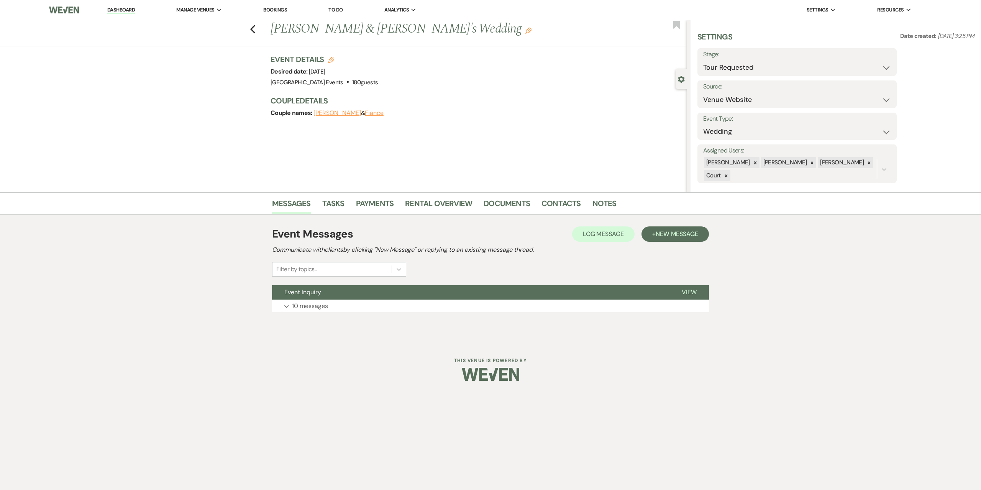
click at [346, 314] on div "Event Messages Log Log Message + New Message Communicate with clients by clicki…" at bounding box center [490, 269] width 437 height 94
click at [352, 306] on button "Expand 10 messages" at bounding box center [490, 306] width 437 height 13
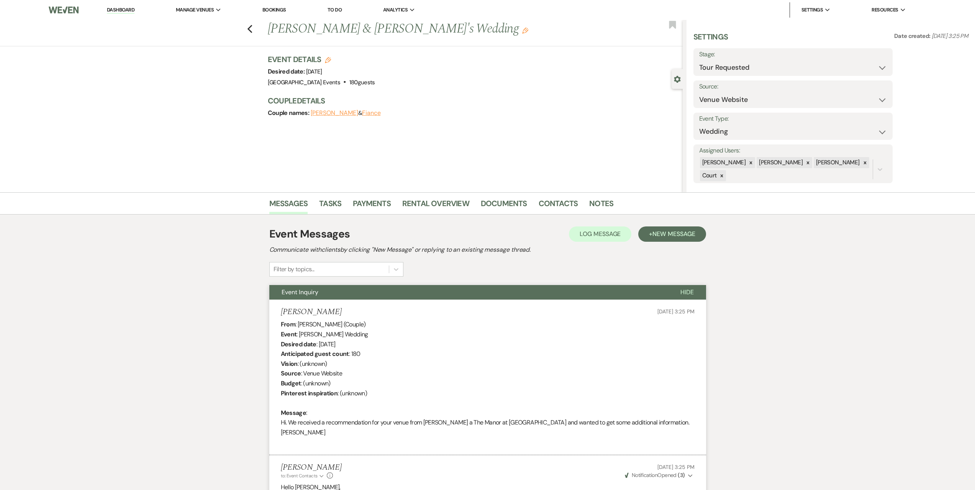
click at [706, 59] on label "Stage:" at bounding box center [793, 54] width 188 height 11
click at [705, 62] on select "Inquiry Follow Up Tour Requested Tour Confirmed Toured Proposal Sent Booked Lost" at bounding box center [793, 67] width 188 height 15
select select "4"
click at [699, 60] on select "Inquiry Follow Up Tour Requested Tour Confirmed Toured Proposal Sent Booked Lost" at bounding box center [793, 67] width 188 height 15
click at [873, 59] on button "Save" at bounding box center [870, 61] width 43 height 15
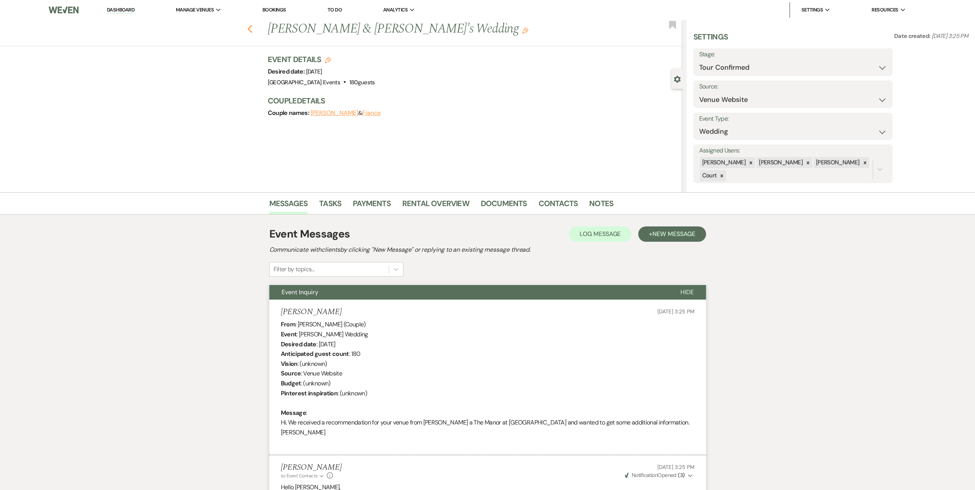
click at [250, 27] on icon "Previous" at bounding box center [250, 29] width 6 height 9
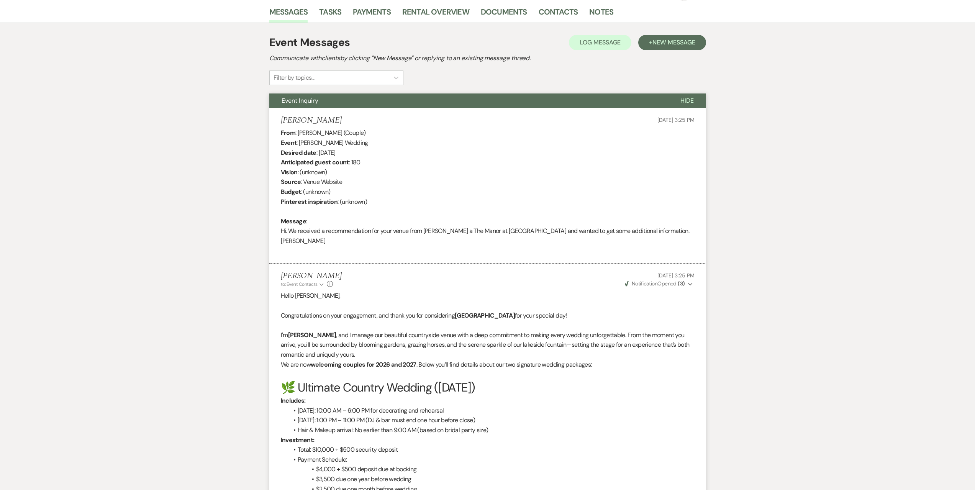
scroll to position [177, 0]
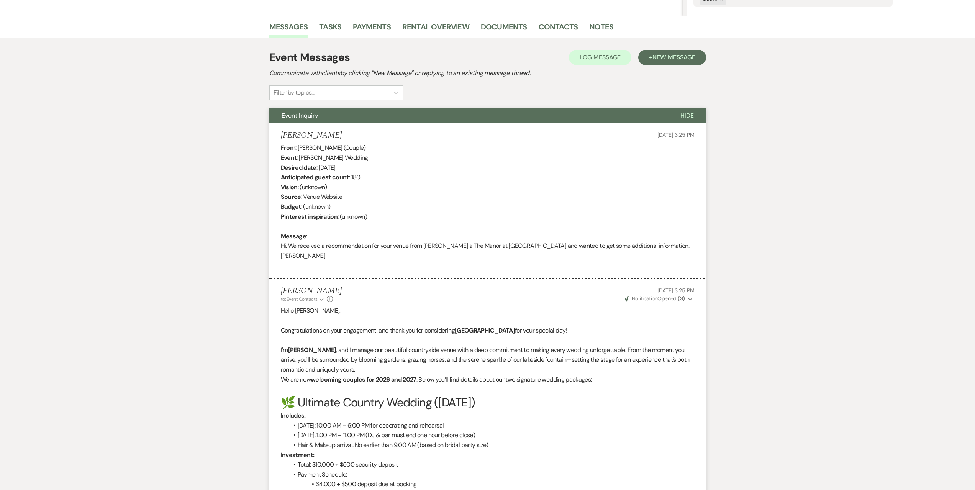
select select "2"
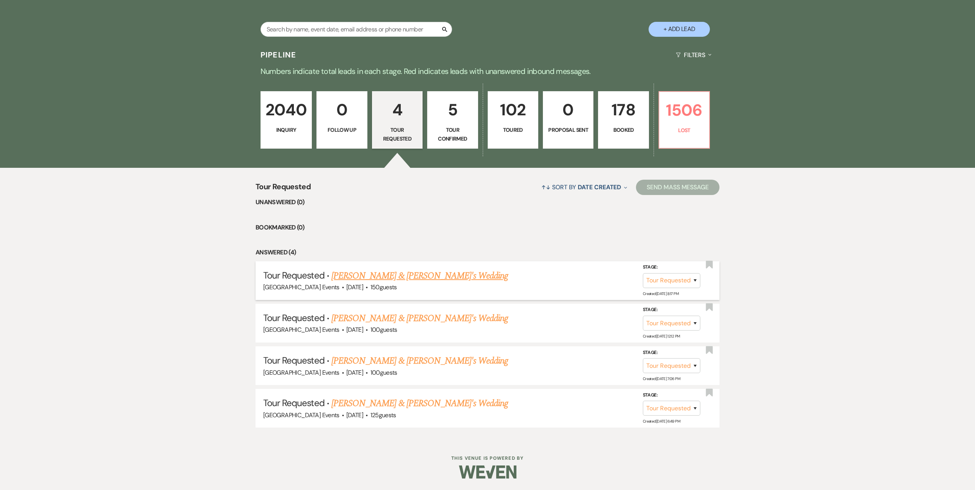
click at [381, 278] on link "Emma Keller & Fiance's Wedding" at bounding box center [419, 276] width 177 height 14
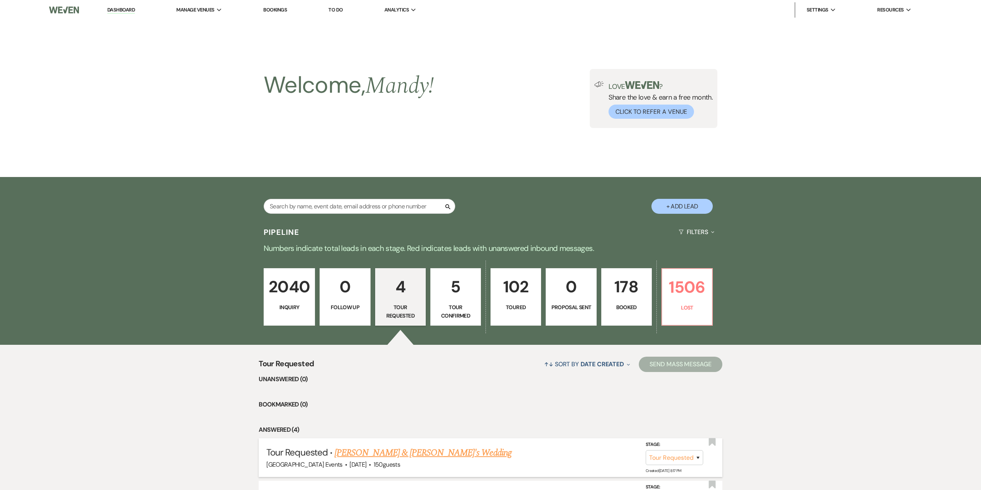
select select "2"
select select "5"
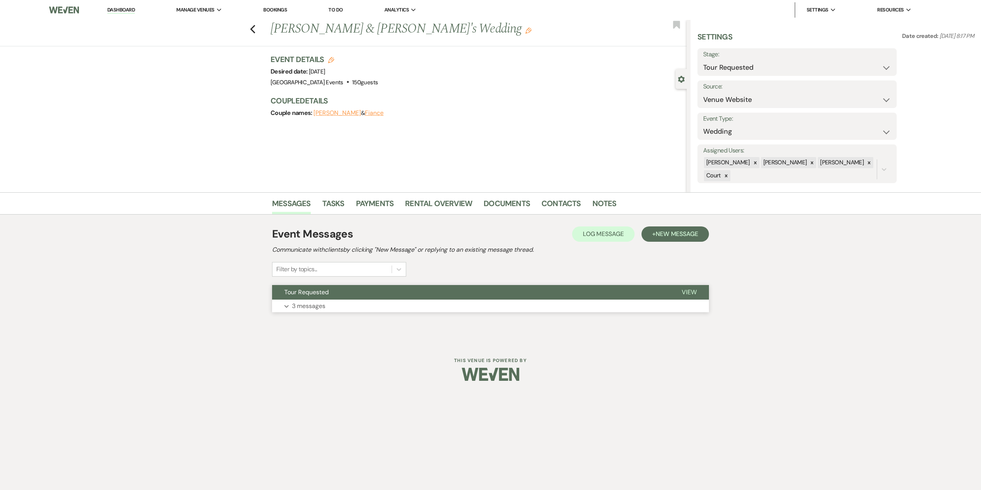
click at [462, 302] on button "Expand 3 messages" at bounding box center [490, 306] width 437 height 13
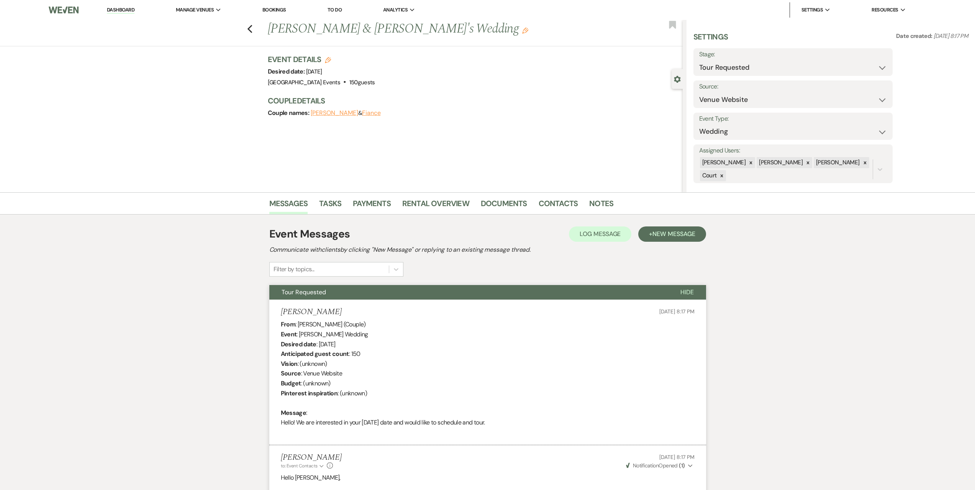
click at [249, 29] on div "Previous Emma Keller & Fiance's Wedding Edit Bookmark" at bounding box center [339, 33] width 686 height 26
click at [251, 29] on use "button" at bounding box center [249, 29] width 5 height 8
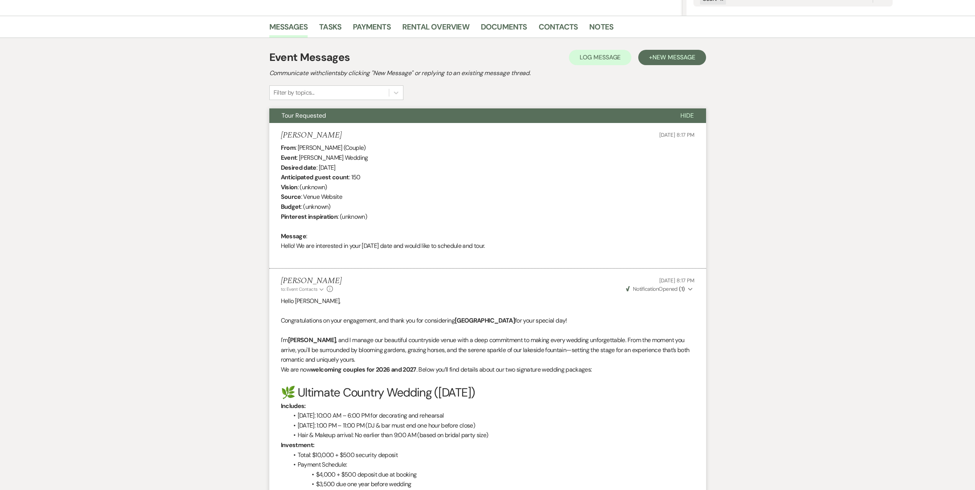
select select "2"
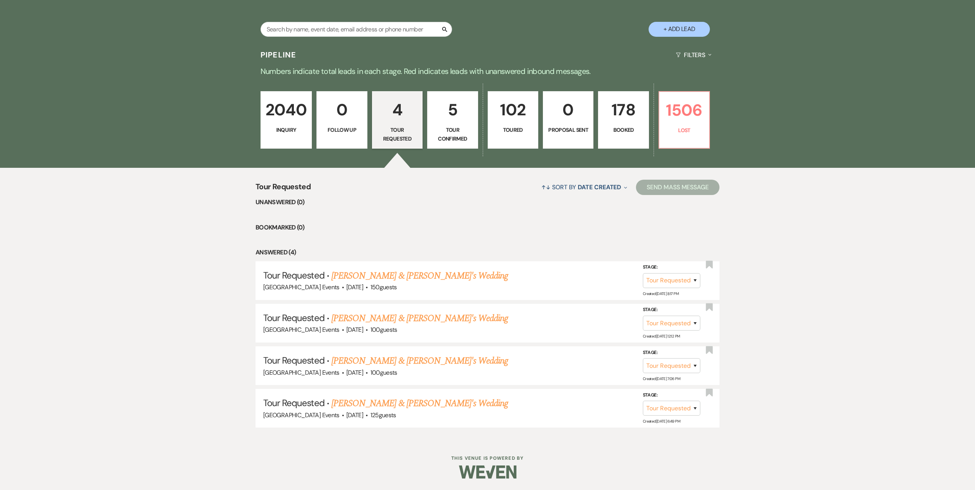
click at [462, 138] on p "Tour Confirmed" at bounding box center [452, 134] width 41 height 17
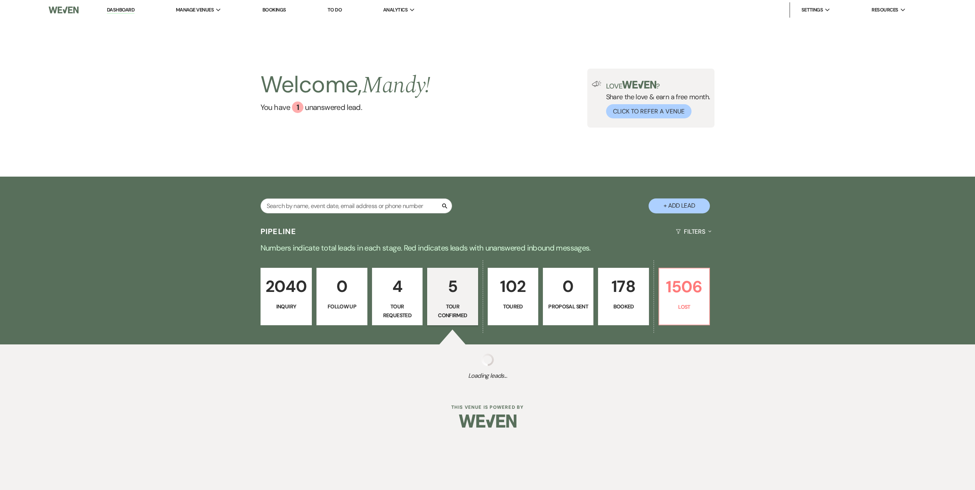
select select "4"
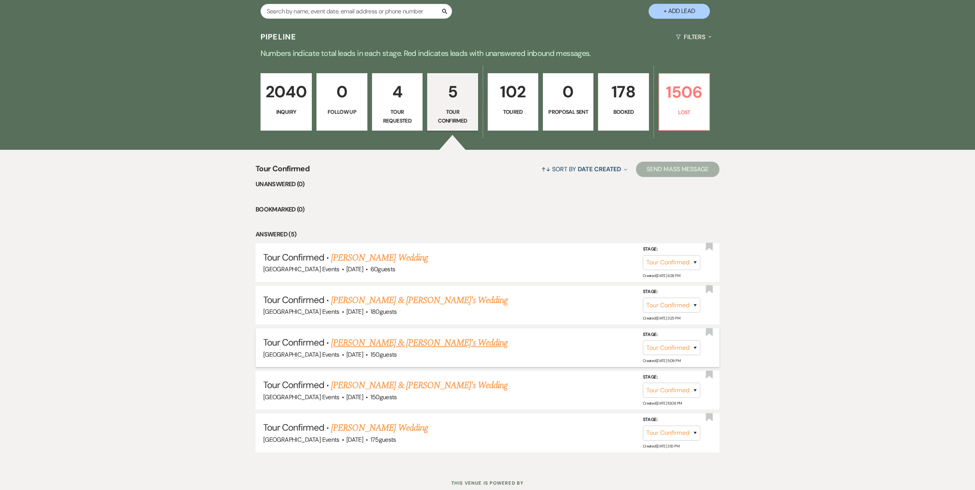
scroll to position [181, 0]
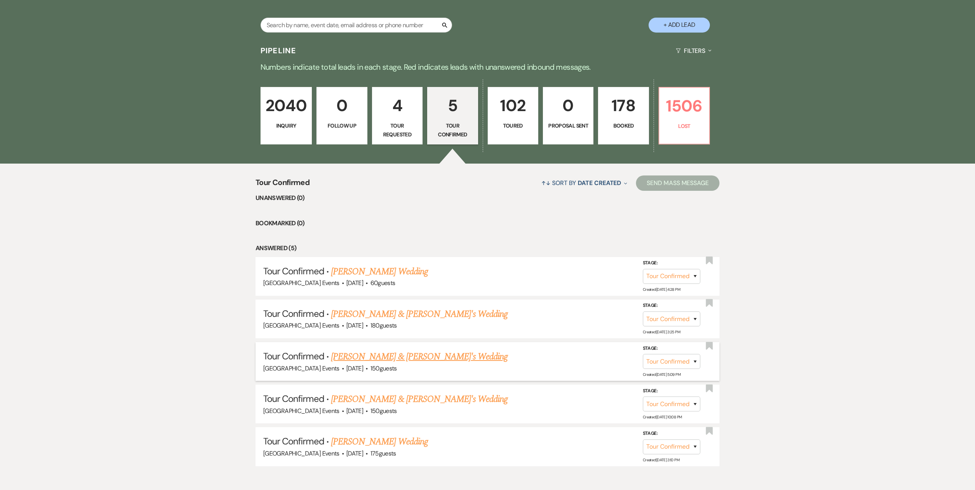
click at [387, 352] on link "Katlyn Baer & Fiance's Wedding" at bounding box center [419, 357] width 177 height 14
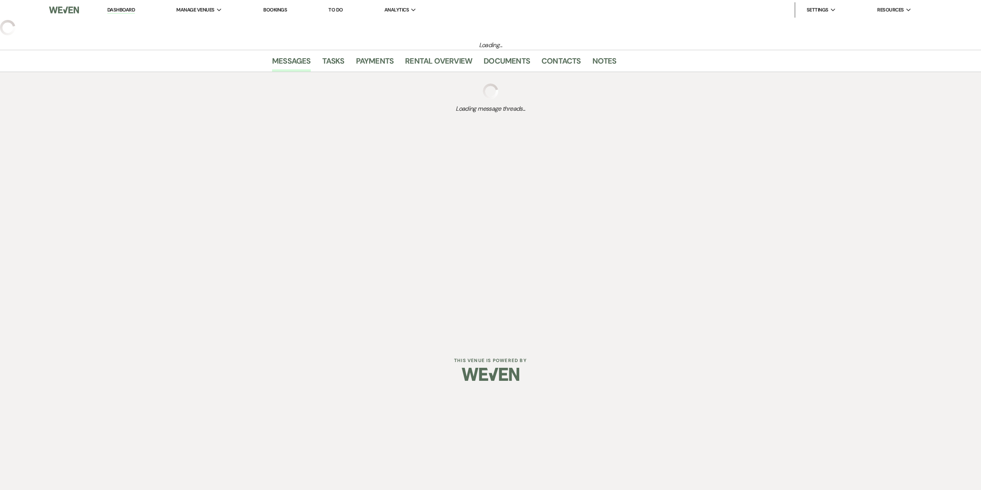
select select "4"
select select "5"
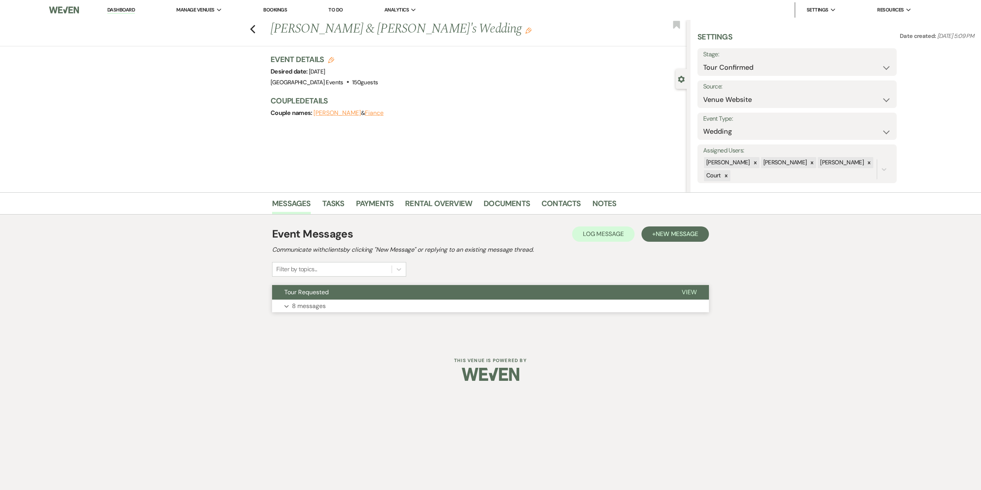
click at [403, 300] on button "Expand 8 messages" at bounding box center [490, 306] width 437 height 13
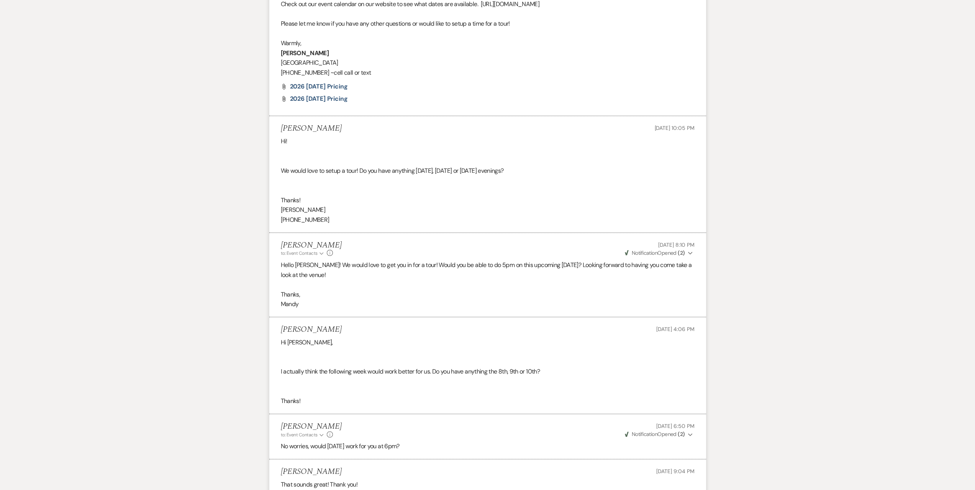
scroll to position [1149, 0]
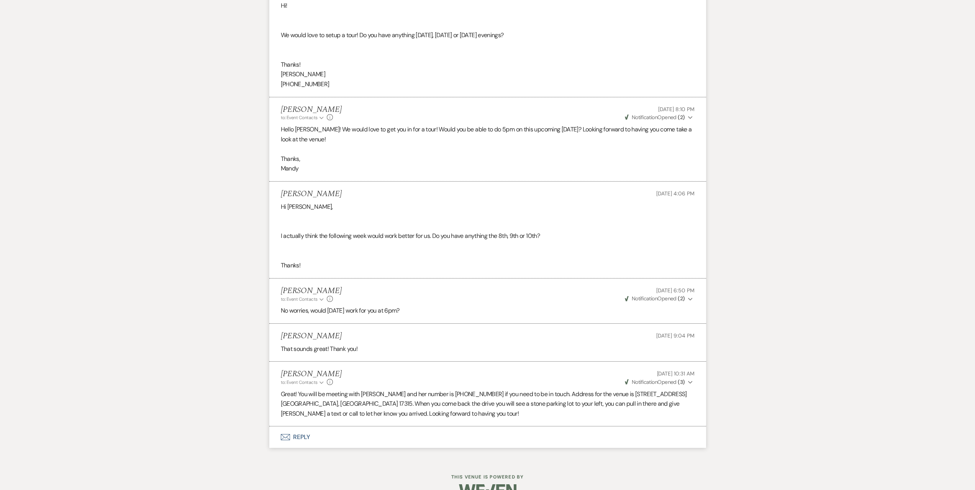
click at [319, 436] on button "Envelope Reply" at bounding box center [487, 436] width 437 height 21
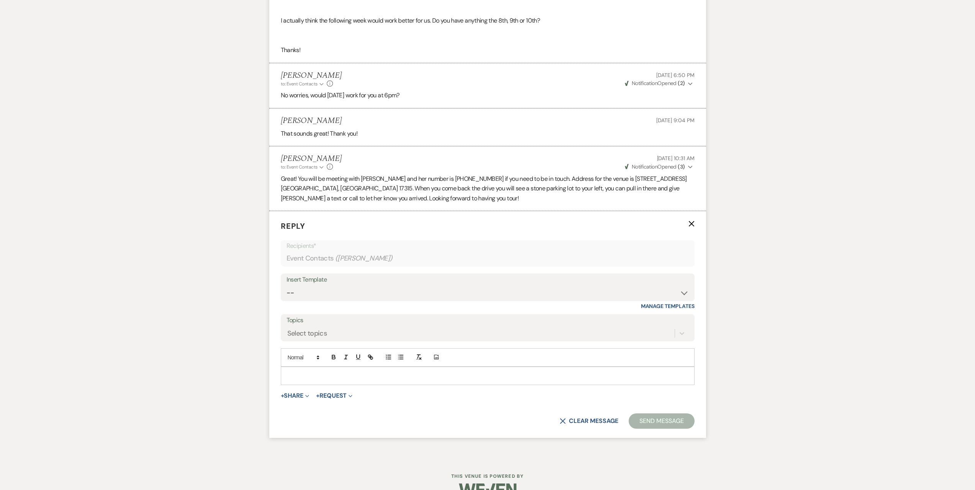
scroll to position [1379, 0]
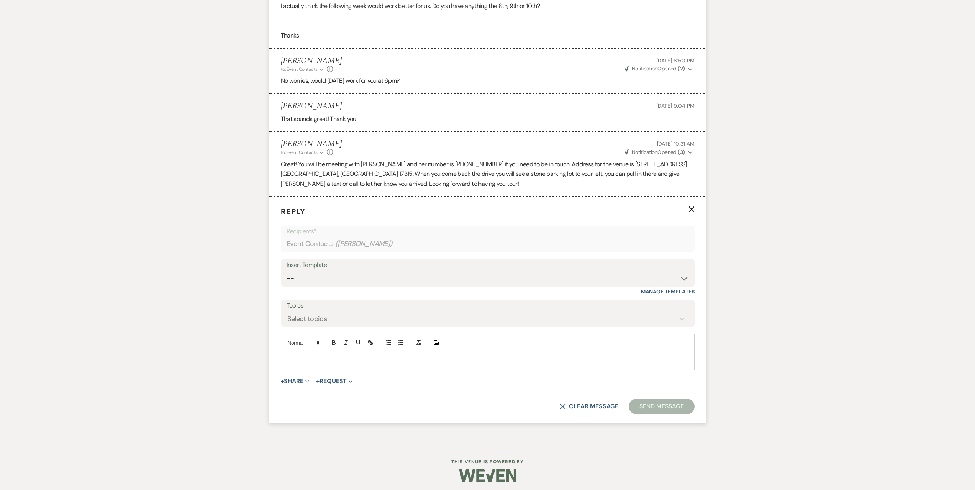
click at [334, 362] on p at bounding box center [487, 361] width 401 height 8
click at [329, 268] on div "Insert Template" at bounding box center [488, 265] width 402 height 11
click at [329, 278] on select "-- Seating Chart Lacey's Weven Portal Introduction Payment Template Follow up i…" at bounding box center [488, 278] width 402 height 15
select select "4935"
click at [287, 271] on select "-- Seating Chart Lacey's Weven Portal Introduction Payment Template Follow up i…" at bounding box center [488, 278] width 402 height 15
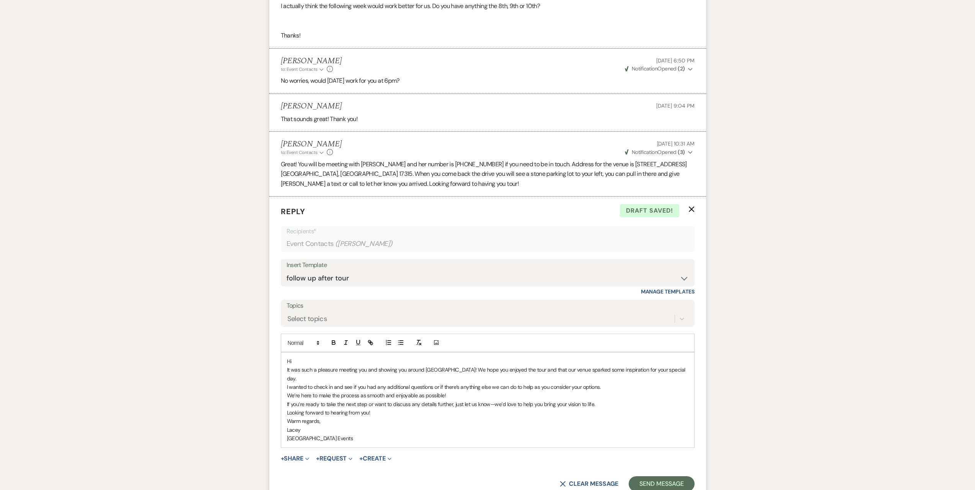
click at [323, 361] on p "Hi" at bounding box center [487, 361] width 401 height 8
drag, startPoint x: 464, startPoint y: 370, endPoint x: 275, endPoint y: 378, distance: 188.6
click at [275, 378] on form "Reply X Draft saved! Recipients* Event Contacts ( Katlyn Baer ) Insert Template…" at bounding box center [487, 348] width 437 height 304
drag, startPoint x: 277, startPoint y: 372, endPoint x: 287, endPoint y: 367, distance: 11.1
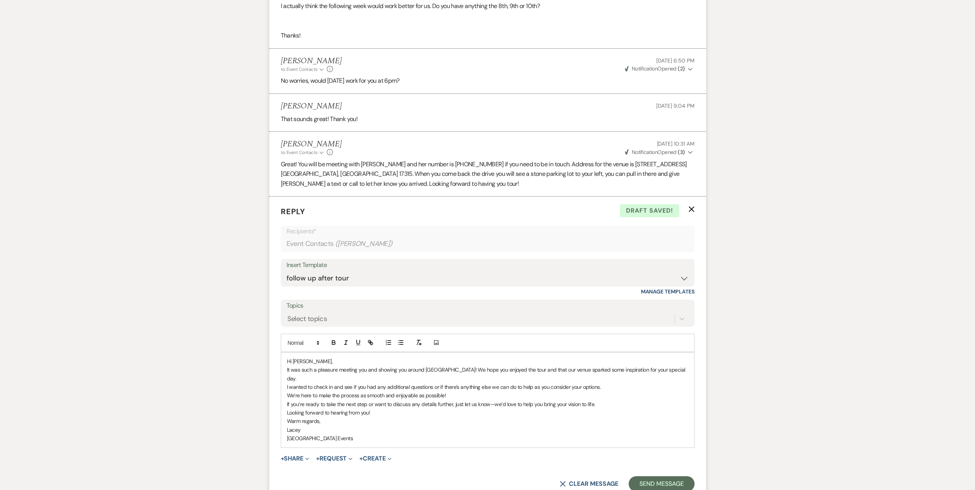
click at [287, 367] on form "Reply X Draft saved! Recipients* Event Contacts ( Katlyn Baer ) Insert Template…" at bounding box center [487, 348] width 437 height 304
click at [287, 367] on p "It was such a pleasure meeting you and showing you around Lakeview Farms! We ho…" at bounding box center [487, 373] width 401 height 17
drag, startPoint x: 287, startPoint y: 367, endPoint x: 461, endPoint y: 368, distance: 174.7
click at [461, 368] on p "It was such a pleasure meeting you and showing you around Lakeview Farms! We ho…" at bounding box center [487, 373] width 401 height 17
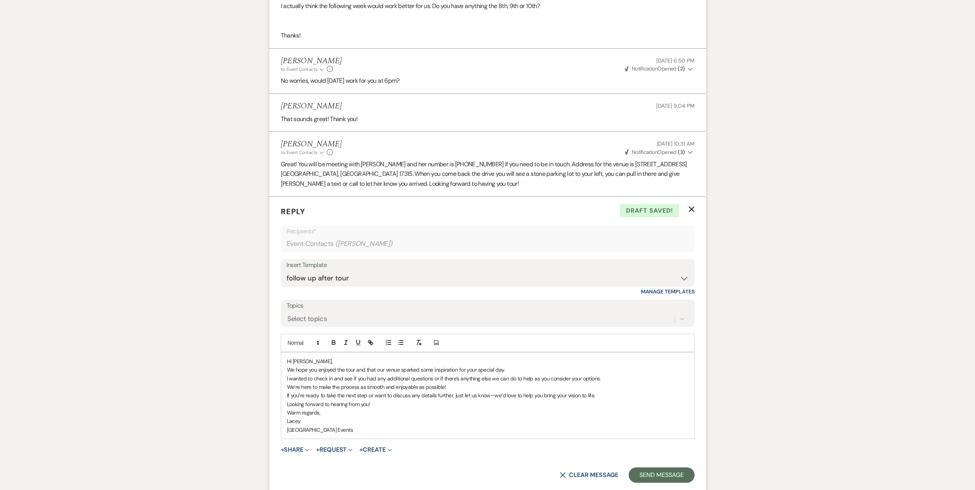
click at [382, 355] on div "Hi Katlyn, We hope you enjoyed the tour and that our venue sparked some inspira…" at bounding box center [487, 395] width 413 height 87
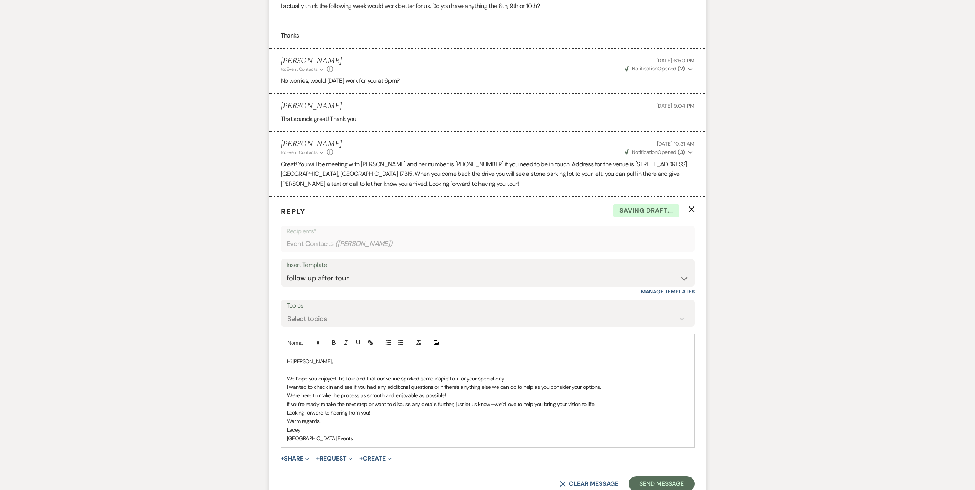
click at [380, 406] on p "If you’re ready to take the next step or want to discuss any details further, j…" at bounding box center [487, 404] width 401 height 8
click at [371, 409] on p "Looking forward to hearing from you!" at bounding box center [487, 412] width 401 height 8
click at [357, 416] on p "Looking forward to hearing from you!" at bounding box center [487, 412] width 401 height 8
drag, startPoint x: 324, startPoint y: 431, endPoint x: 282, endPoint y: 431, distance: 42.9
click at [282, 431] on div "Hi Katlyn, We hope you enjoyed the tour and that our venue sparked some inspira…" at bounding box center [487, 399] width 413 height 95
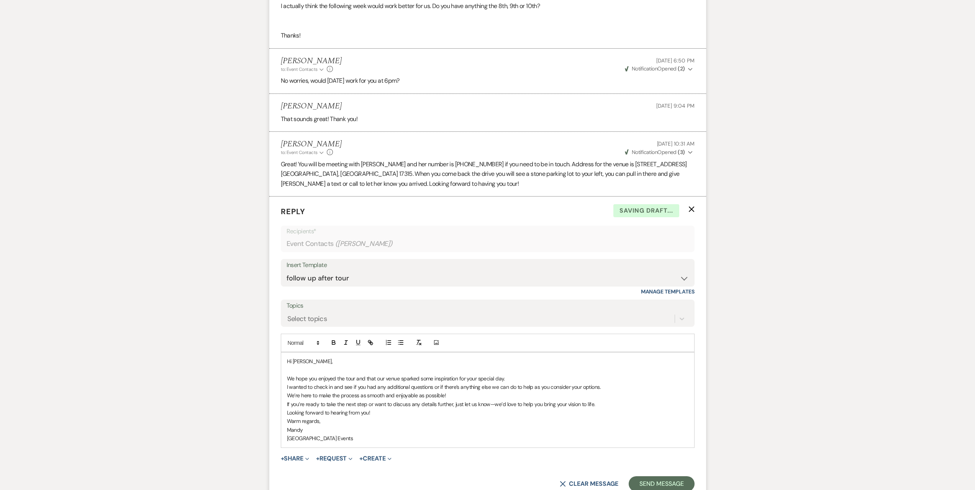
click at [418, 412] on p "Looking forward to hearing from you!" at bounding box center [487, 412] width 401 height 8
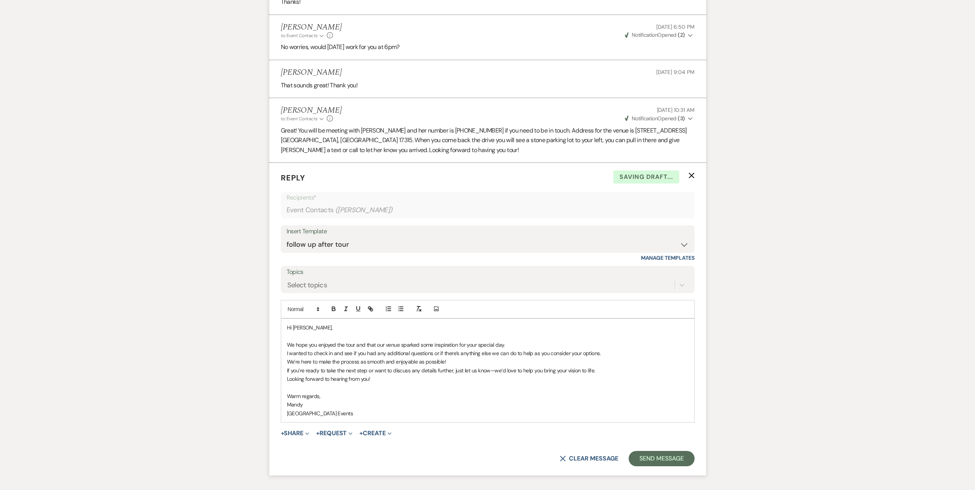
scroll to position [1468, 0]
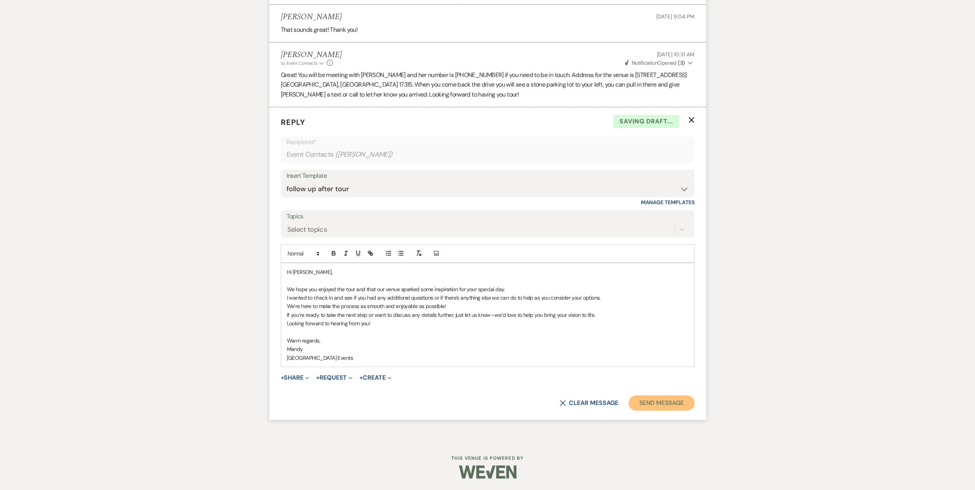
click at [682, 401] on button "Send Message" at bounding box center [661, 402] width 65 height 15
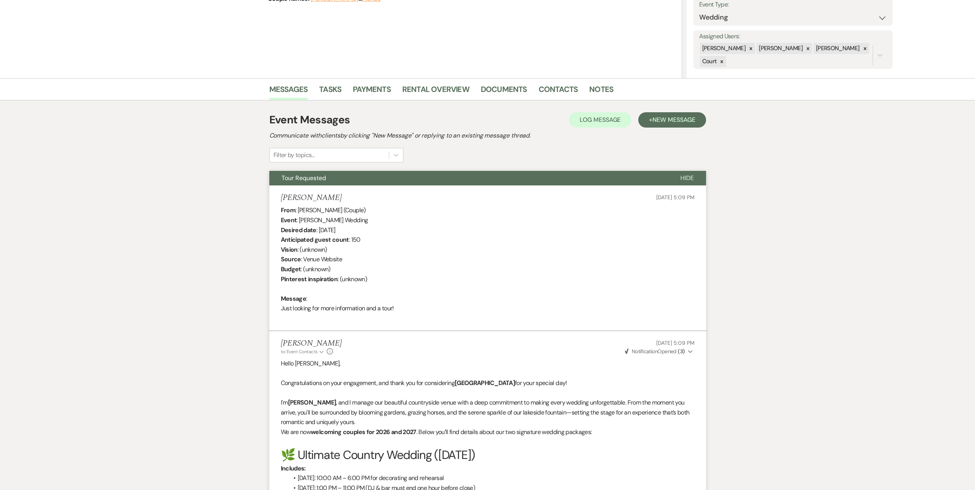
scroll to position [0, 0]
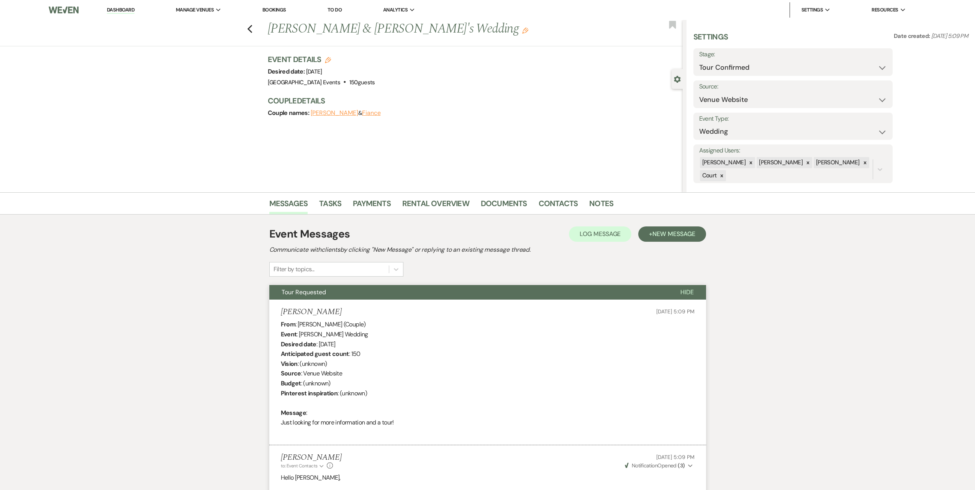
click at [765, 56] on label "Stage:" at bounding box center [793, 54] width 188 height 11
click at [761, 64] on select "Inquiry Follow Up Tour Requested Tour Confirmed Toured Proposal Sent Booked Lost" at bounding box center [793, 67] width 188 height 15
select select "5"
click at [699, 60] on select "Inquiry Follow Up Tour Requested Tour Confirmed Toured Proposal Sent Booked Lost" at bounding box center [793, 67] width 188 height 15
click at [864, 65] on button "Save" at bounding box center [870, 61] width 43 height 15
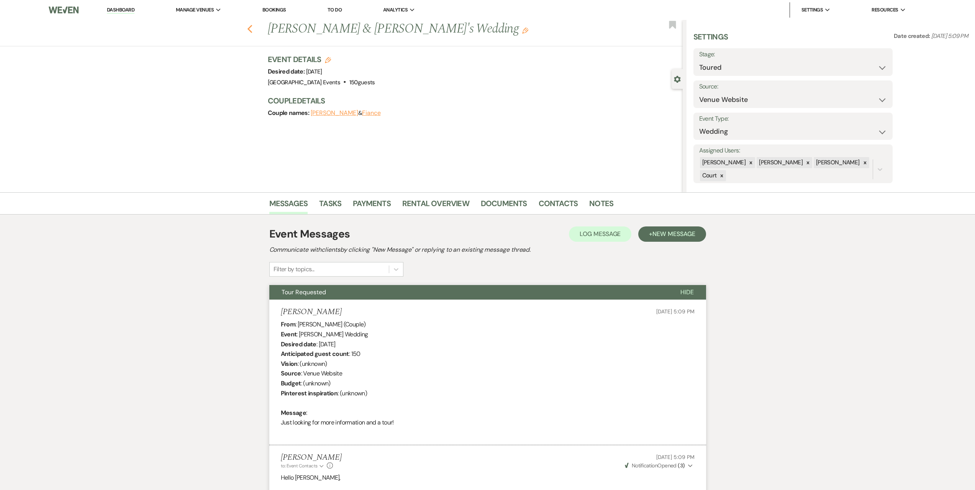
click at [250, 31] on icon "Previous" at bounding box center [250, 29] width 6 height 9
select select "4"
select select "5"
select select "4"
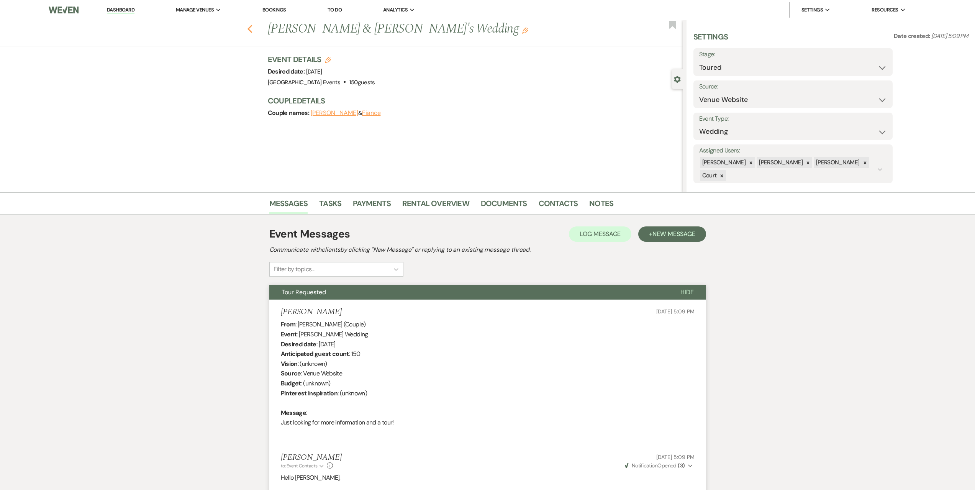
select select "4"
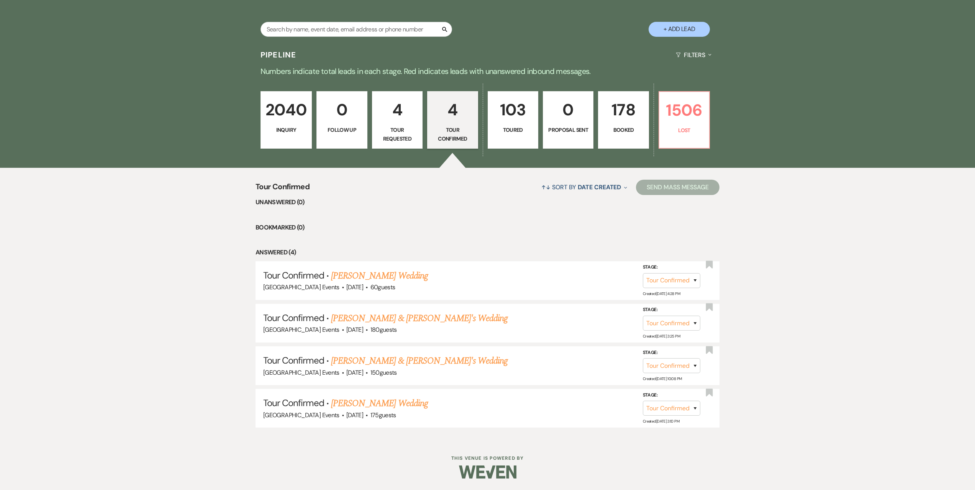
scroll to position [177, 0]
click at [387, 316] on link "Stephanie Nagy & Fiance's Wedding" at bounding box center [419, 318] width 177 height 14
select select "4"
select select "5"
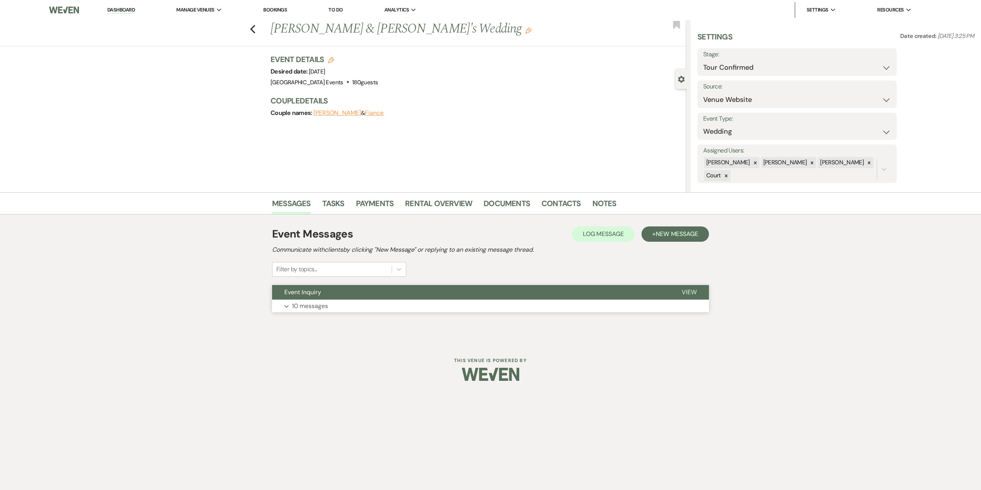
click at [385, 308] on button "Expand 10 messages" at bounding box center [490, 306] width 437 height 13
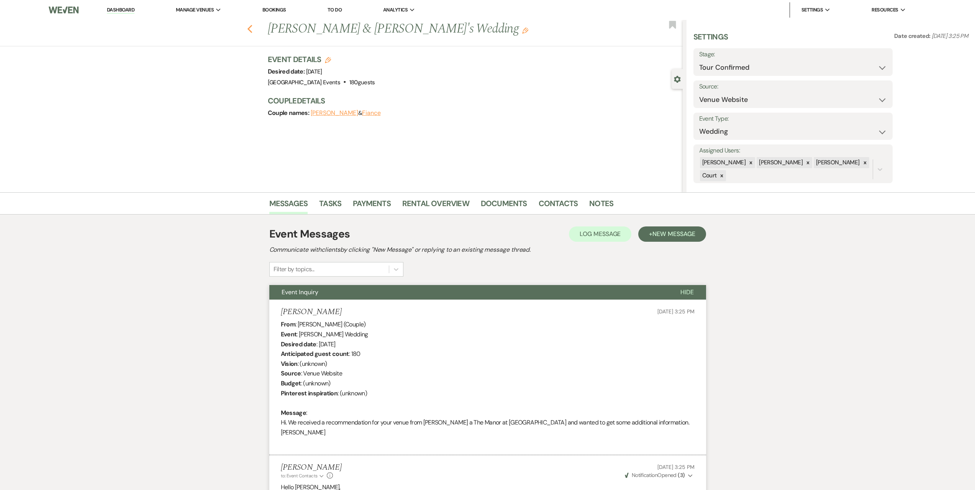
click at [252, 32] on use "button" at bounding box center [249, 29] width 5 height 8
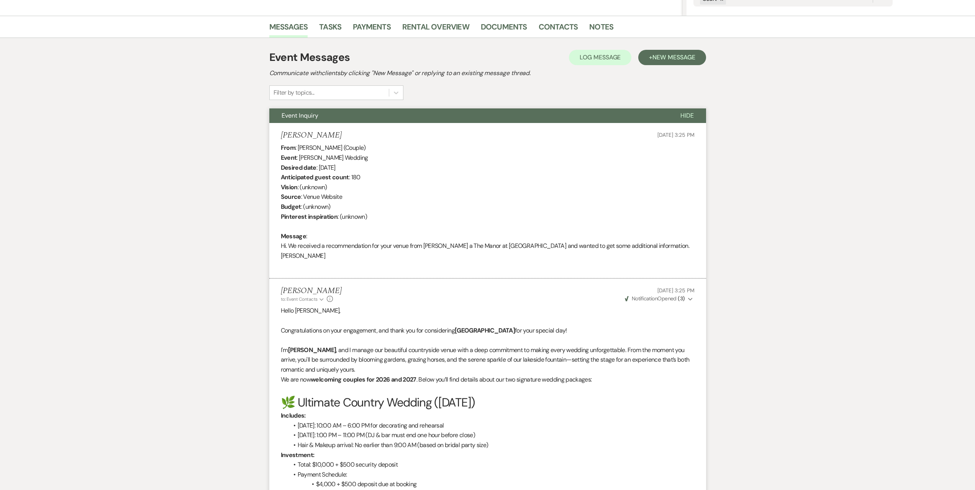
select select "4"
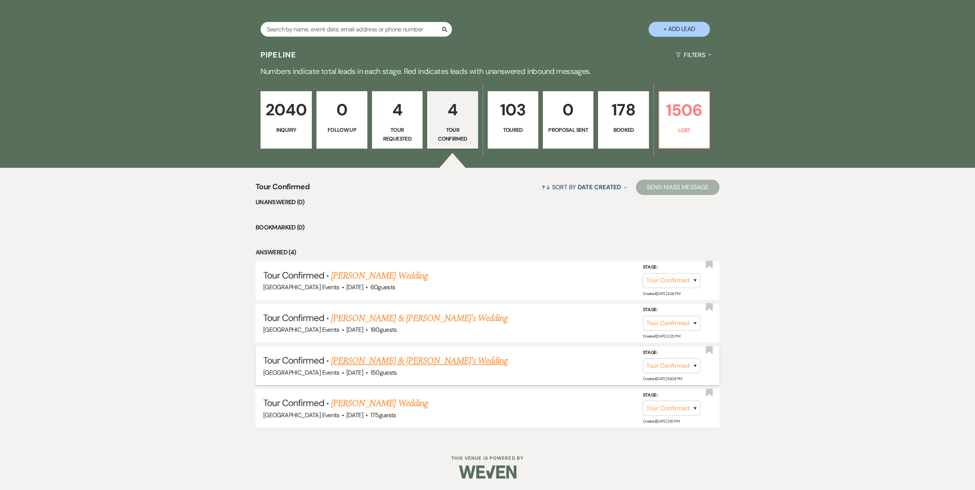
click at [423, 360] on link "[PERSON_NAME] & [PERSON_NAME]'s Wedding" at bounding box center [419, 361] width 177 height 14
select select "4"
select select "5"
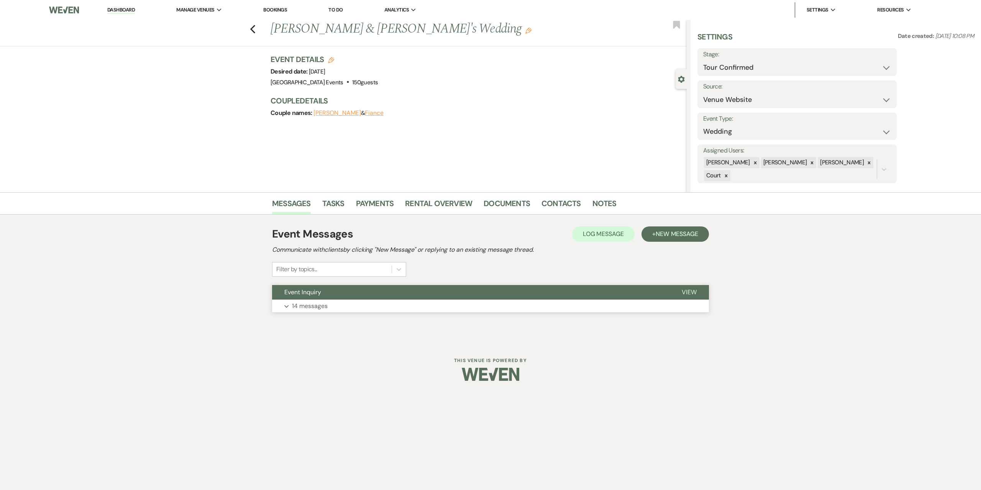
click at [428, 306] on button "Expand 14 messages" at bounding box center [490, 306] width 437 height 13
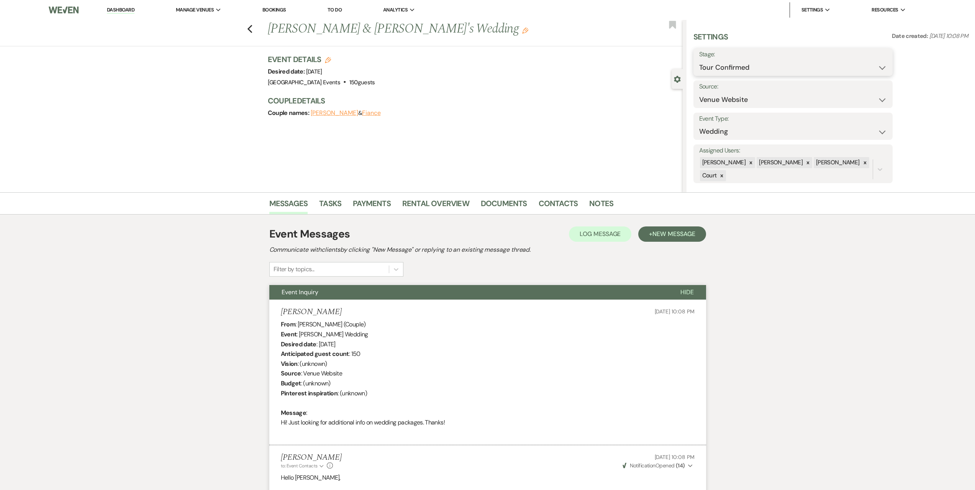
click at [735, 62] on select "Inquiry Follow Up Tour Requested Tour Confirmed Toured Proposal Sent Booked Lost" at bounding box center [793, 67] width 188 height 15
select select "5"
click at [699, 60] on select "Inquiry Follow Up Tour Requested Tour Confirmed Toured Proposal Sent Booked Lost" at bounding box center [793, 67] width 188 height 15
click at [882, 62] on button "Save" at bounding box center [870, 61] width 43 height 15
click at [253, 28] on icon "Previous" at bounding box center [250, 29] width 6 height 9
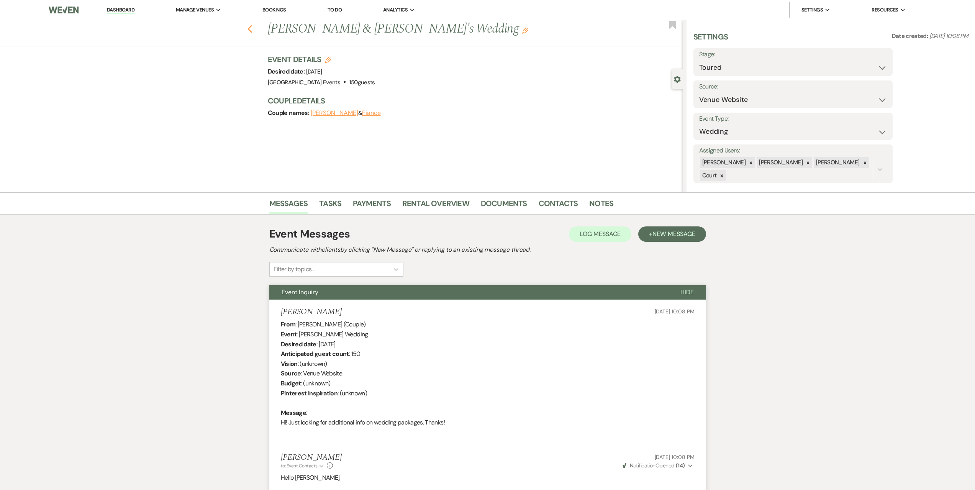
scroll to position [134, 0]
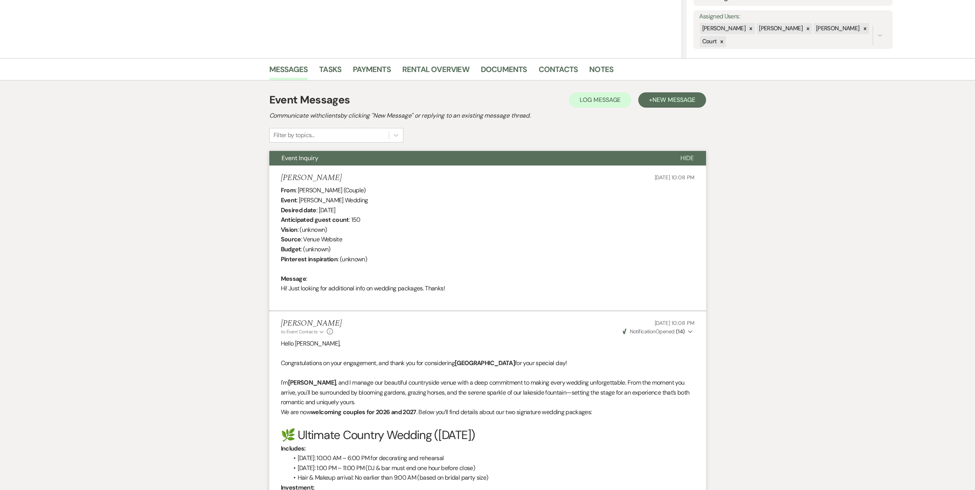
select select "4"
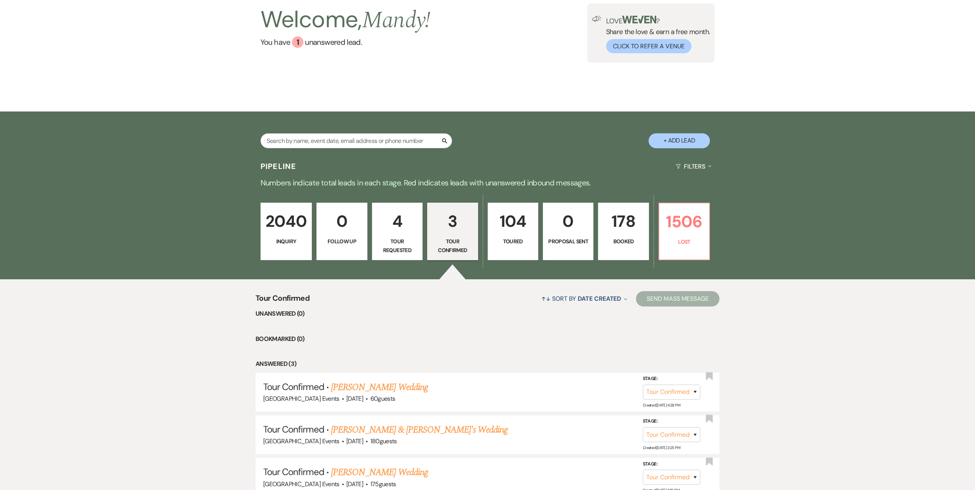
scroll to position [0, 0]
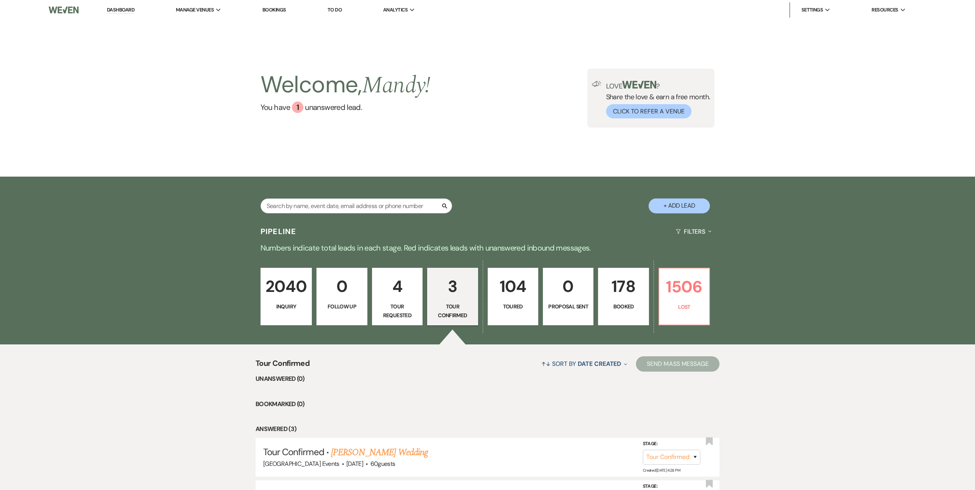
click at [131, 12] on link "Dashboard" at bounding box center [121, 10] width 28 height 7
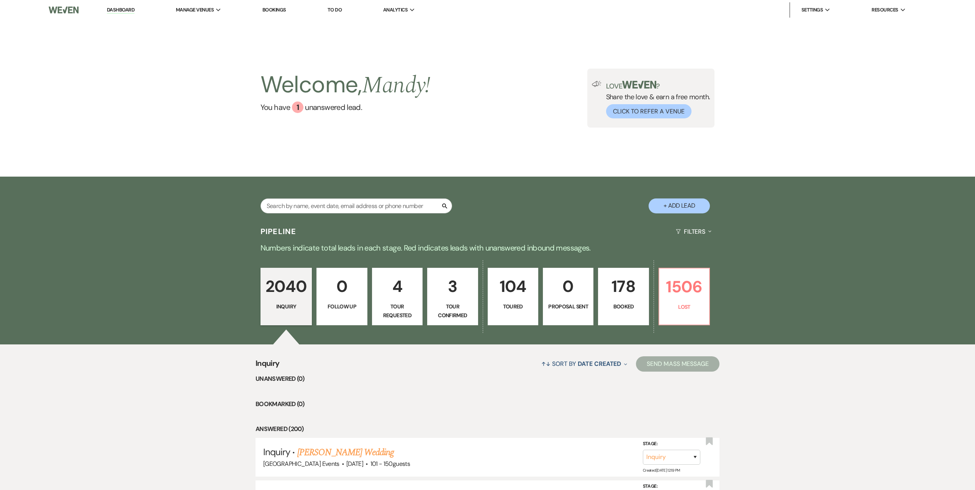
click at [513, 301] on link "104 Toured" at bounding box center [513, 296] width 51 height 57
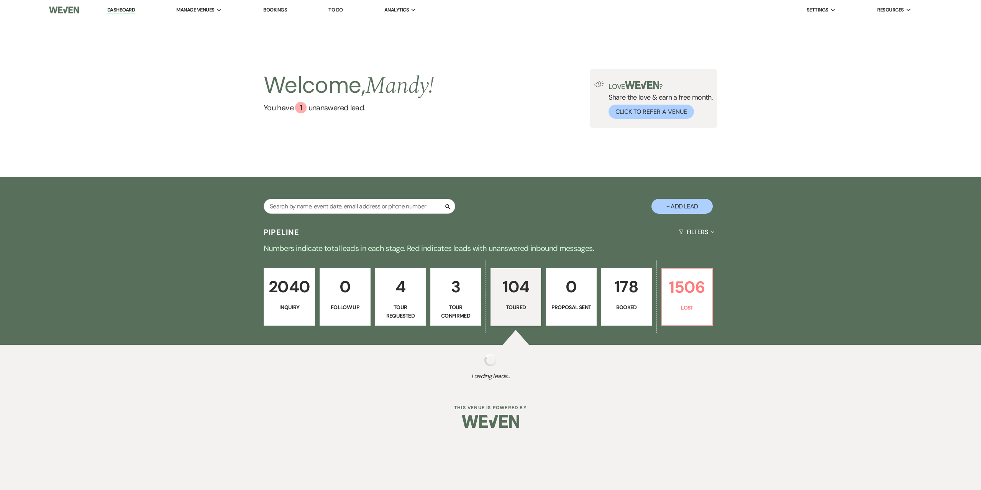
select select "5"
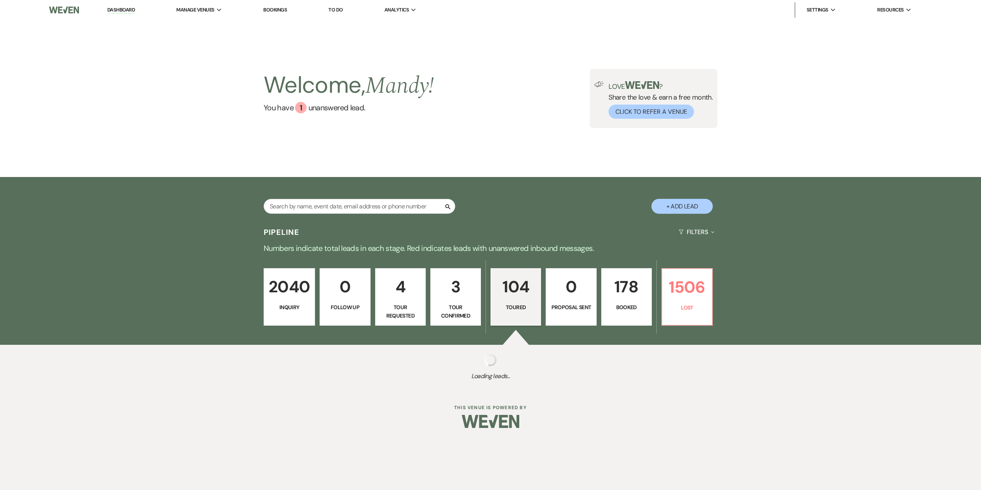
select select "5"
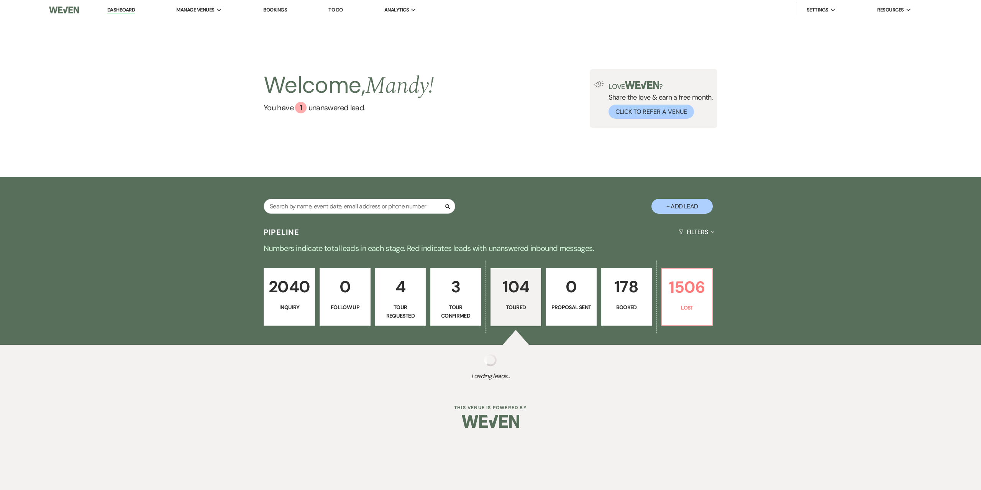
select select "5"
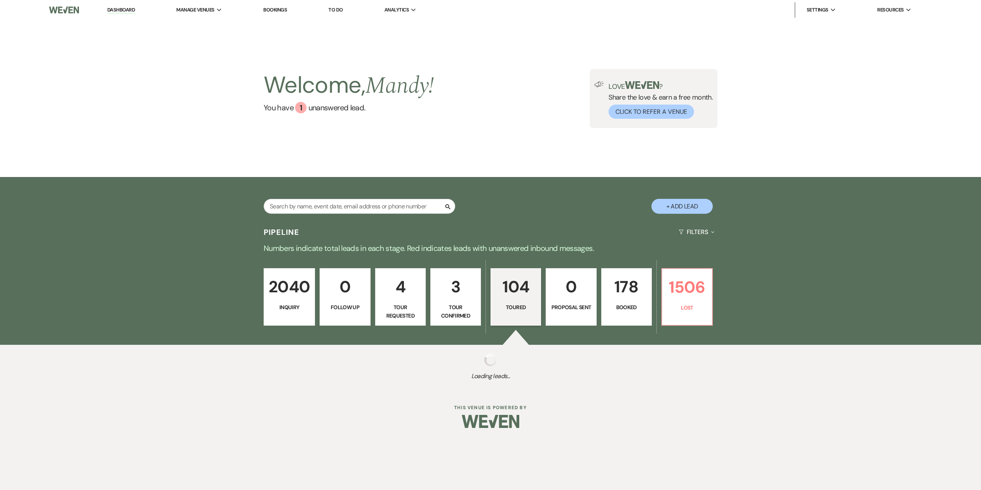
select select "5"
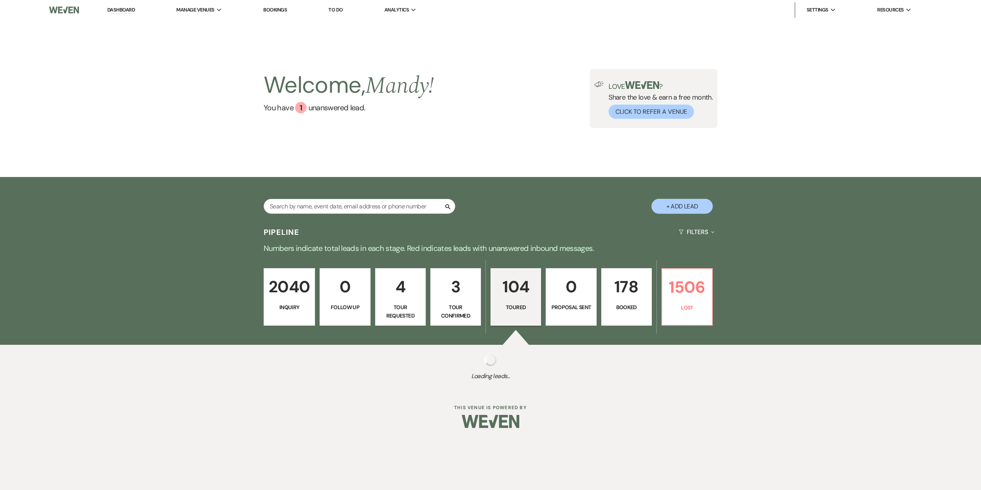
select select "5"
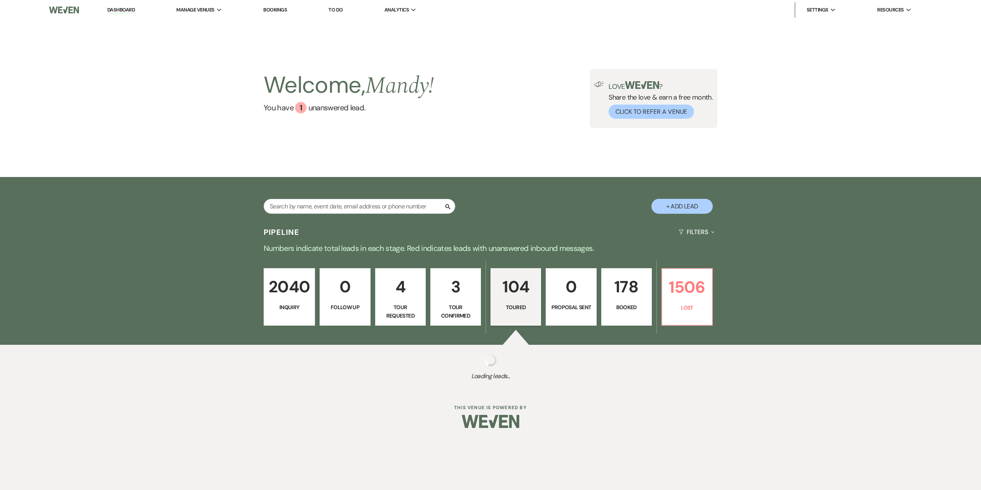
select select "5"
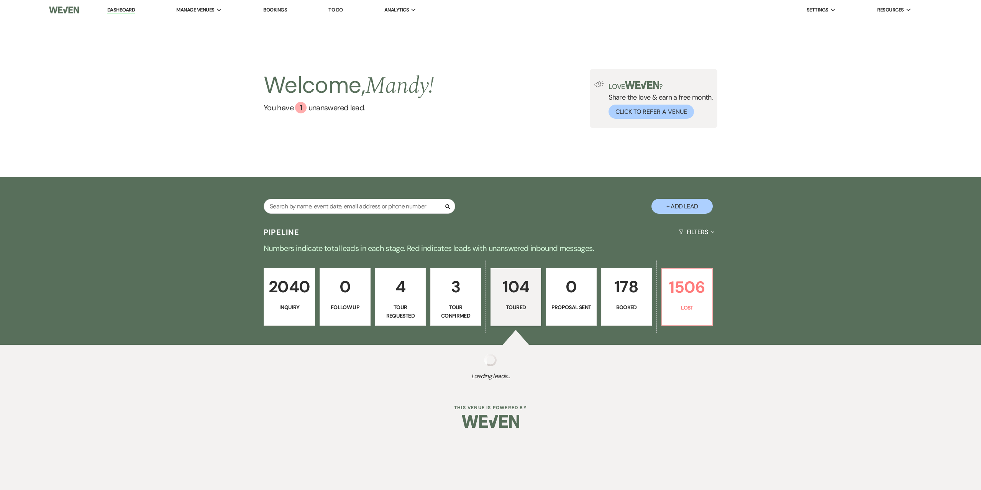
select select "5"
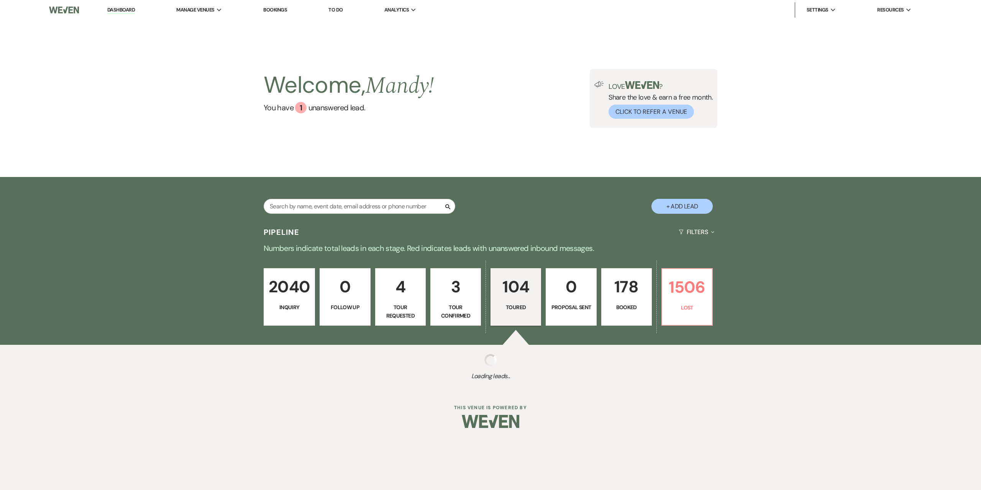
select select "5"
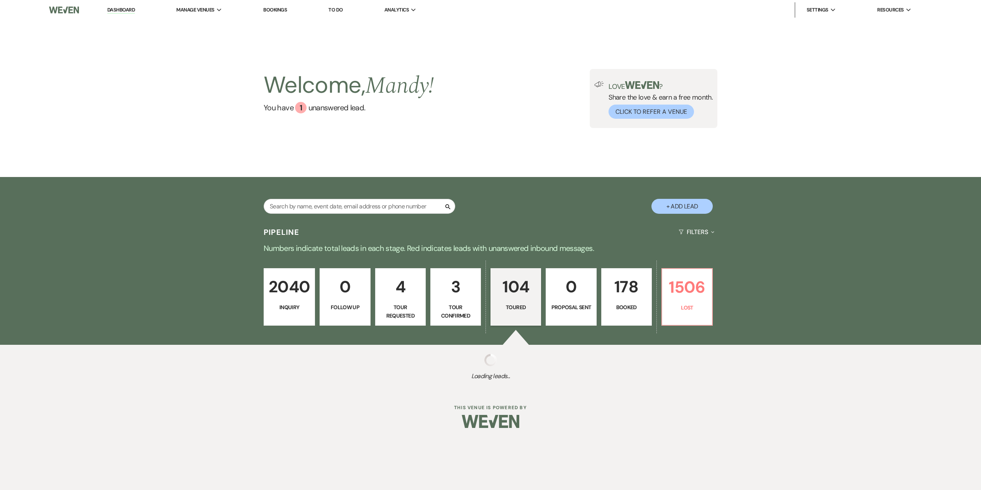
select select "5"
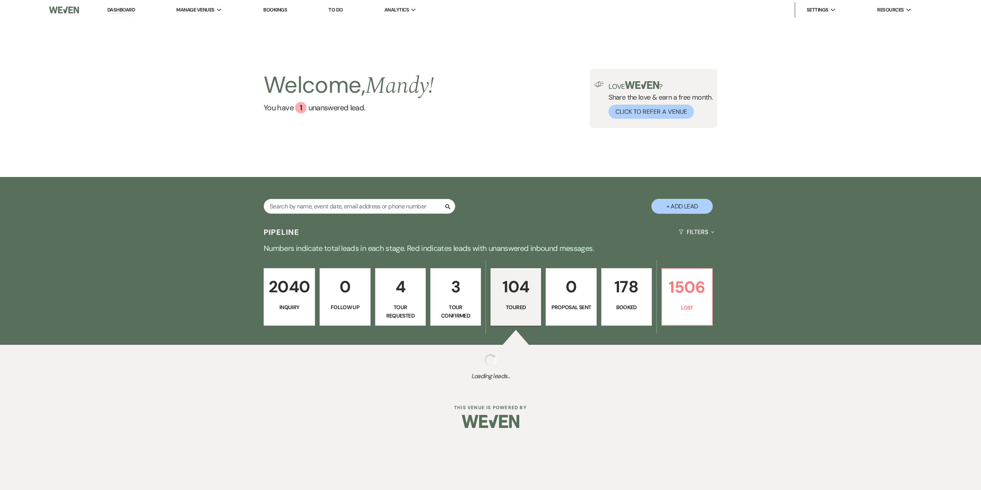
select select "5"
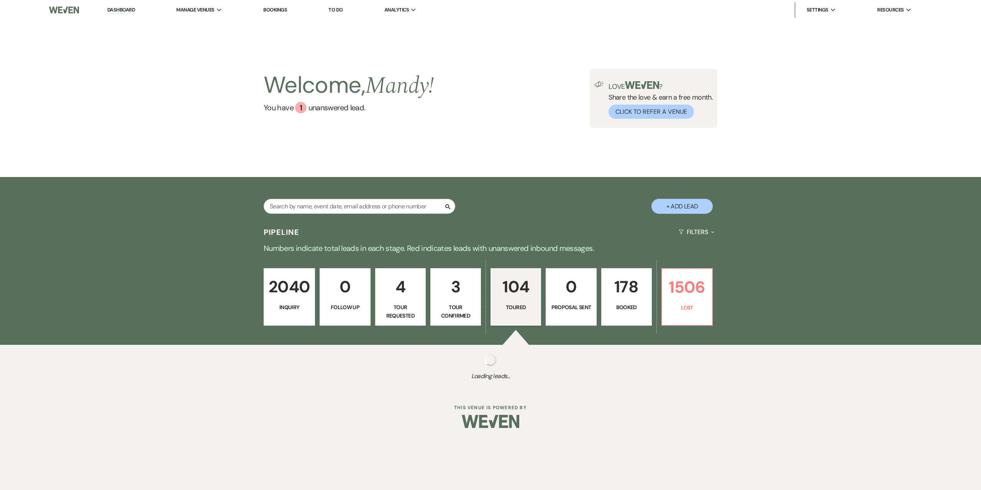
select select "5"
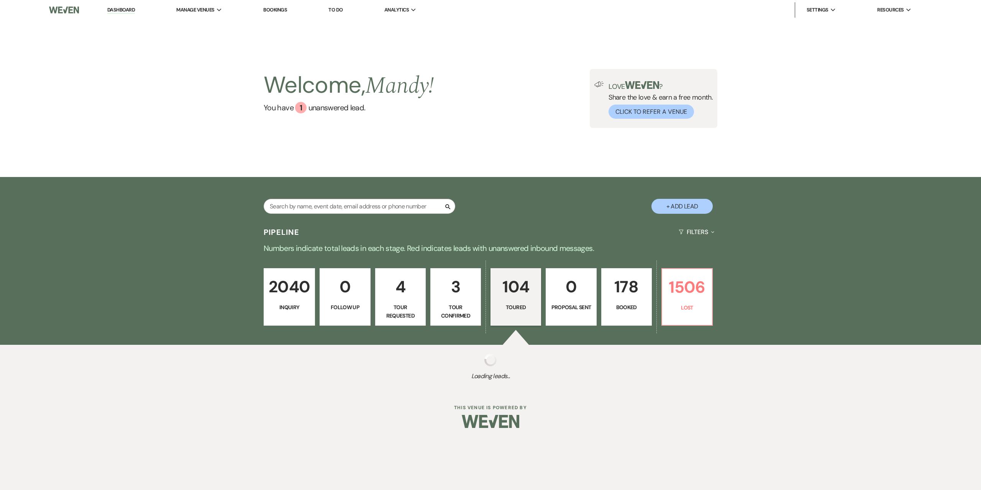
select select "5"
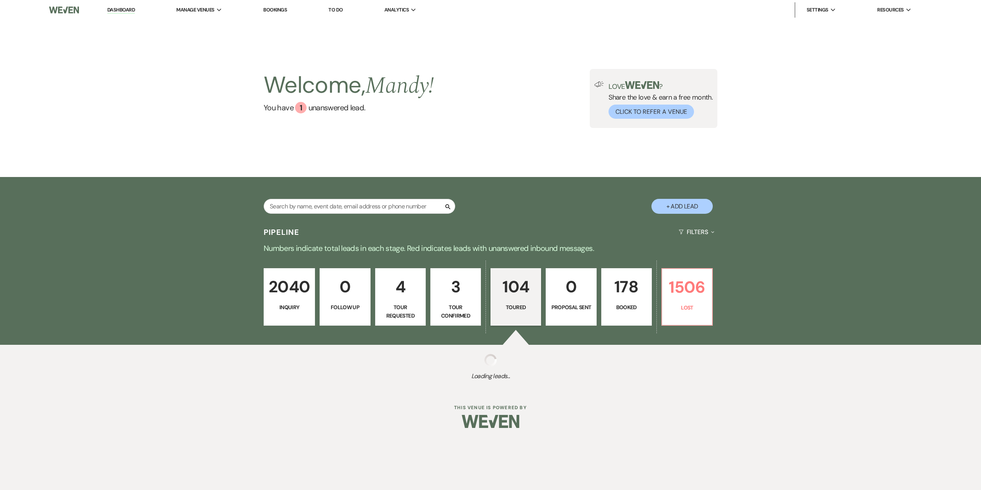
select select "5"
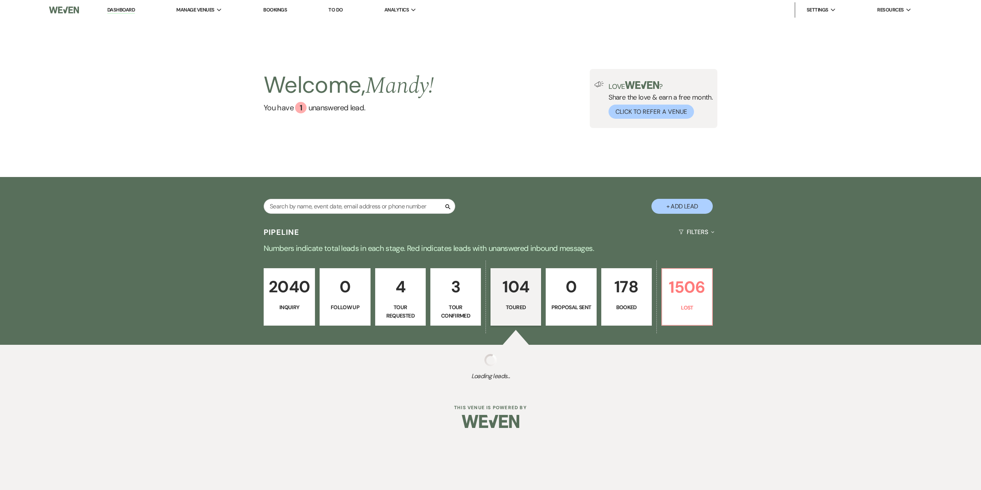
select select "5"
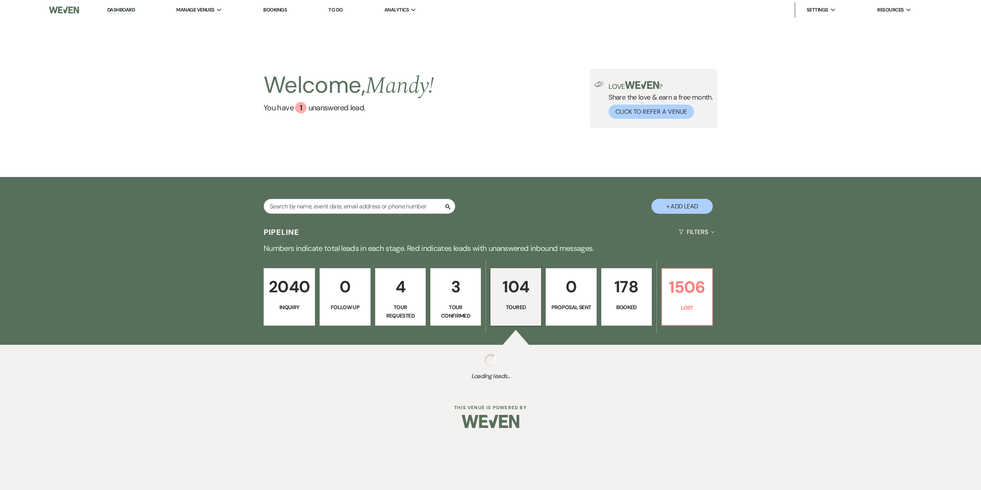
select select "5"
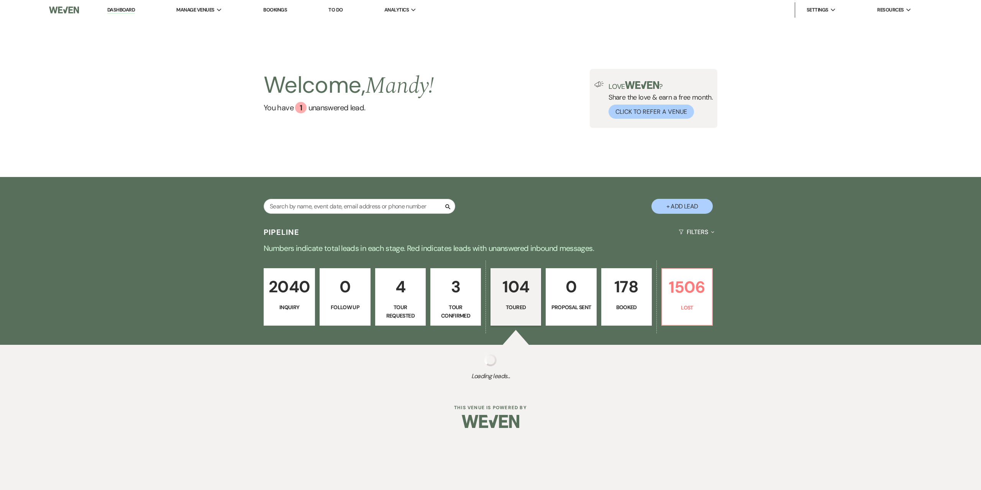
select select "5"
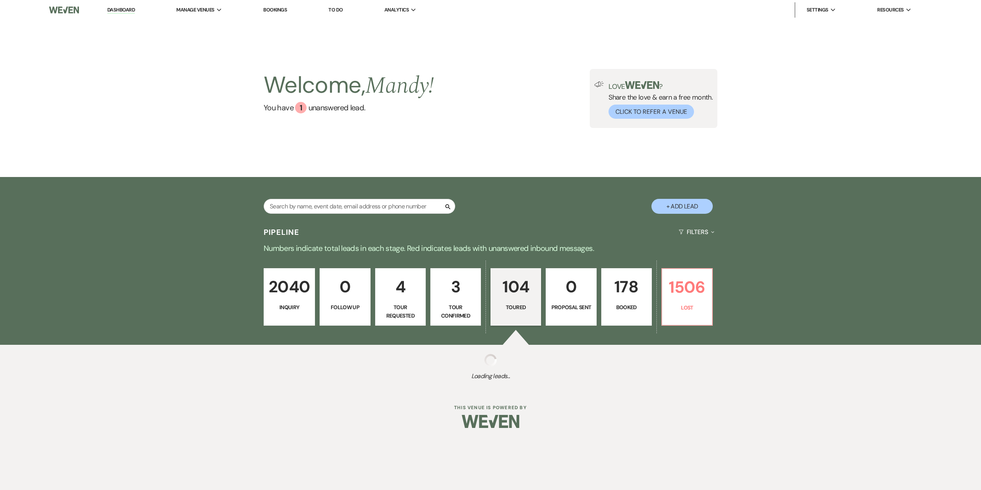
select select "5"
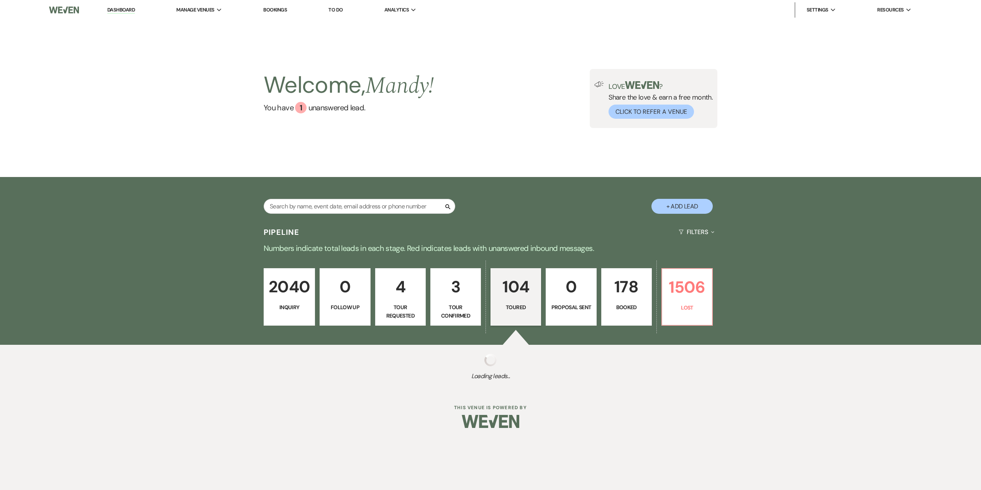
select select "5"
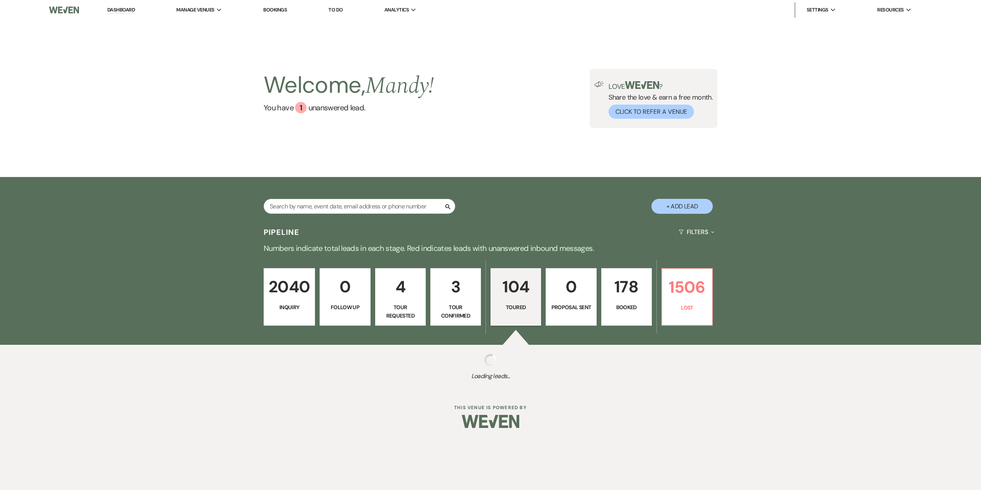
select select "5"
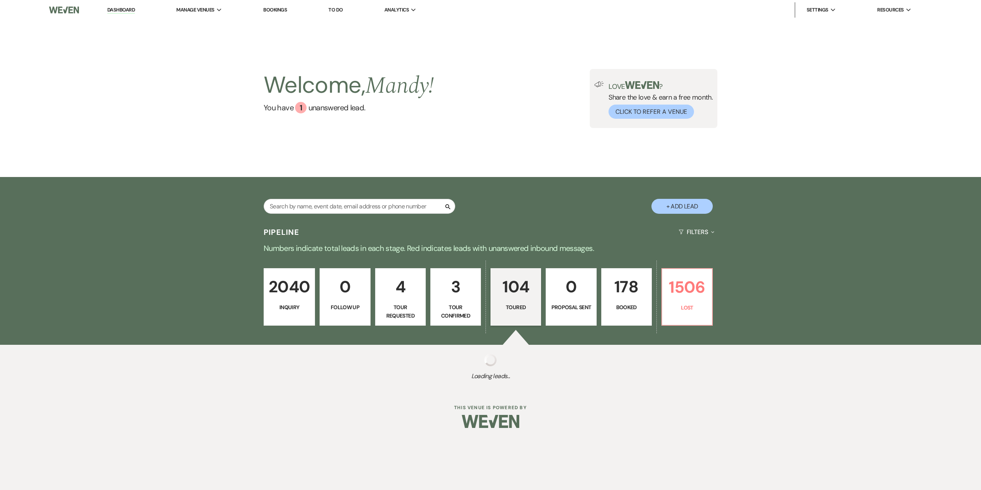
select select "5"
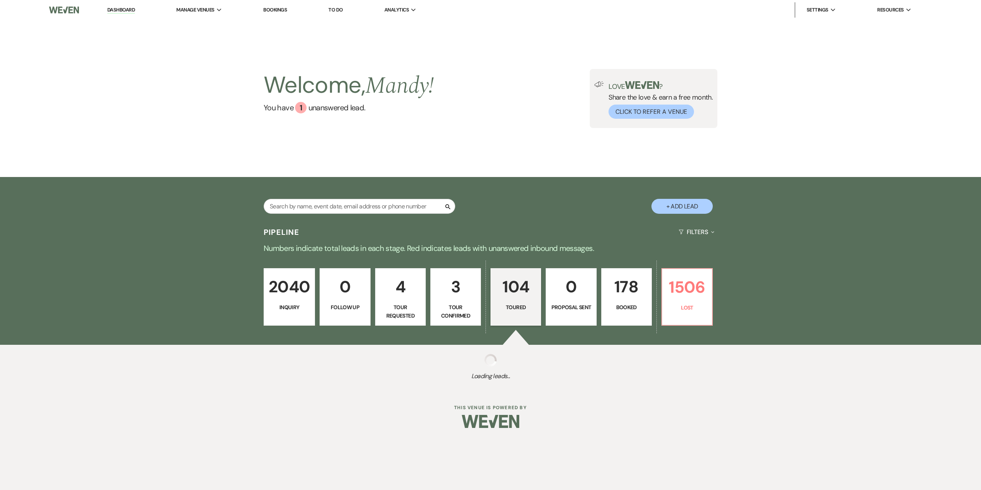
select select "5"
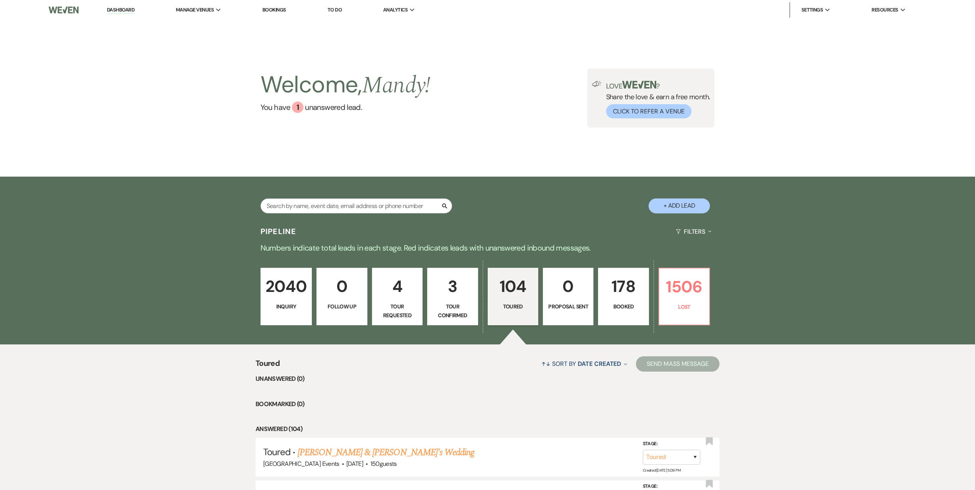
click at [461, 307] on p "Tour Confirmed" at bounding box center [452, 310] width 41 height 17
select select "4"
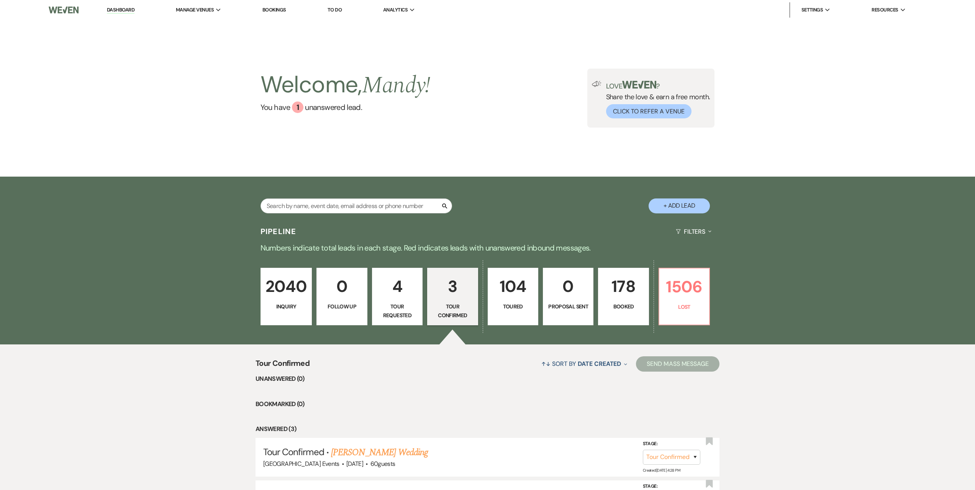
click at [400, 304] on p "Tour Requested" at bounding box center [397, 310] width 41 height 17
select select "2"
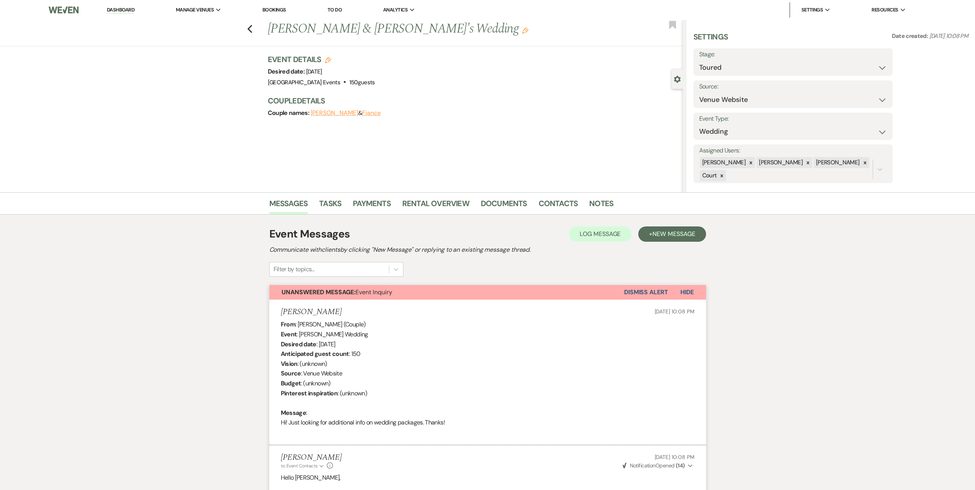
scroll to position [1592, 0]
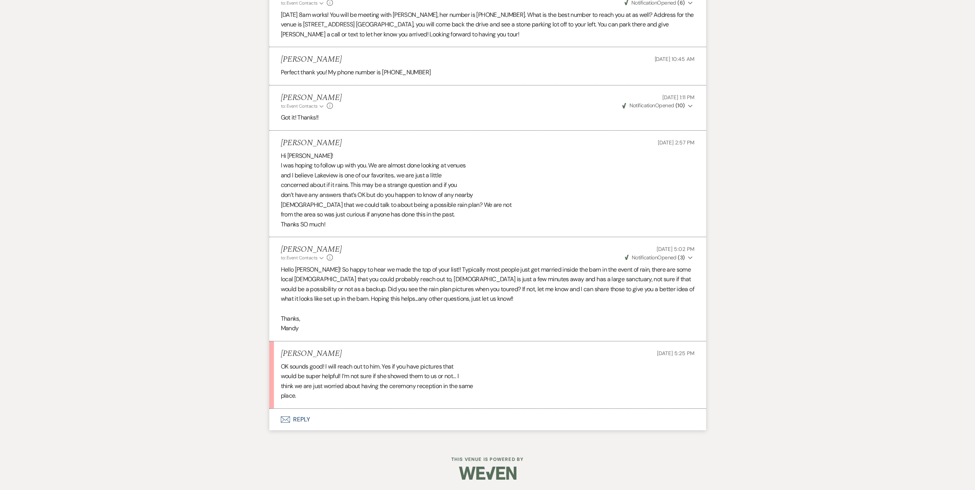
click at [314, 417] on button "Envelope Reply" at bounding box center [487, 419] width 437 height 21
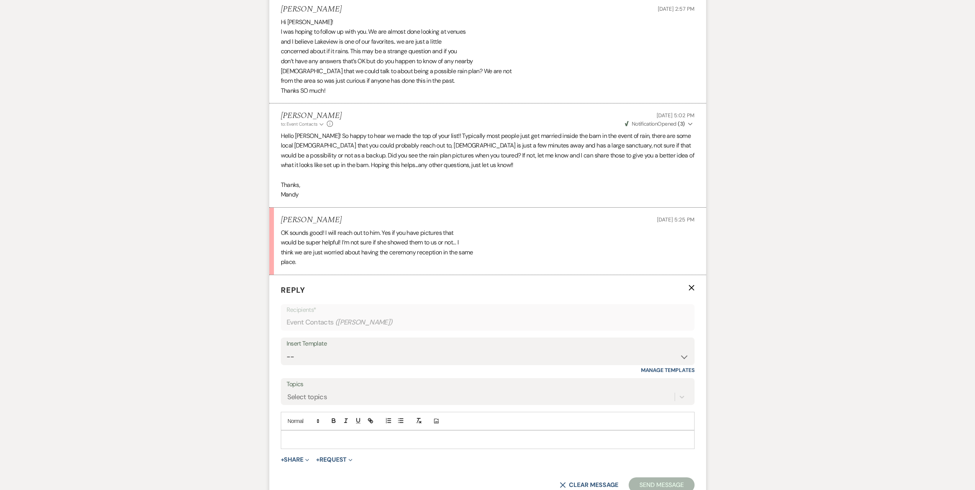
scroll to position [1808, 0]
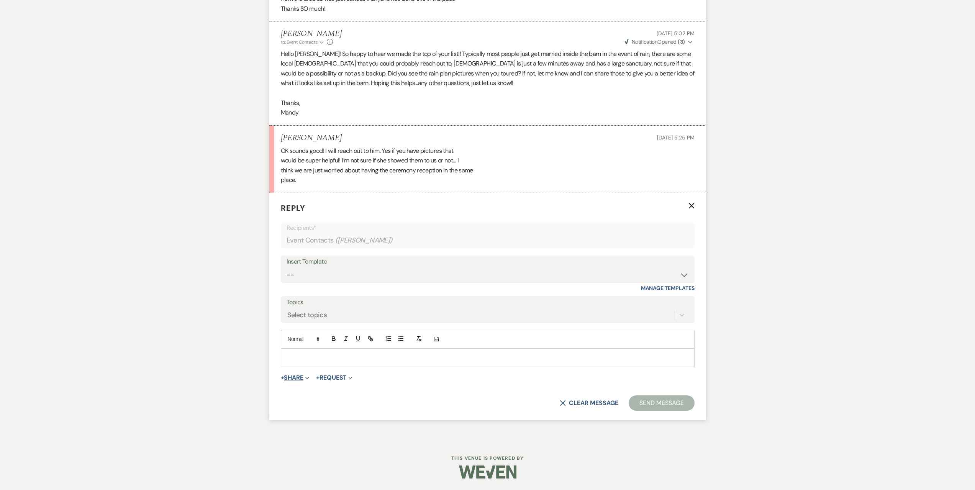
click at [303, 378] on button "+ Share Expand" at bounding box center [295, 378] width 29 height 6
click at [304, 406] on span "Add Photo Images" at bounding box center [306, 407] width 32 height 8
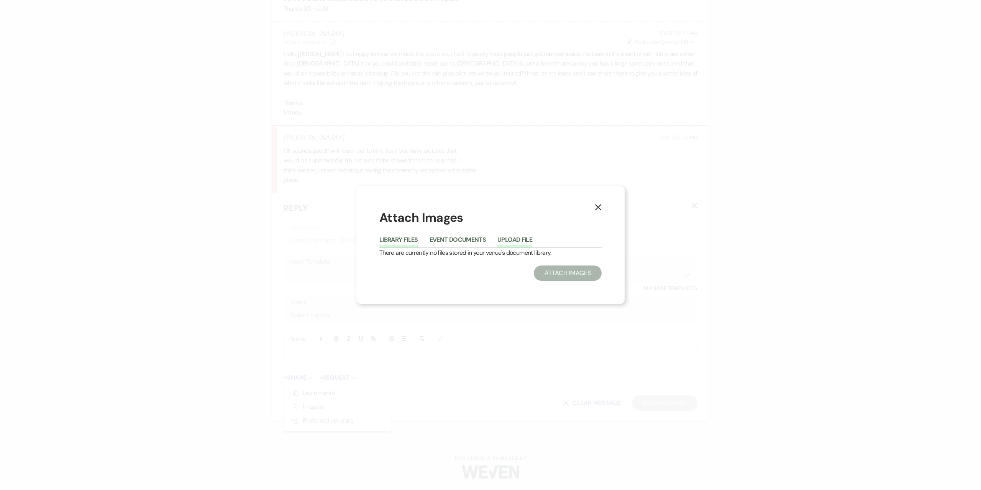
click at [529, 240] on button "Upload File" at bounding box center [514, 242] width 35 height 11
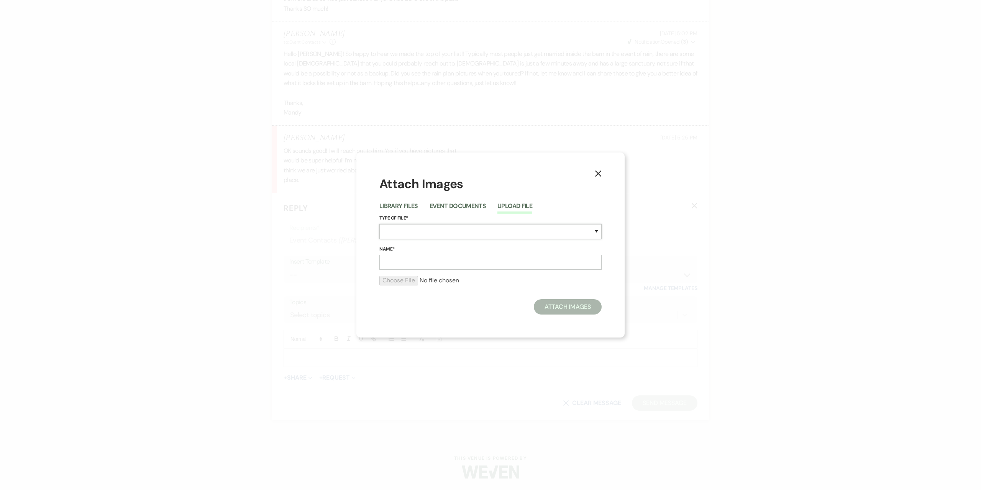
click at [454, 230] on select "Special Event Insurance Vendor Certificate of Insurance Contracts / Rental Agre…" at bounding box center [490, 231] width 222 height 15
click at [447, 234] on select "Special Event Insurance Vendor Certificate of Insurance Contracts / Rental Agre…" at bounding box center [490, 231] width 222 height 15
select select "0"
click at [379, 224] on select "Special Event Insurance Vendor Certificate of Insurance Contracts / Rental Agre…" at bounding box center [490, 231] width 222 height 15
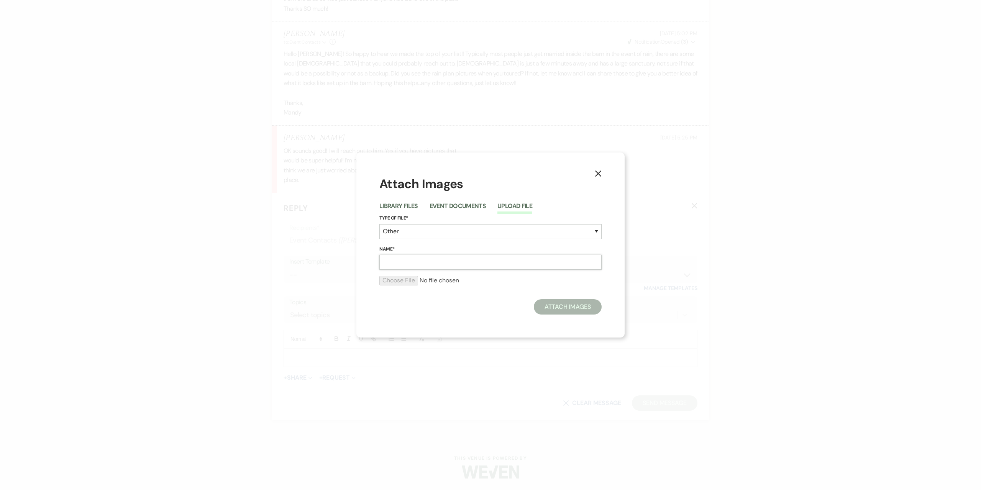
click at [437, 260] on input "Name*" at bounding box center [490, 262] width 222 height 15
type input "Rain Pictures"
click at [388, 289] on div at bounding box center [490, 283] width 222 height 15
click at [396, 280] on input "file" at bounding box center [490, 280] width 222 height 9
type input "C:\fakepath\5f00a806-5a59-447d-8cb9-06c8c554fd48.jpg"
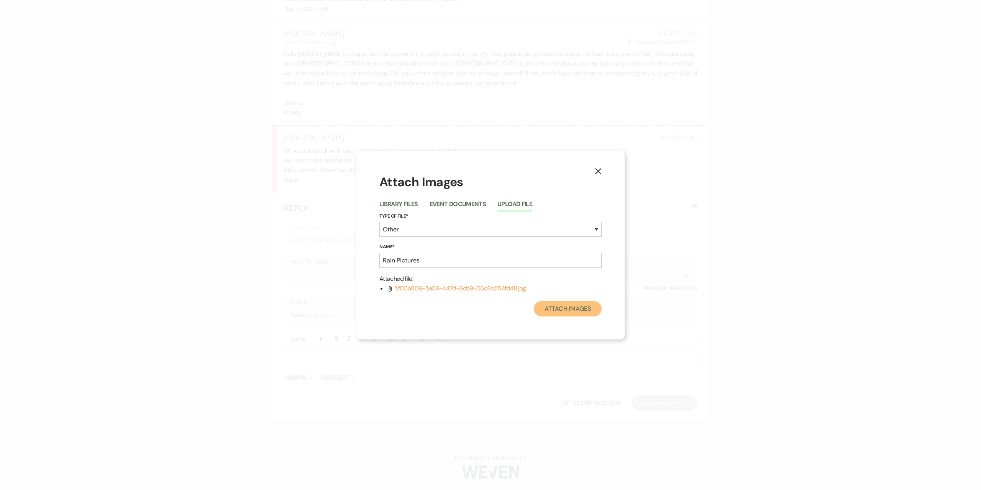
click at [550, 303] on button "Attach Images" at bounding box center [568, 308] width 68 height 15
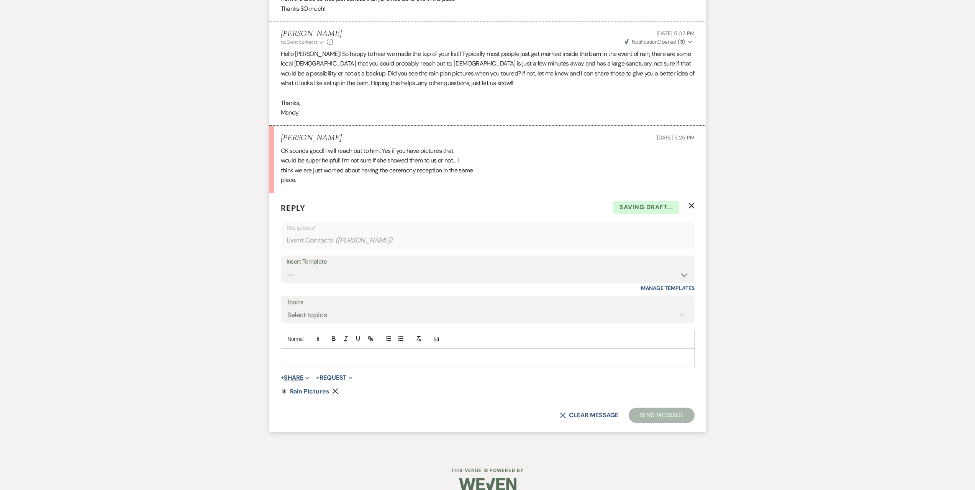
click at [309, 378] on icon "Expand" at bounding box center [307, 378] width 4 height 4
click at [317, 407] on span "Add Photo Images" at bounding box center [306, 407] width 32 height 8
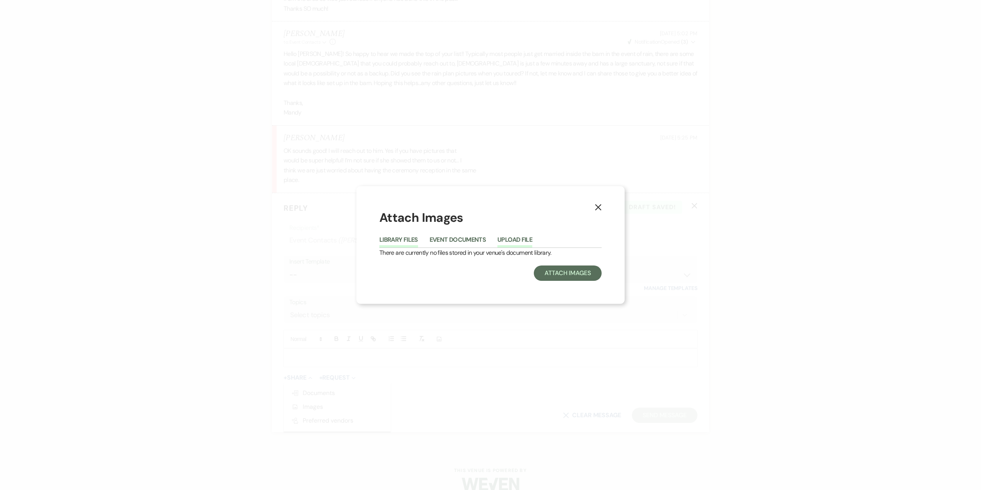
click at [517, 240] on button "Upload File" at bounding box center [514, 242] width 35 height 11
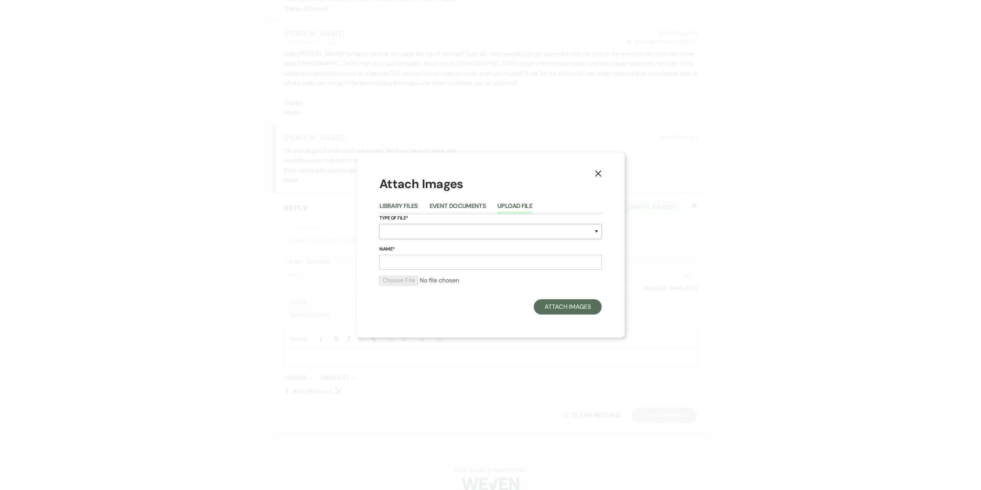
click at [439, 234] on select "Special Event Insurance Vendor Certificate of Insurance Contracts / Rental Agre…" at bounding box center [490, 231] width 222 height 15
select select "0"
click at [379, 224] on select "Special Event Insurance Vendor Certificate of Insurance Contracts / Rental Agre…" at bounding box center [490, 231] width 222 height 15
click at [412, 265] on input "Name*" at bounding box center [490, 262] width 222 height 15
type input "Rain Pictures"
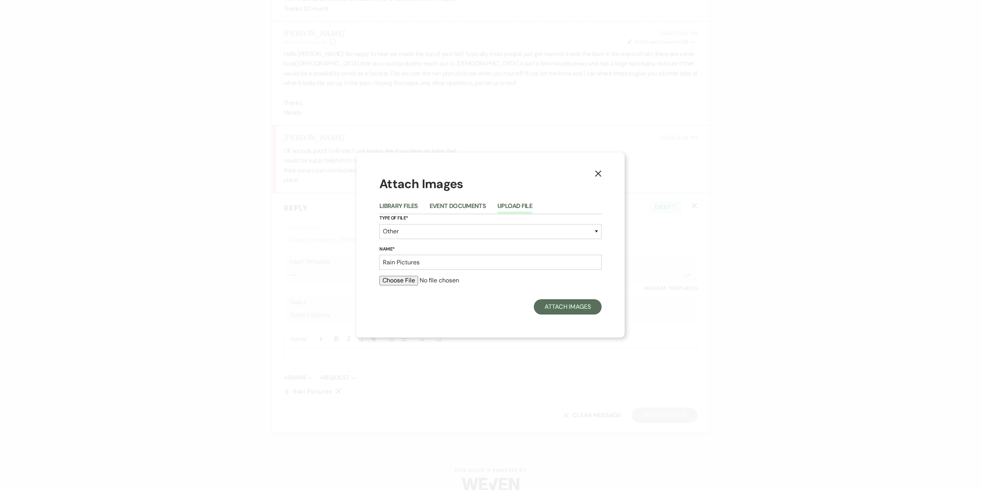
click at [396, 279] on input "file" at bounding box center [490, 280] width 222 height 9
type input "C:\fakepath\744a573b-0be5-46c7-aab5-51f52d8bf4ee.jpg"
click at [563, 313] on button "Attach Images" at bounding box center [568, 308] width 68 height 15
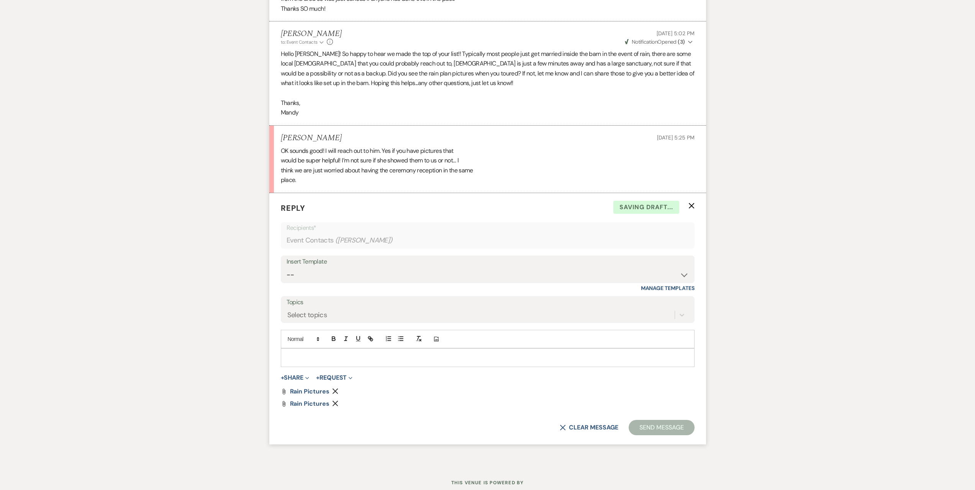
click at [370, 352] on div at bounding box center [487, 358] width 413 height 18
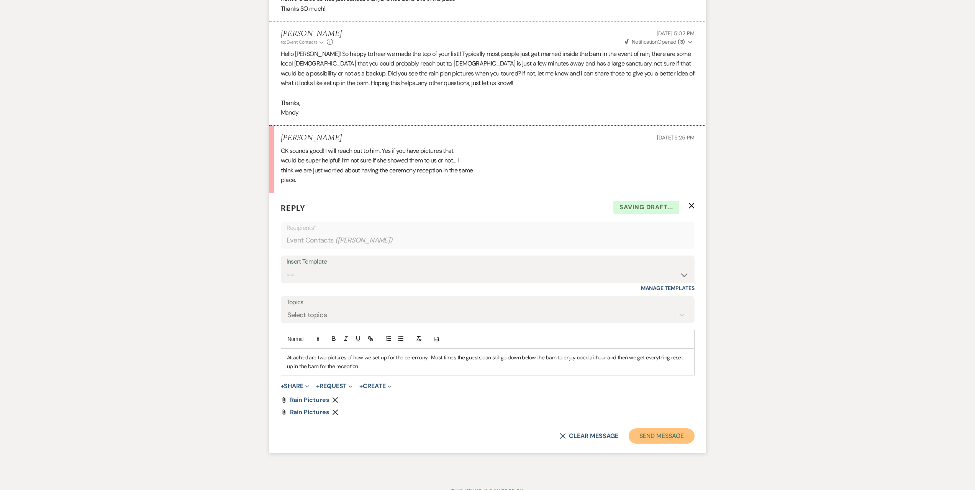
click at [657, 434] on button "Send Message" at bounding box center [661, 435] width 65 height 15
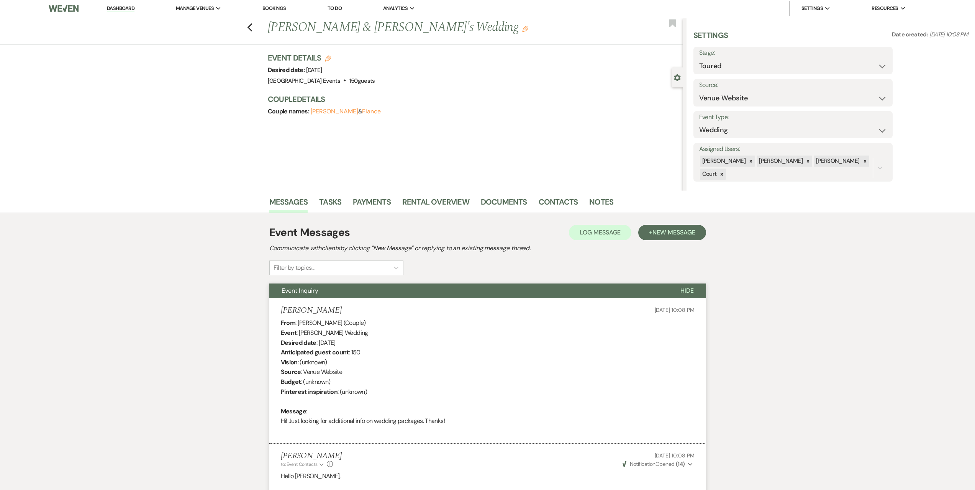
scroll to position [0, 0]
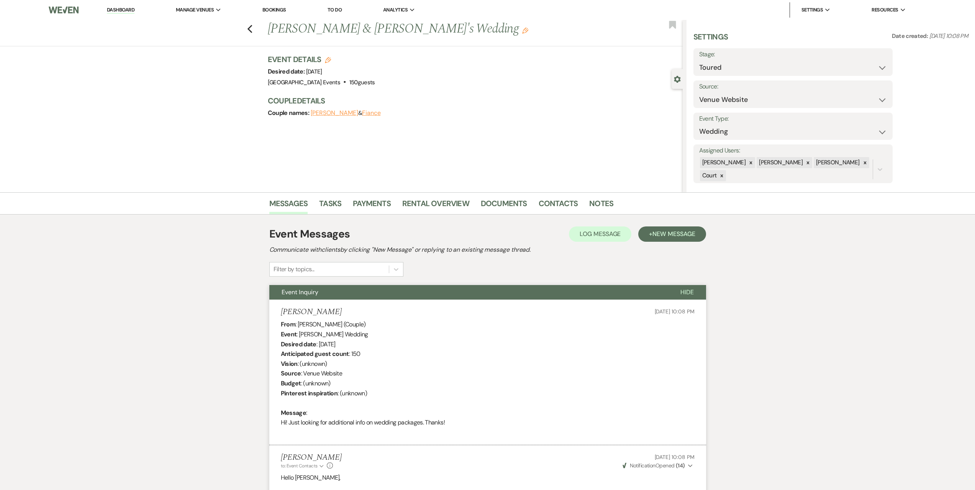
click at [128, 12] on link "Dashboard" at bounding box center [121, 10] width 28 height 7
